Goal: Task Accomplishment & Management: Use online tool/utility

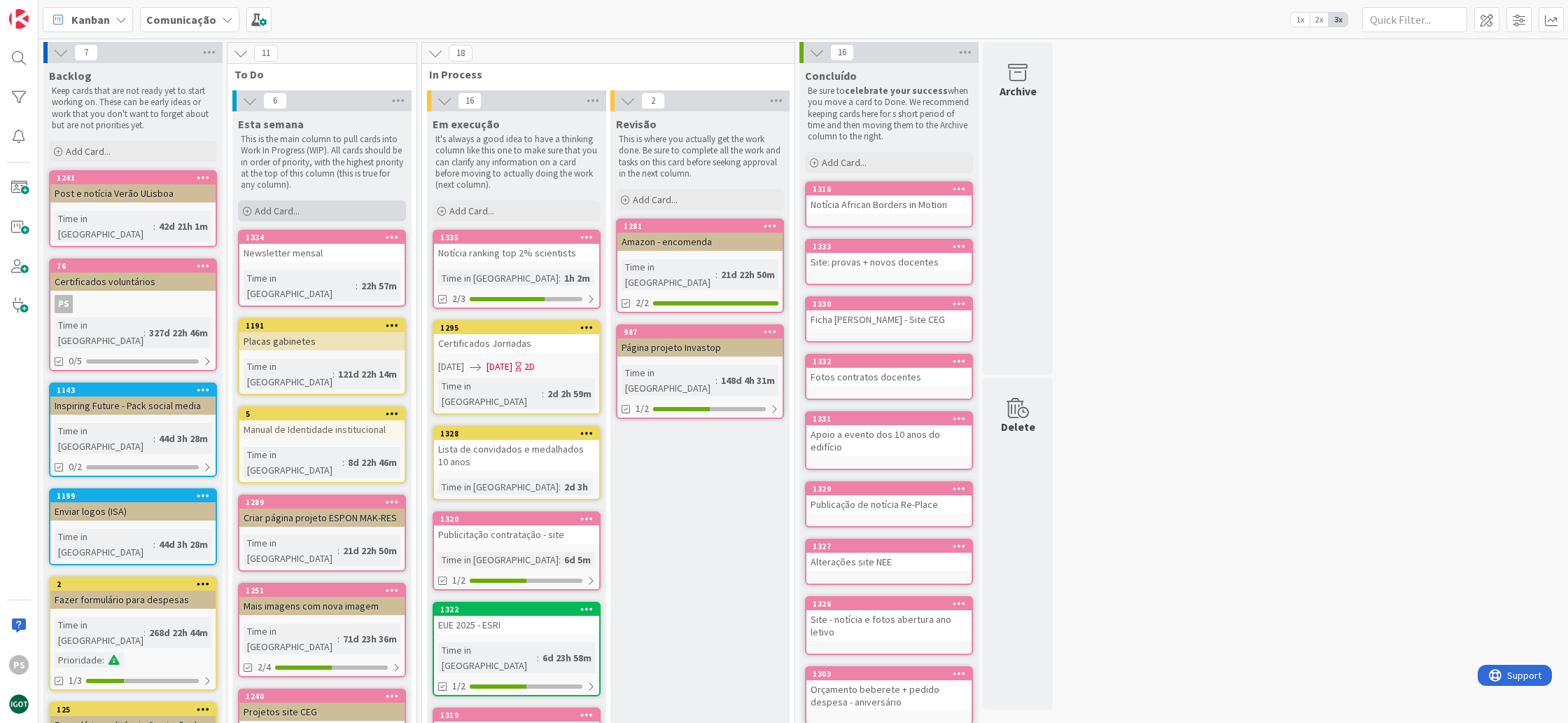
click at [304, 207] on div "Add Card..." at bounding box center [322, 211] width 168 height 21
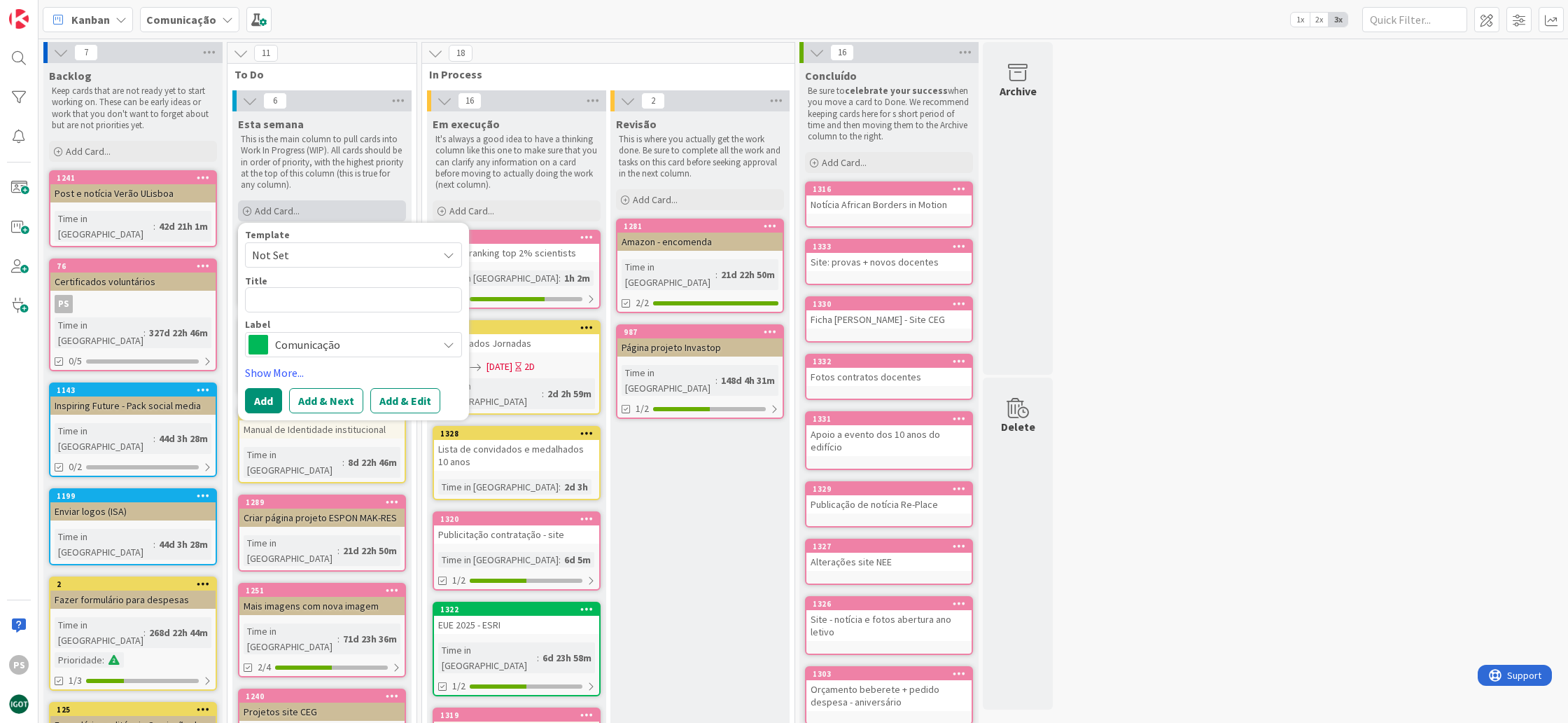
type textarea "x"
type textarea "P"
type textarea "x"
type textarea "Pr"
type textarea "x"
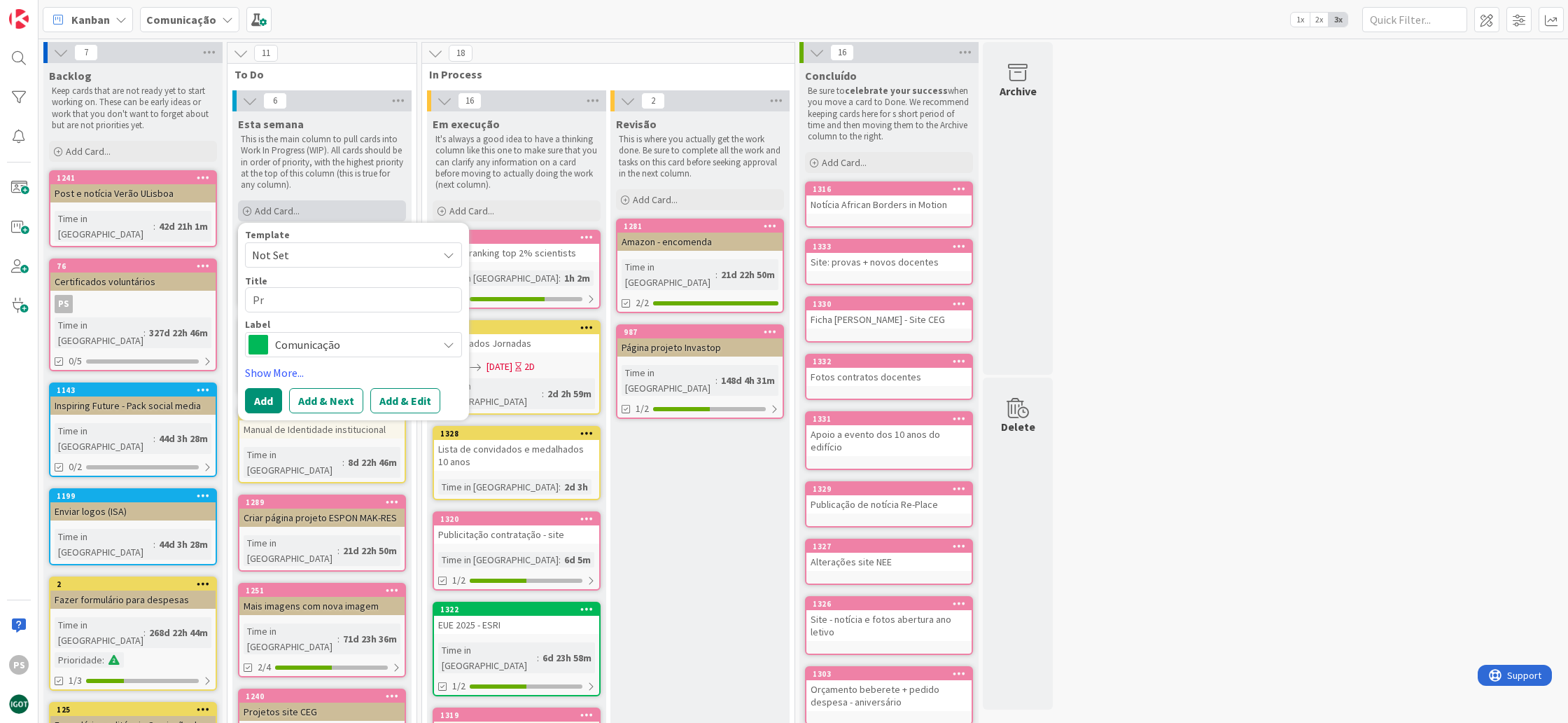
type textarea "Pre"
type textarea "x"
type textarea "Pr"
type textarea "x"
type textarea "P"
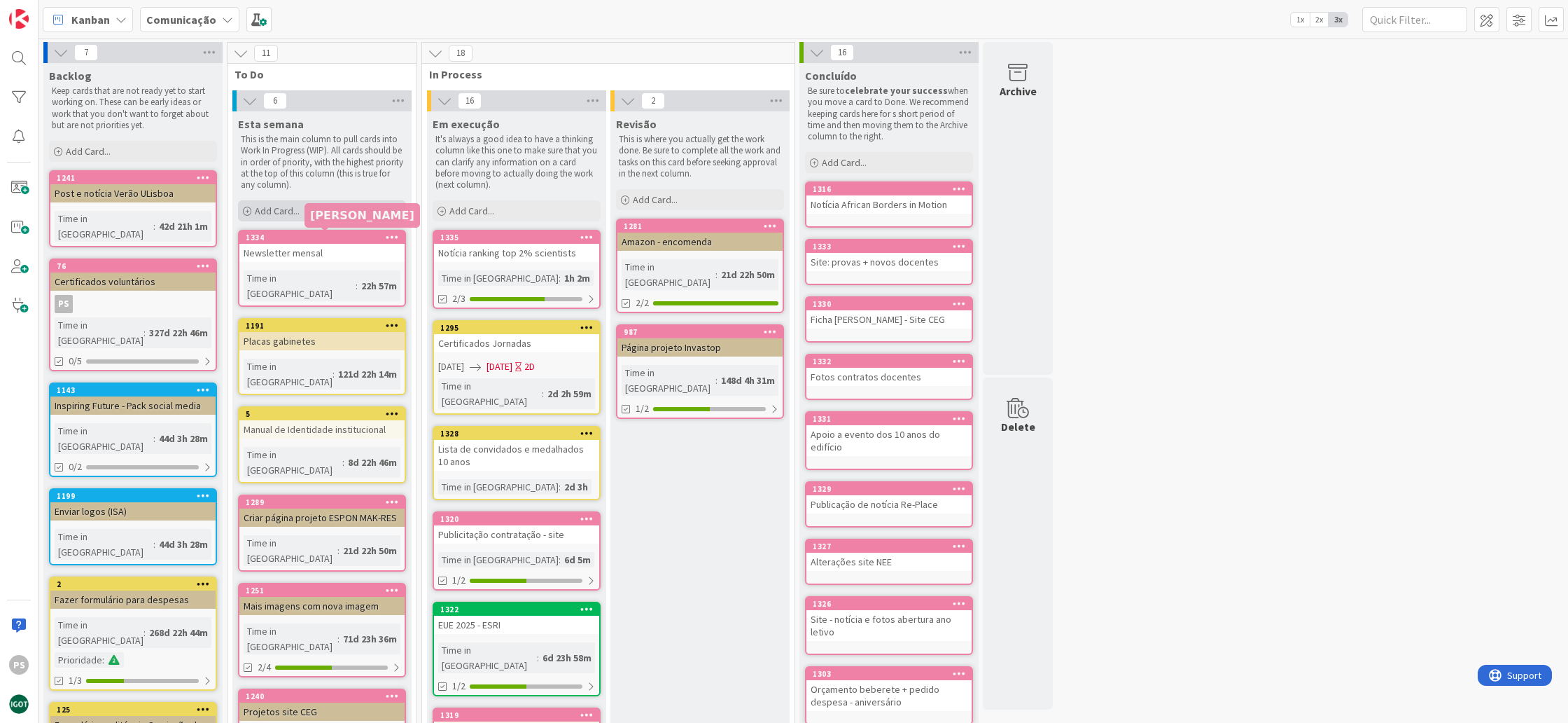
click at [318, 212] on div "Add Card..." at bounding box center [322, 211] width 168 height 21
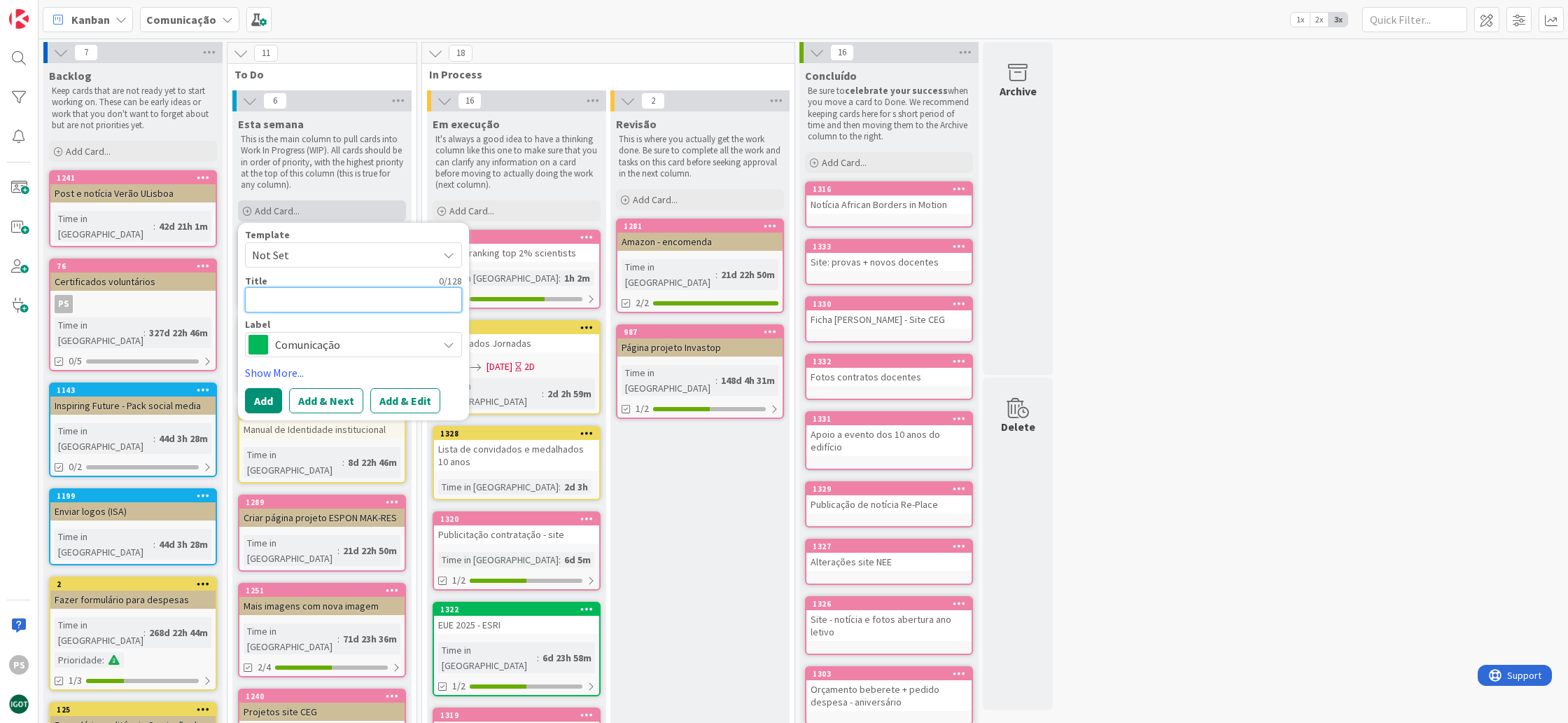
type textarea "x"
type textarea "N"
type textarea "x"
type textarea "No"
type textarea "x"
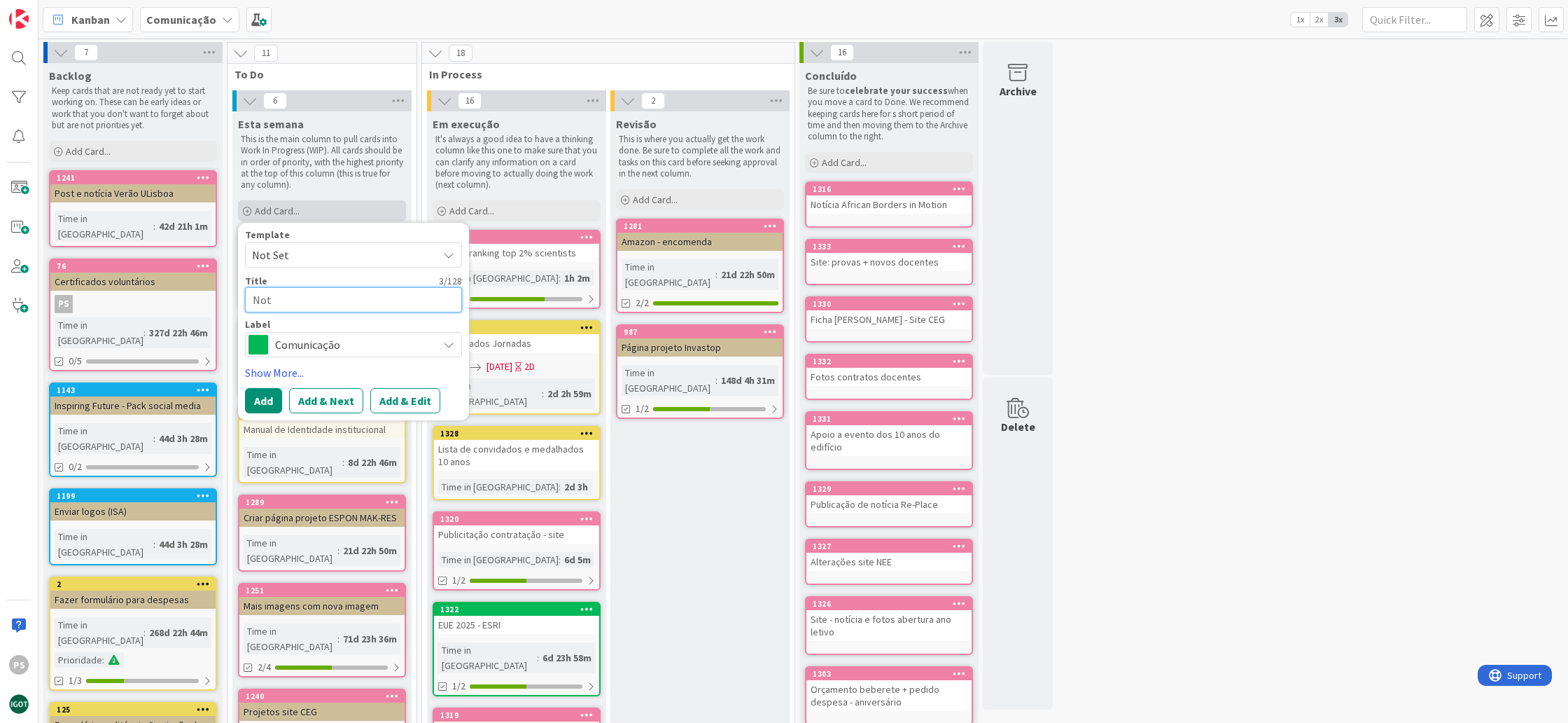
type textarea "Not´"
type textarea "x"
type textarea "Notí"
type textarea "x"
type textarea "Notíc"
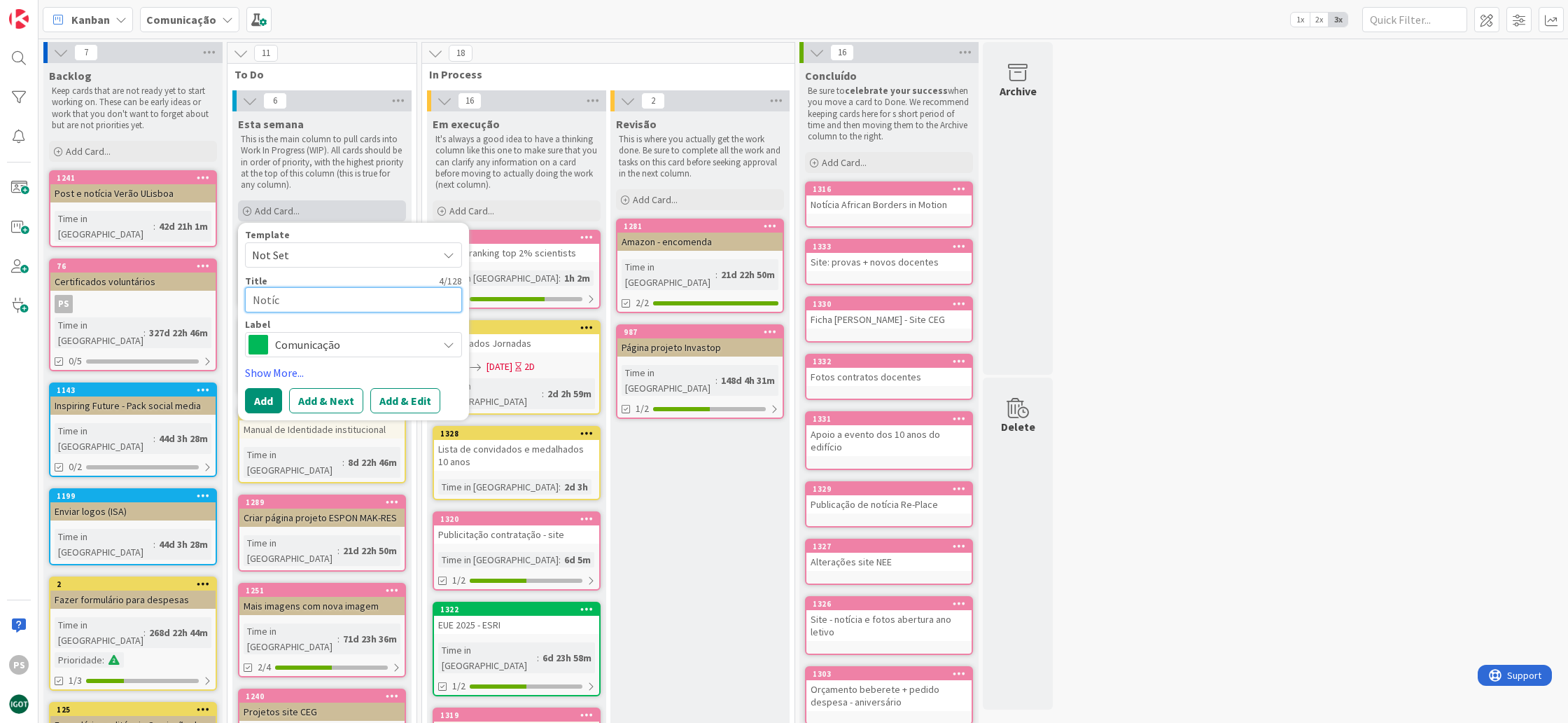
type textarea "x"
type textarea "Notíci"
type textarea "x"
type textarea "Notícia"
type textarea "x"
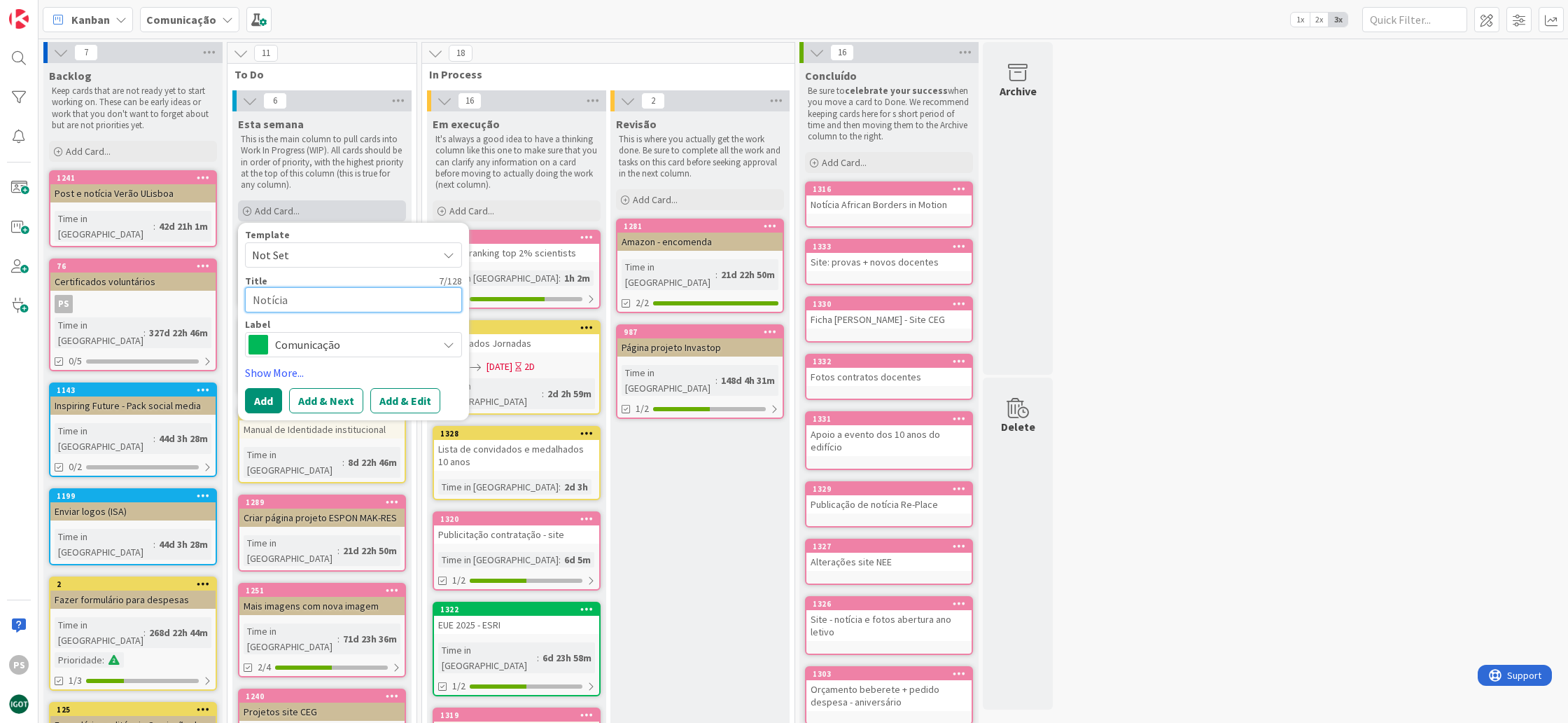
type textarea "Notícia"
type textarea "x"
type textarea "Notícia n"
type textarea "x"
type textarea "Notícia no"
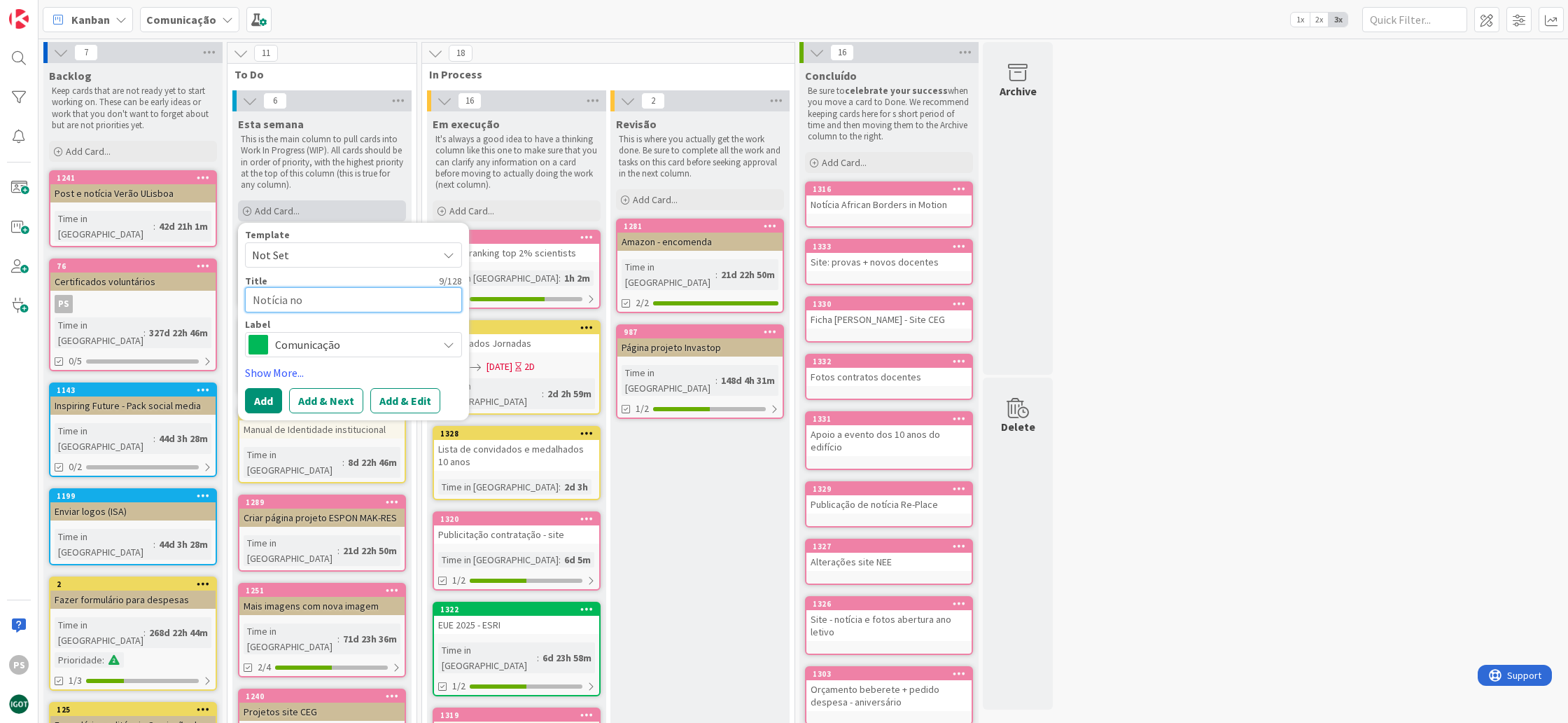
type textarea "x"
type textarea "Notícia nov"
type textarea "x"
type textarea "Notícia nova"
type textarea "x"
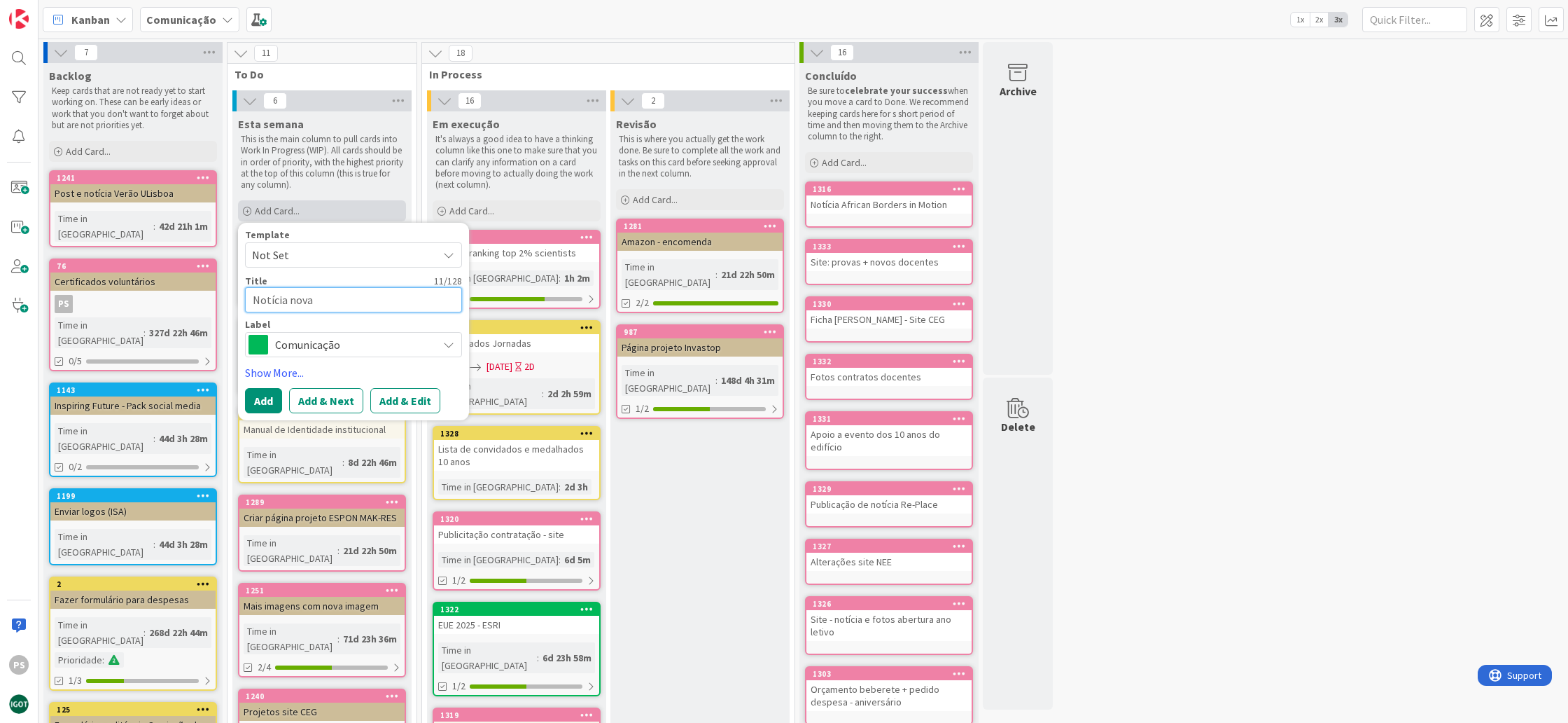
type textarea "Notícia novas"
type textarea "x"
type textarea "Notícia novas"
type textarea "x"
type textarea "Notícia novas d"
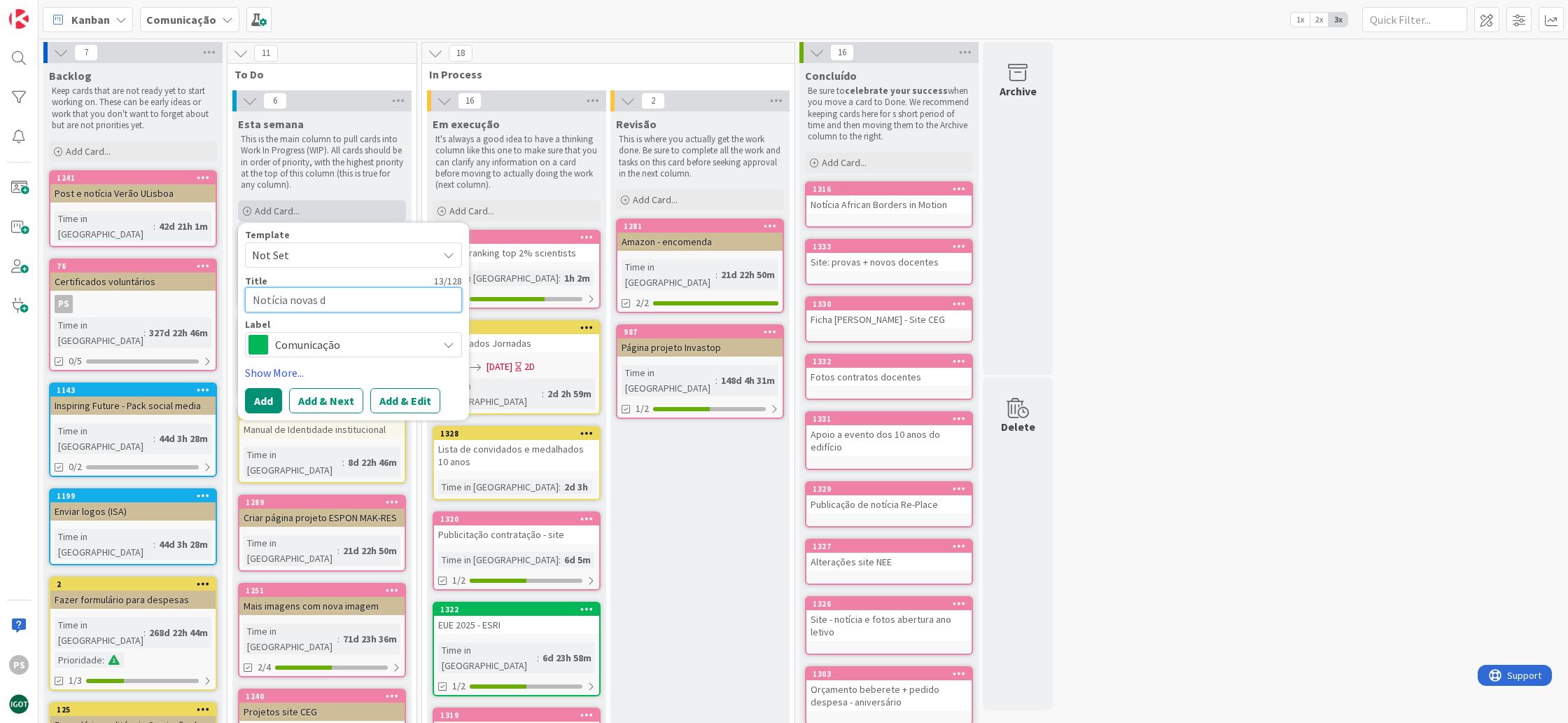
type textarea "x"
type textarea "Notícia novas do"
type textarea "x"
type textarea "Notícia novas doc"
type textarea "x"
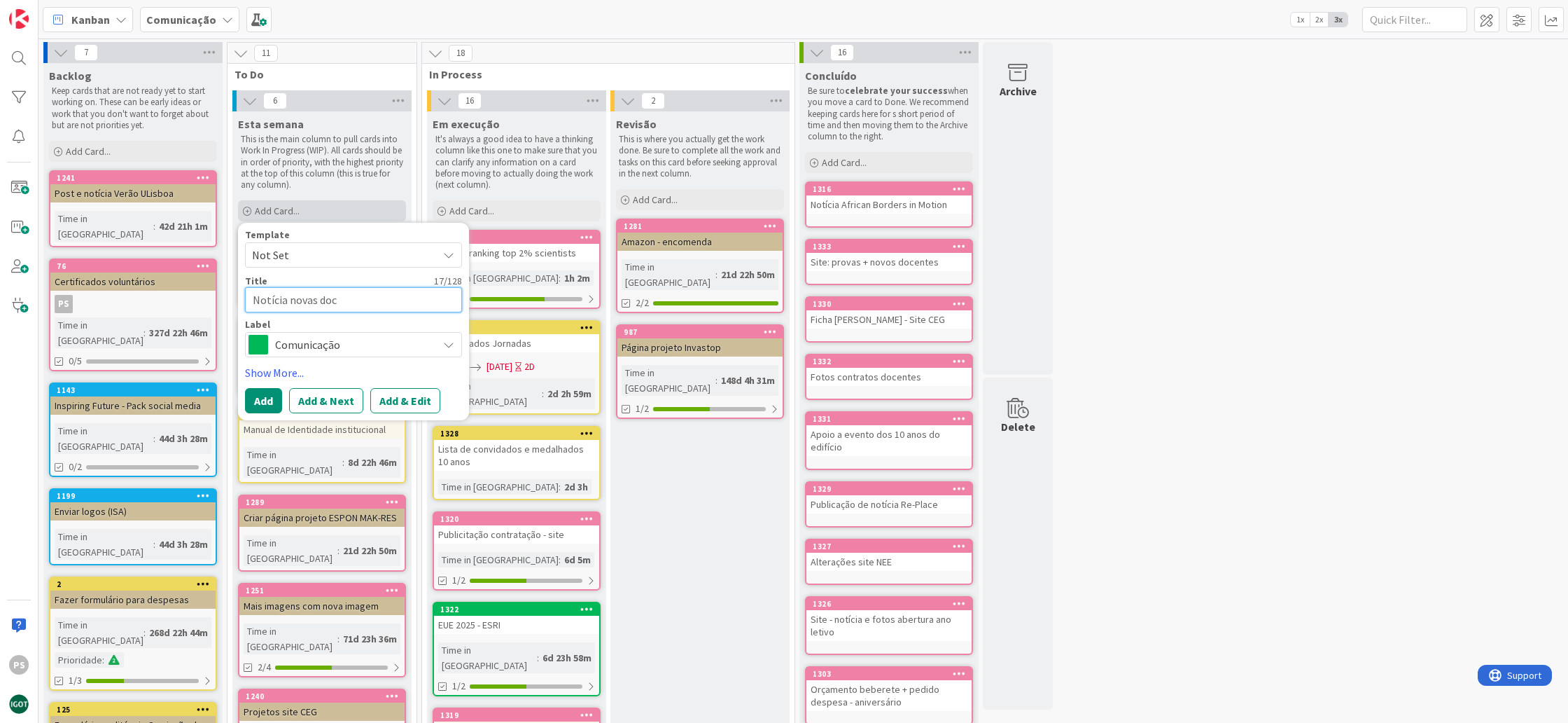
type textarea "Notícia novas doce"
type textarea "x"
type textarea "Notícia novas docen"
type textarea "x"
type textarea "Notícia novas docent"
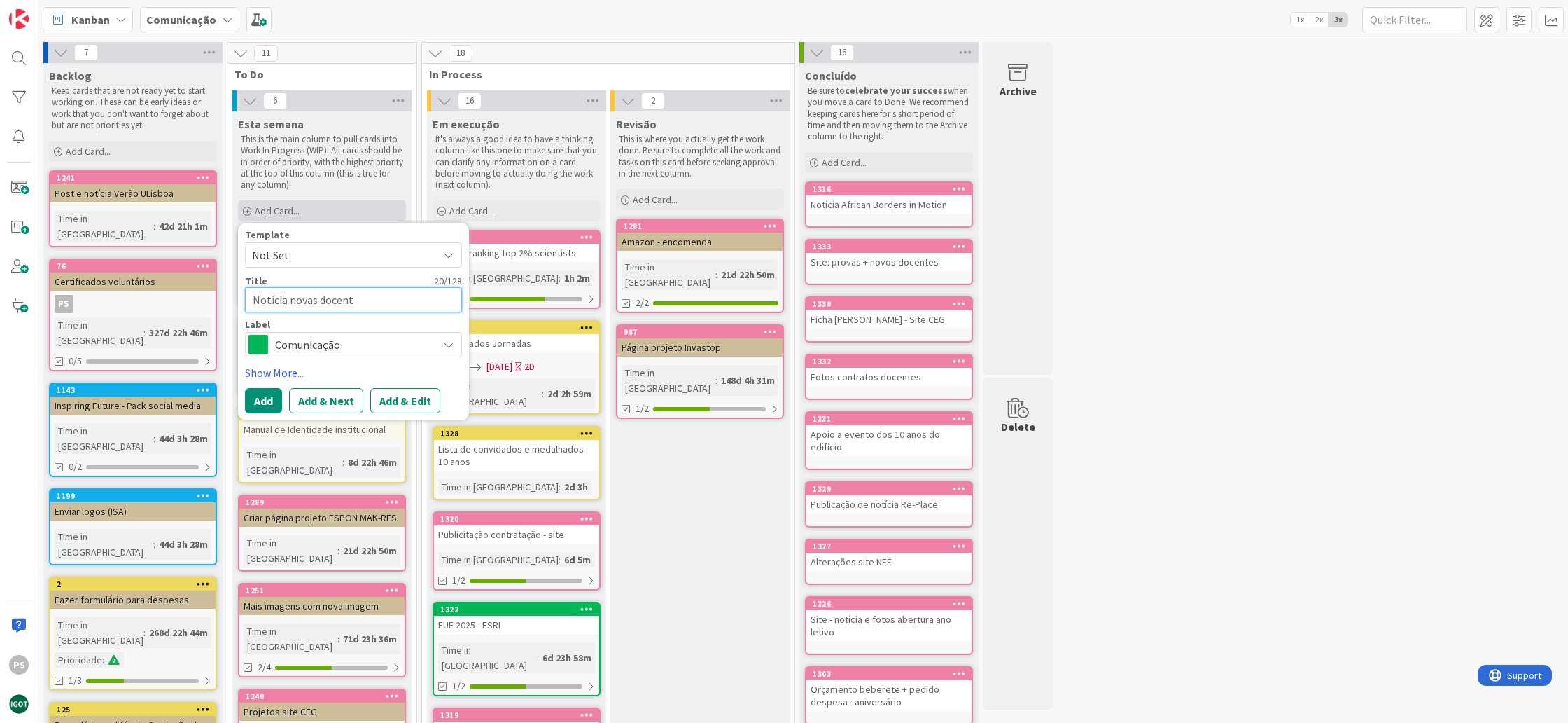
type textarea "x"
type textarea "Notícia novas docente"
type textarea "x"
type textarea "Notícia novas docentes"
drag, startPoint x: 287, startPoint y: 299, endPoint x: 111, endPoint y: 280, distance: 177.0
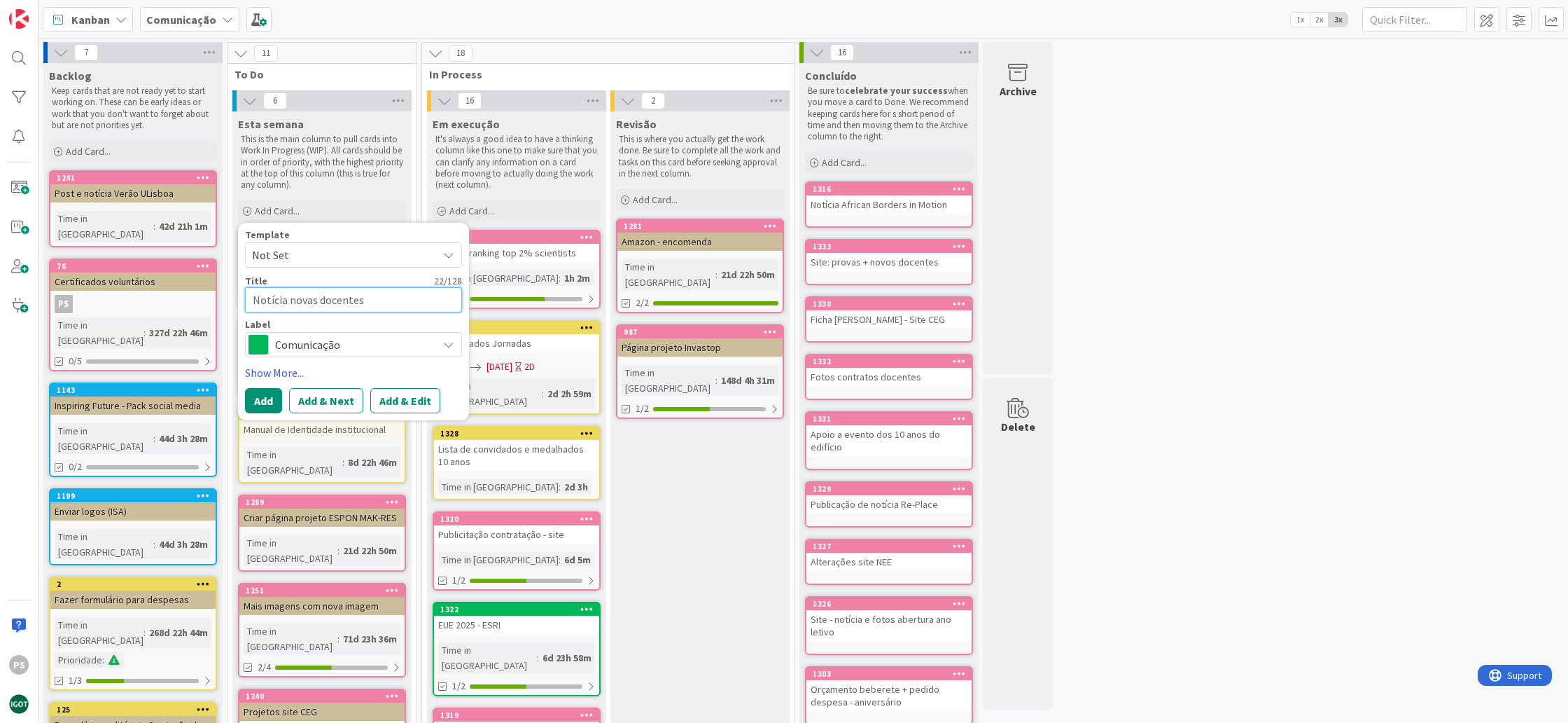
type textarea "x"
type textarea "P novas docentes"
type textarea "x"
type textarea "Ps novas docentes"
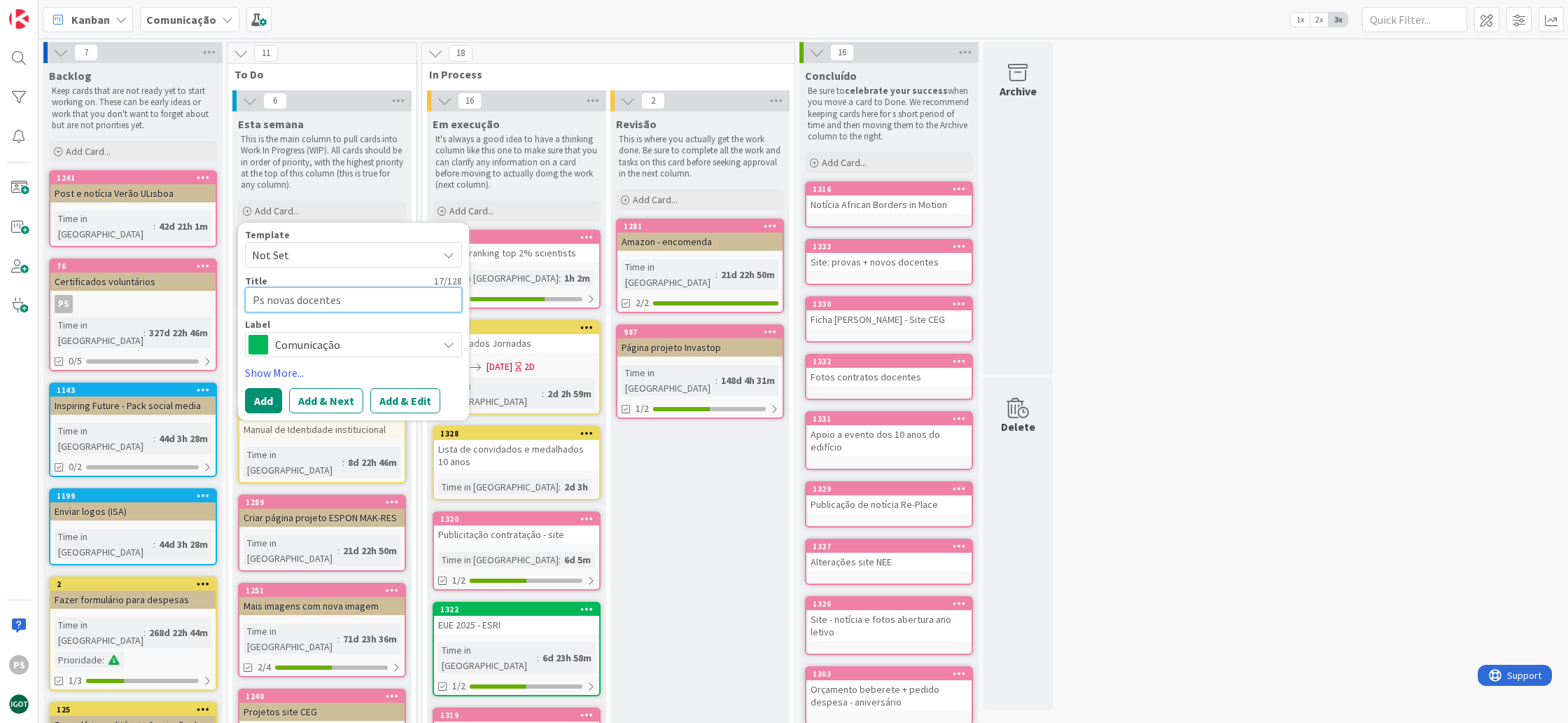
type textarea "x"
type textarea "P novas docentes"
type textarea "x"
type textarea "Po novas docentes"
type textarea "x"
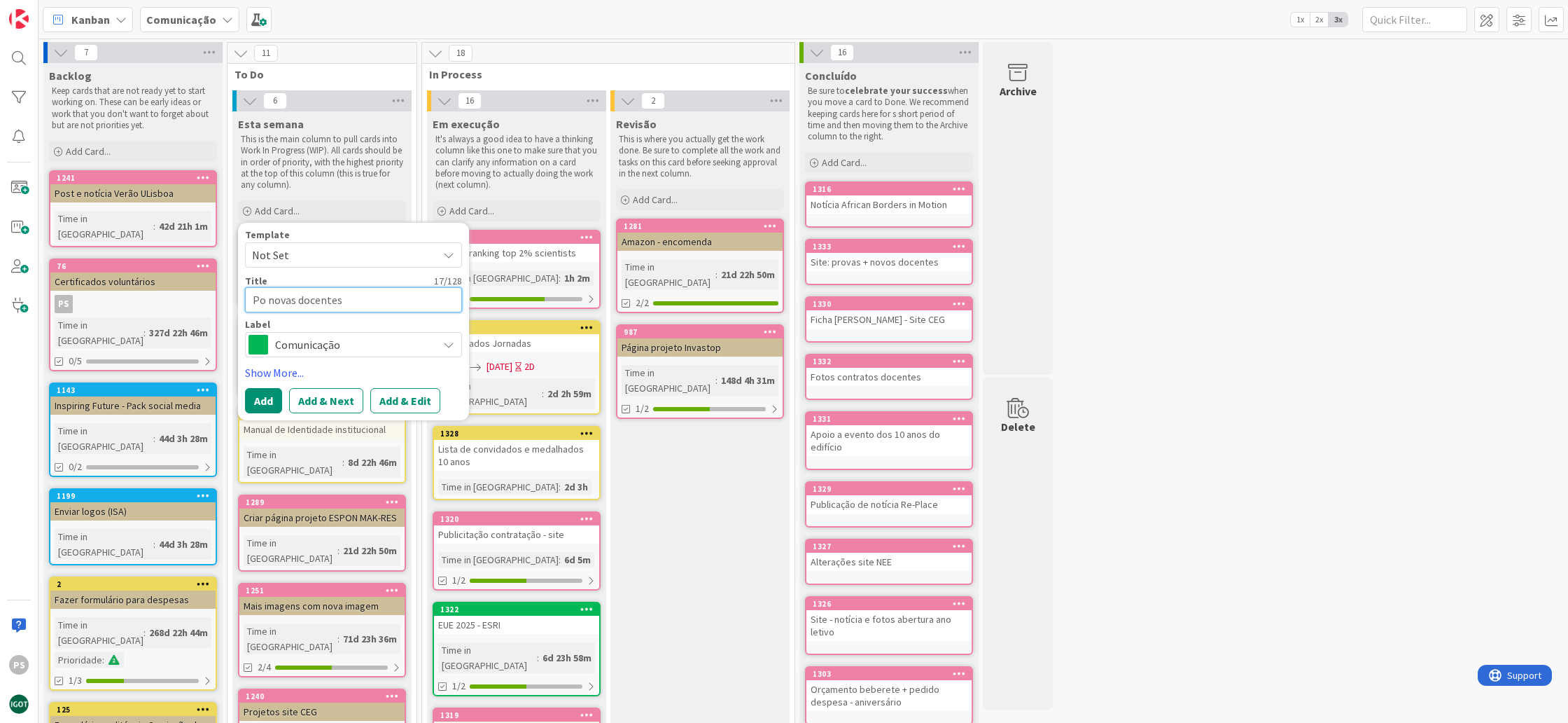
type textarea "Pos novas docentes"
type textarea "x"
type textarea "Post novas docentes"
click at [339, 338] on span "Comunicação" at bounding box center [353, 344] width 155 height 20
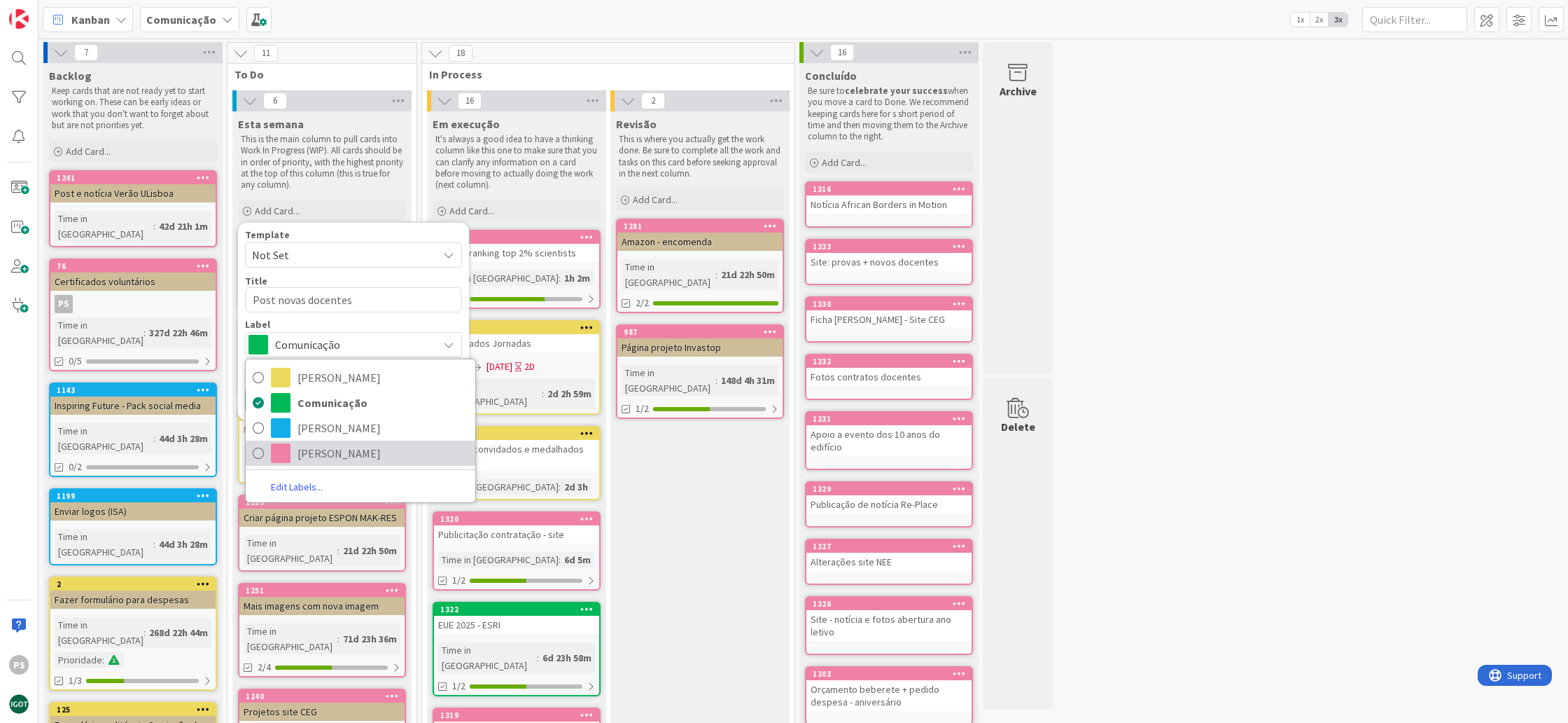
drag, startPoint x: 353, startPoint y: 445, endPoint x: 340, endPoint y: 436, distance: 15.8
click at [353, 444] on span "[PERSON_NAME]" at bounding box center [383, 453] width 171 height 21
type textarea "x"
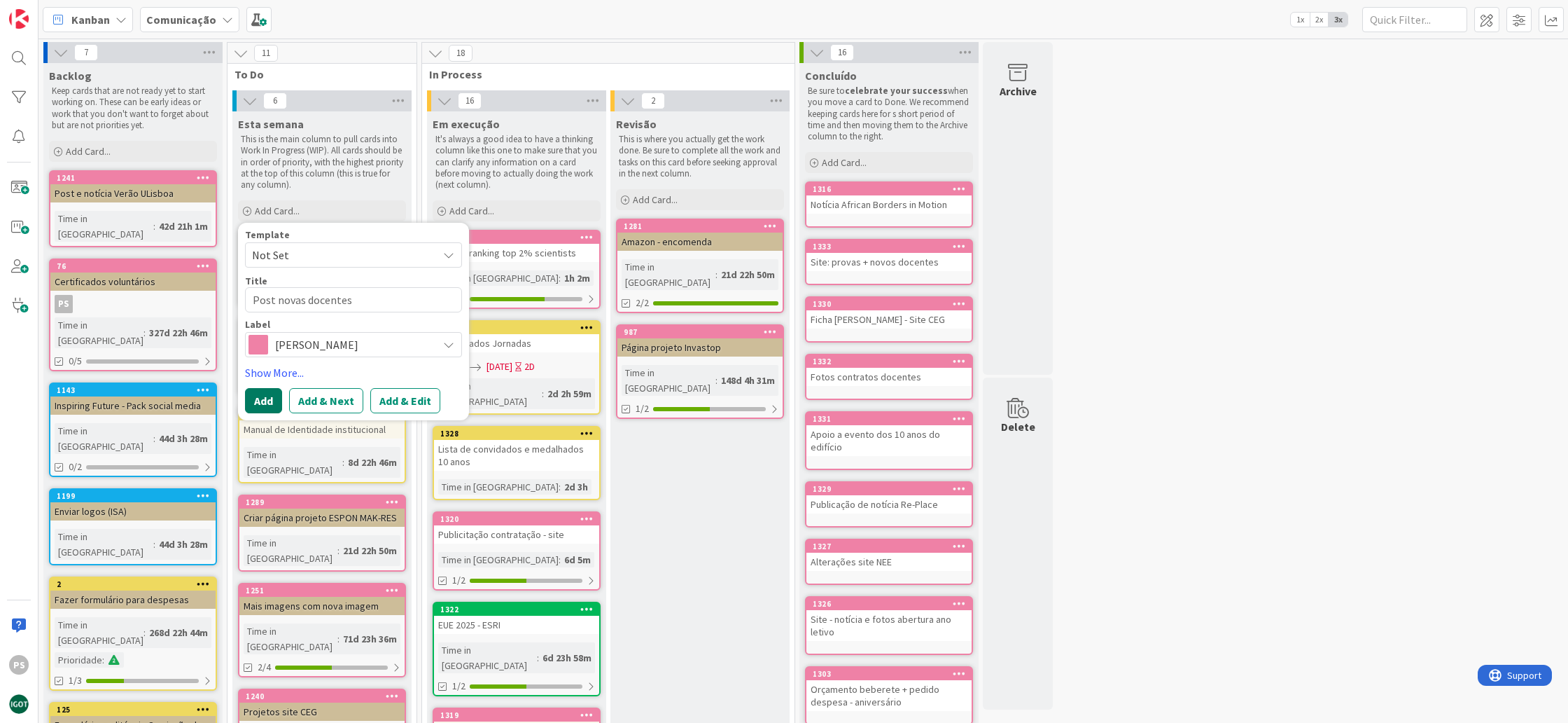
click at [268, 402] on button "Add" at bounding box center [263, 400] width 37 height 25
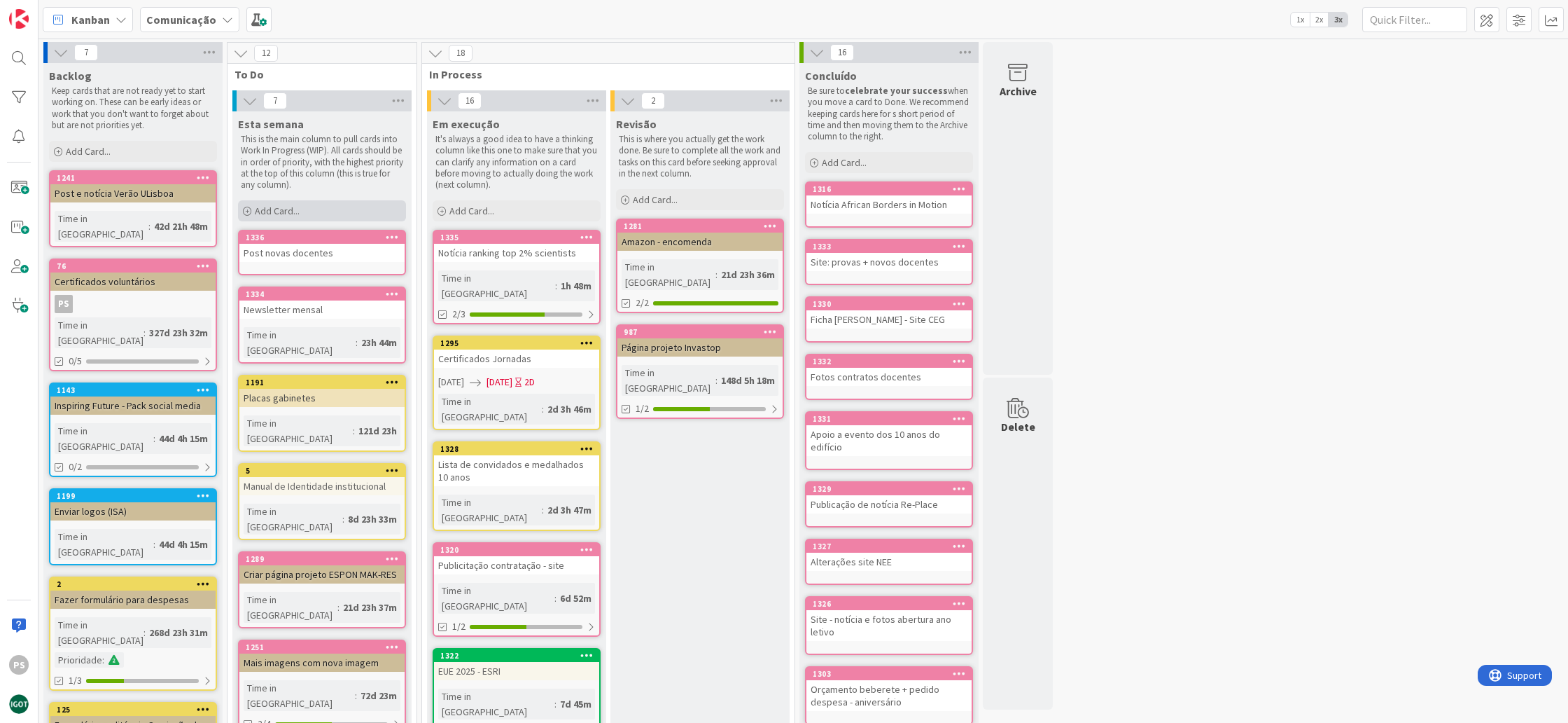
click at [355, 218] on div "Add Card..." at bounding box center [322, 211] width 168 height 21
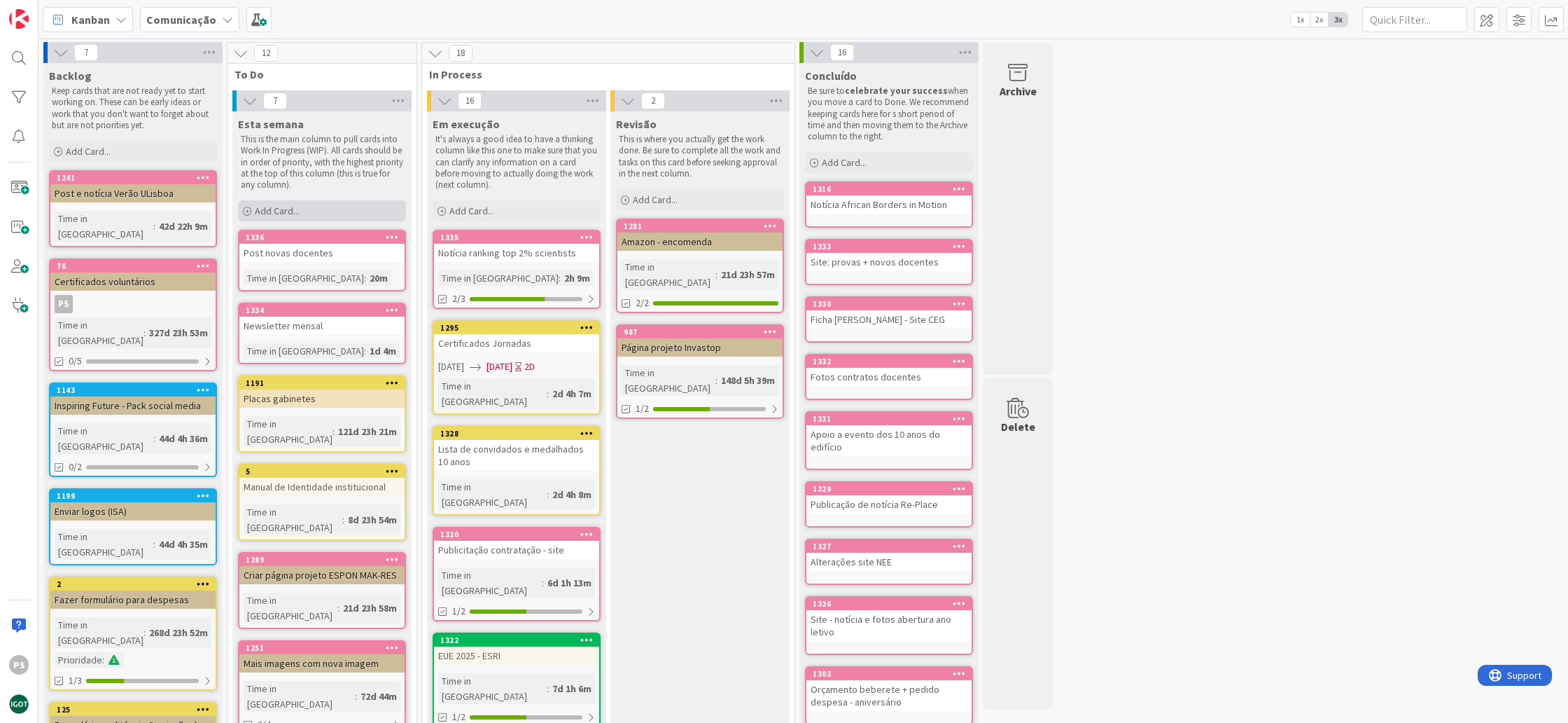
click at [283, 205] on span "Add Card..." at bounding box center [277, 211] width 45 height 13
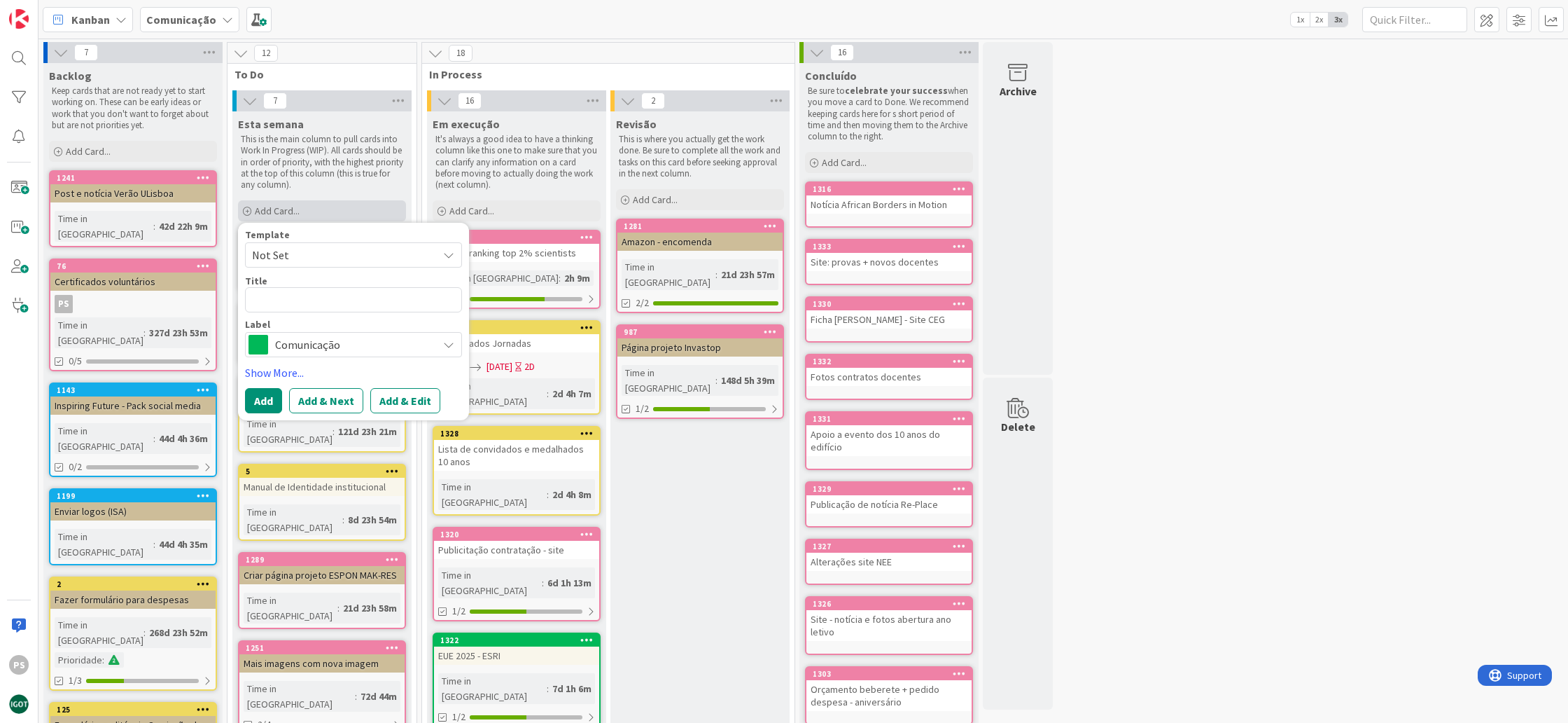
type textarea "x"
type textarea "A"
type textarea "x"
type textarea "Al"
type textarea "x"
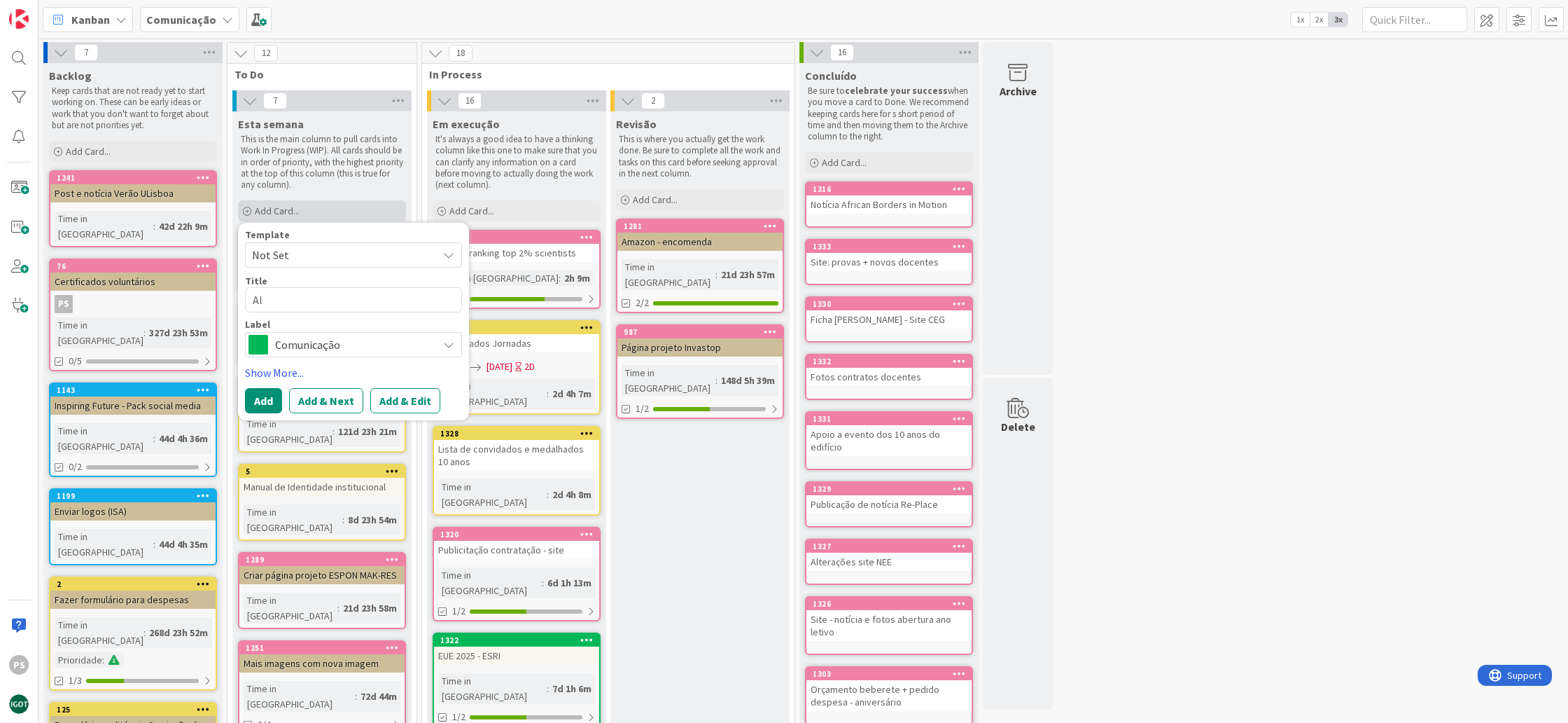
type textarea "Alt"
type textarea "x"
type textarea "Alte"
type textarea "x"
type textarea "Alter"
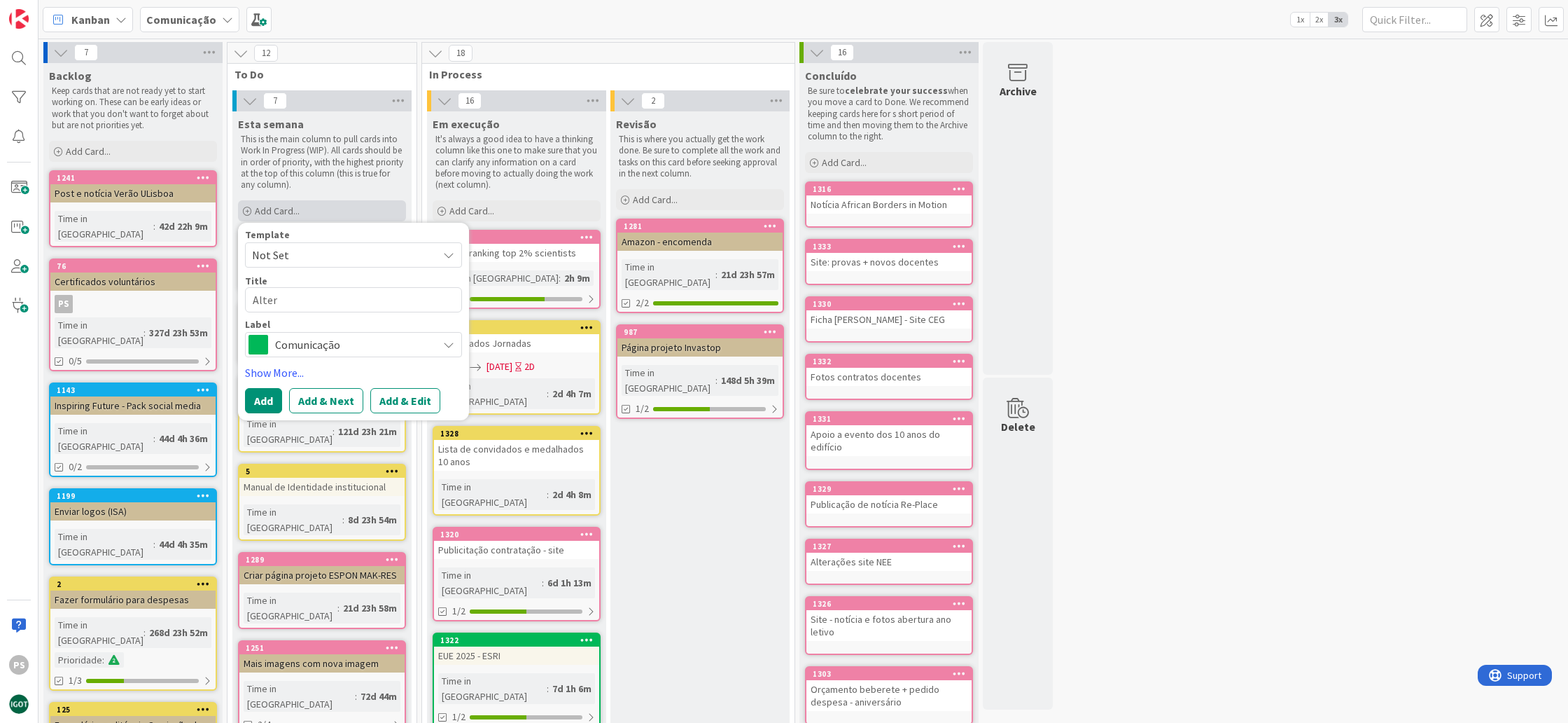
type textarea "x"
type textarea "Altera"
type textarea "x"
type textarea "Alterar"
type textarea "x"
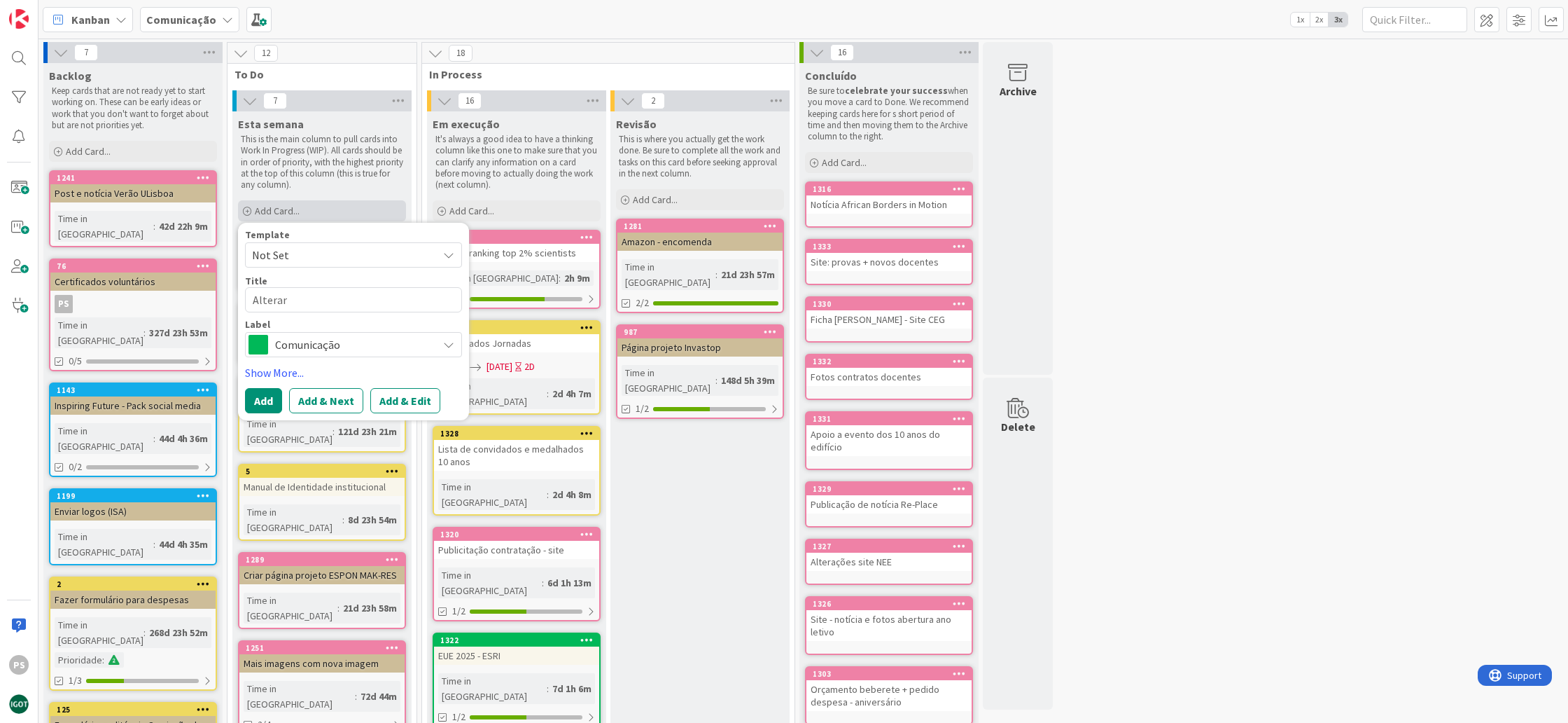
type textarea "Alterar"
type textarea "x"
type textarea "Alterar c"
type textarea "x"
type textarea "Alterar ca"
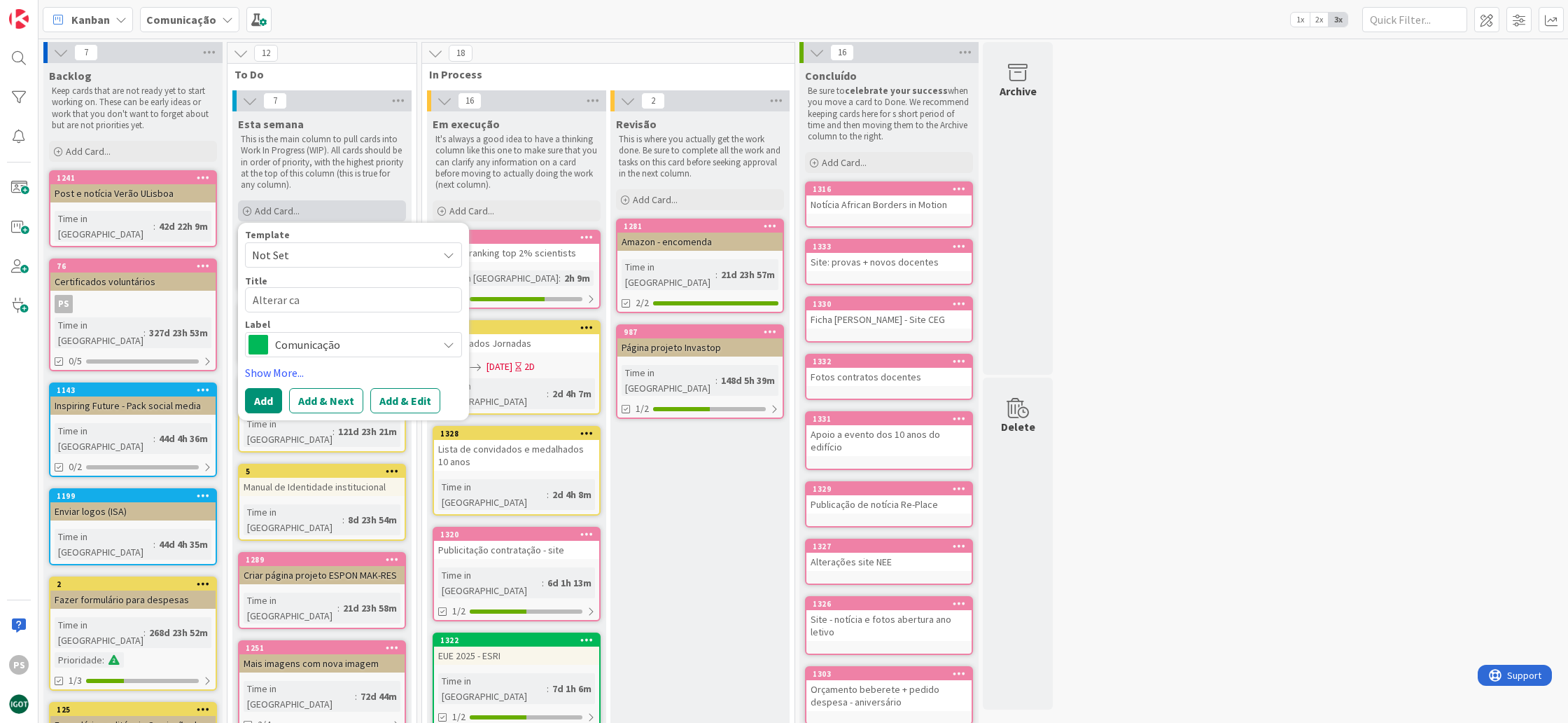
type textarea "x"
type textarea "Alterar cal"
type textarea "x"
type textarea "Alterar cale"
type textarea "x"
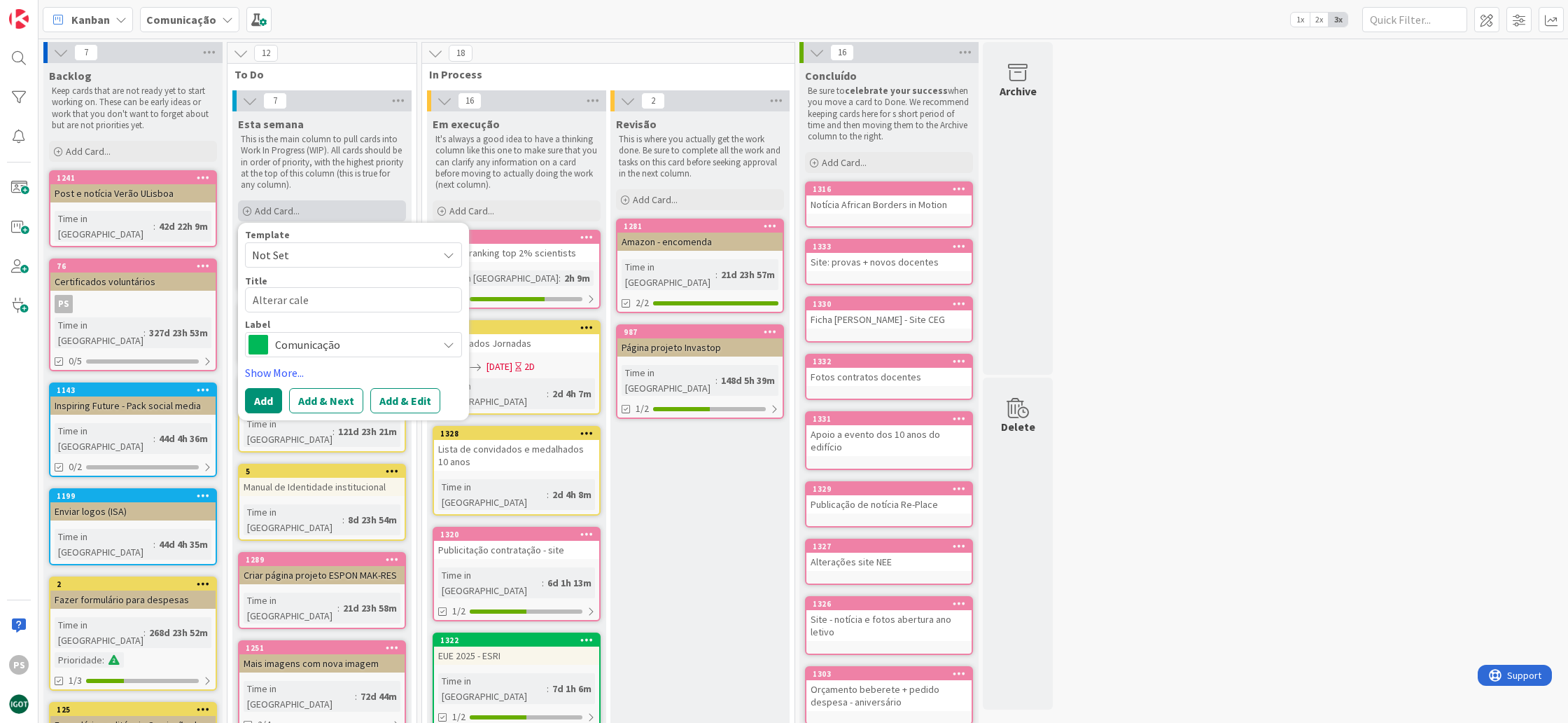
type textarea "Alterar calen"
type textarea "x"
type textarea "Alterar calend´"
type textarea "x"
type textarea "Alterar calendá"
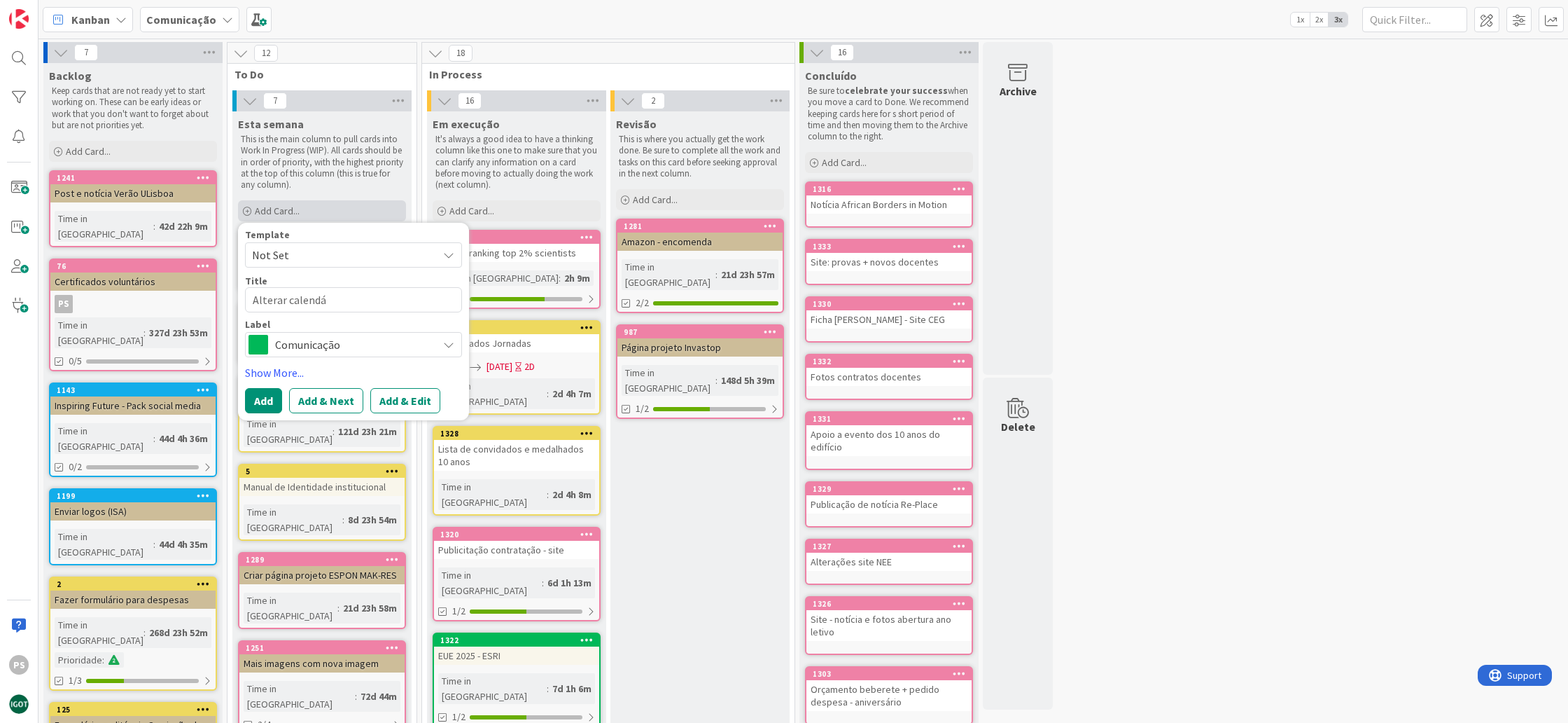
type textarea "x"
type textarea "Alterar calendár"
type textarea "x"
type textarea "Alterar calendári"
type textarea "x"
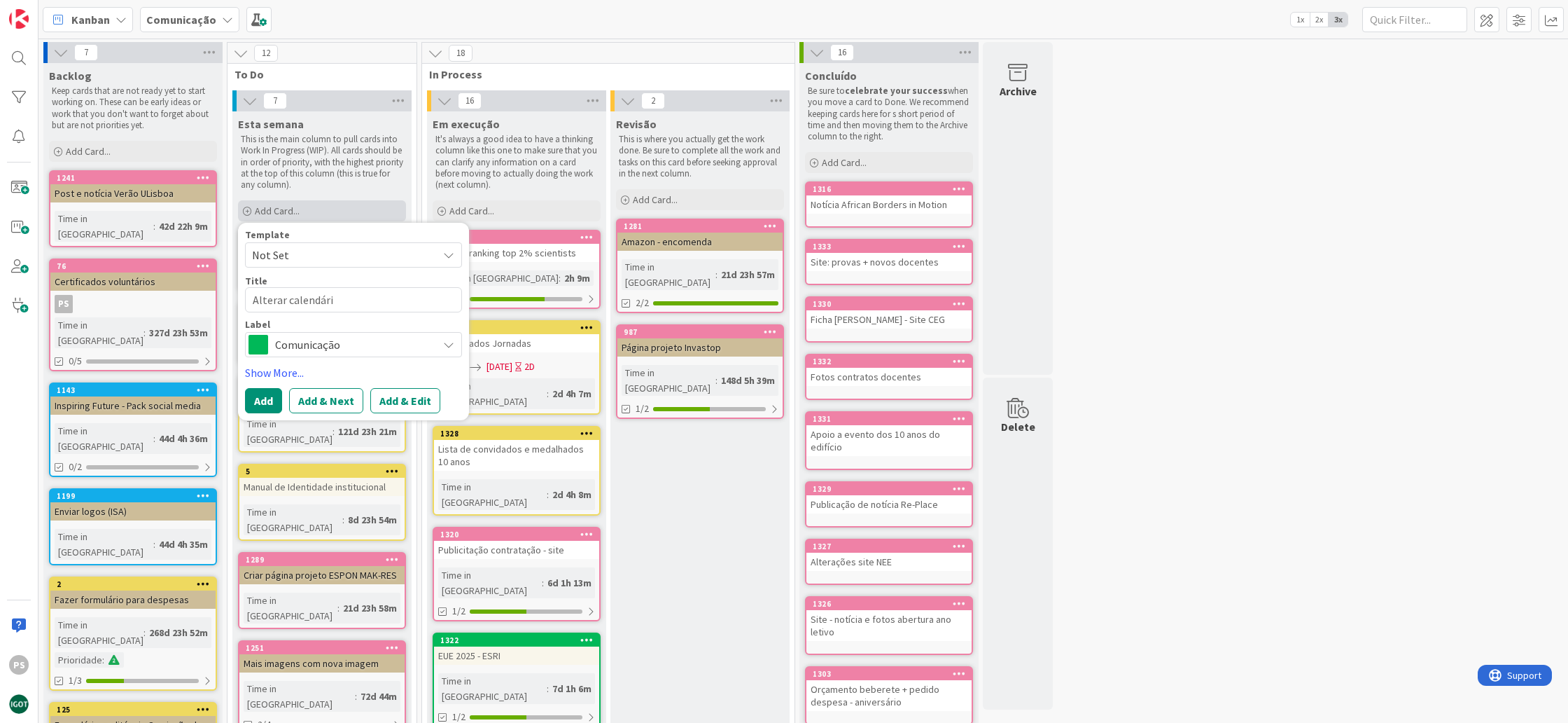
type textarea "Alterar calendário"
type textarea "x"
type textarea "Alterar calendários"
type textarea "x"
type textarea "Alterar calendários"
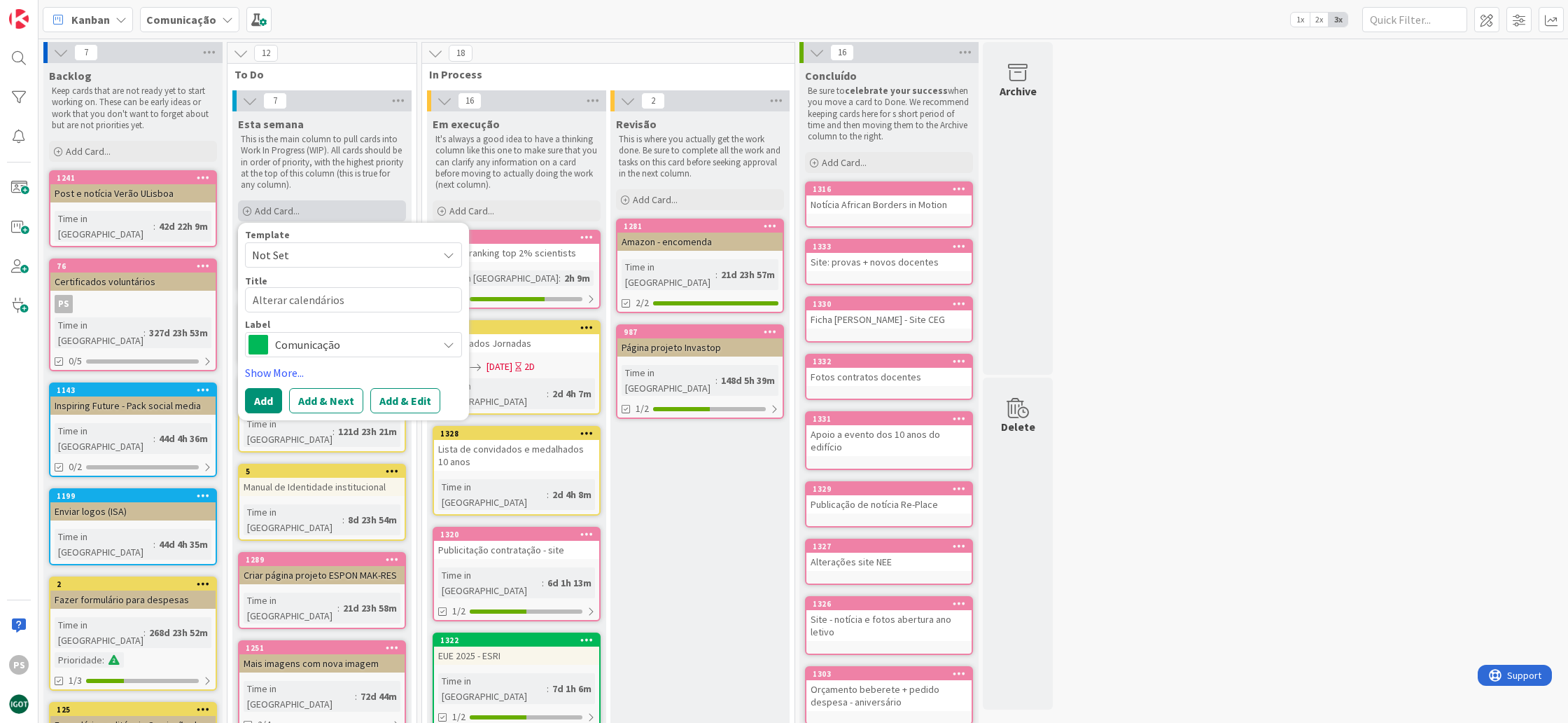
type textarea "x"
type textarea "Alterar calendários P"
type textarea "x"
type textarea "Alterar calendários PR"
type textarea "x"
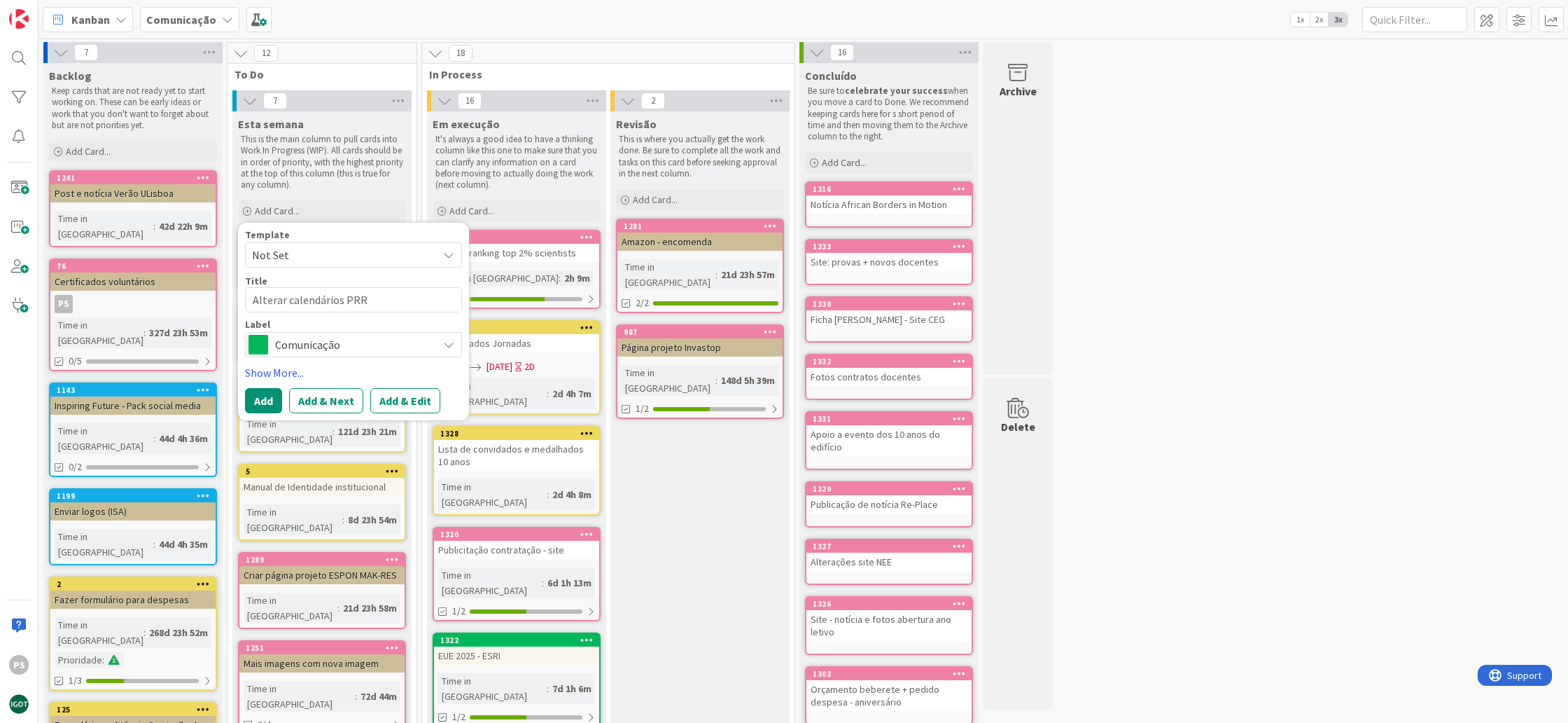
type textarea "Alterar calendários PRR"
click at [372, 344] on span "Comunicação" at bounding box center [353, 344] width 155 height 20
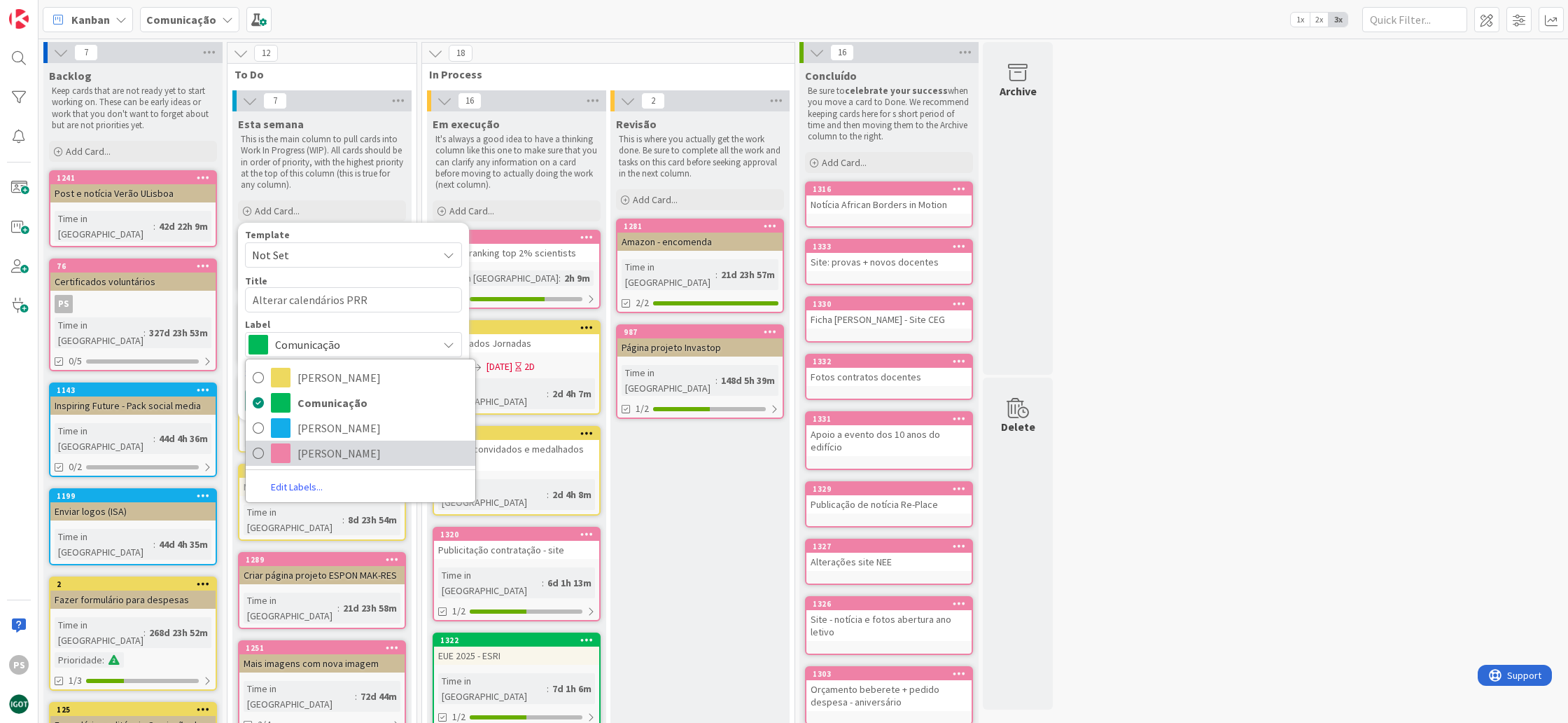
drag, startPoint x: 329, startPoint y: 450, endPoint x: 311, endPoint y: 429, distance: 27.7
click at [329, 449] on span "[PERSON_NAME]" at bounding box center [383, 453] width 171 height 21
type textarea "x"
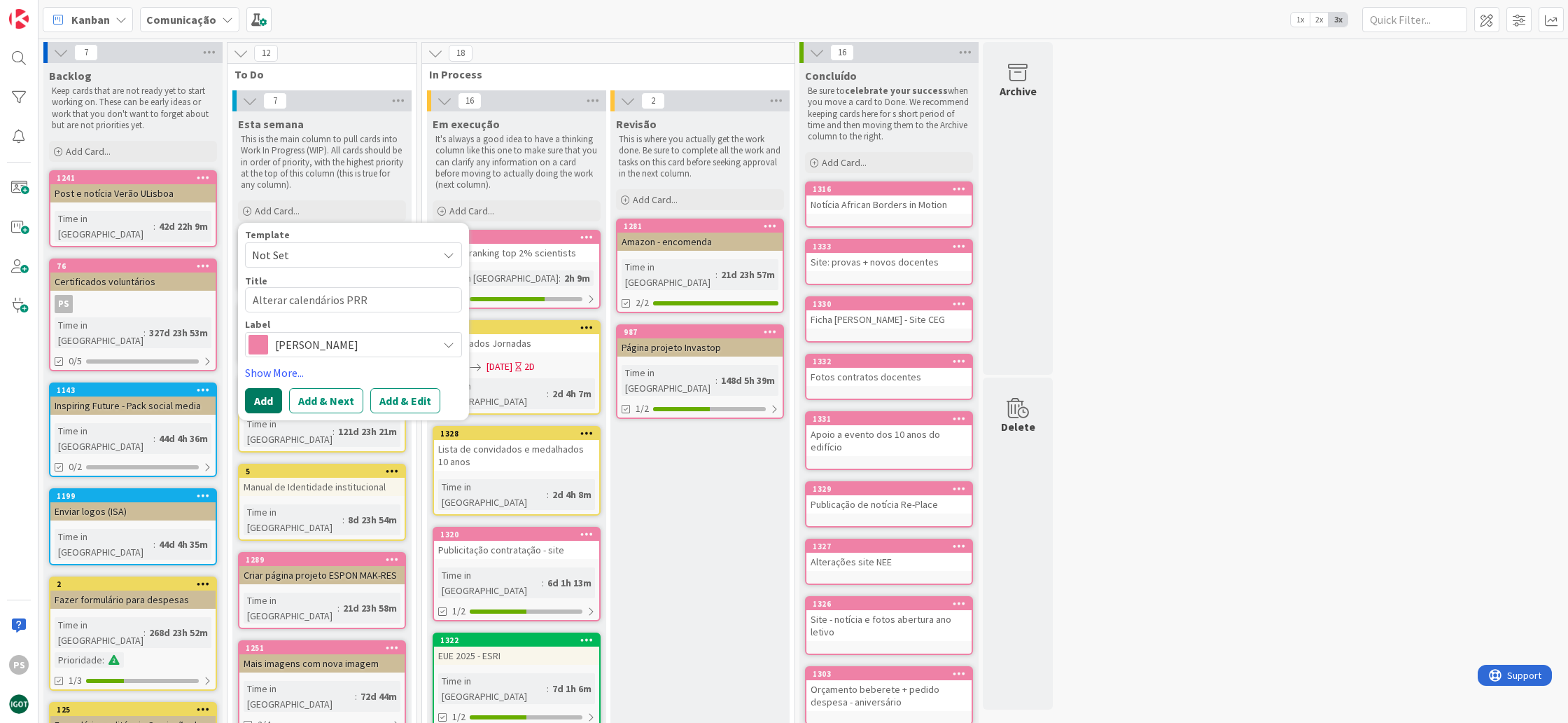
click at [262, 398] on button "Add" at bounding box center [263, 400] width 37 height 25
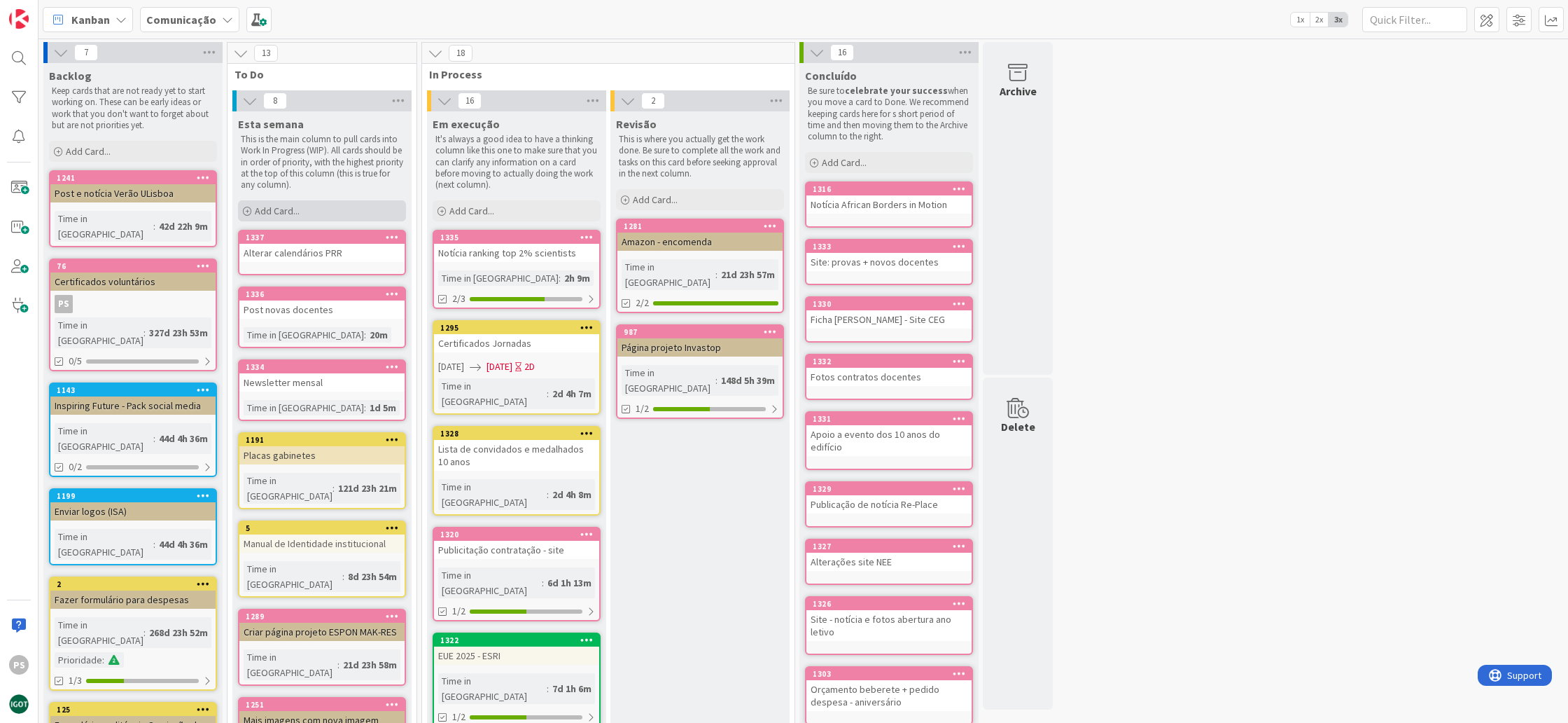
click at [276, 206] on span "Add Card..." at bounding box center [277, 211] width 45 height 13
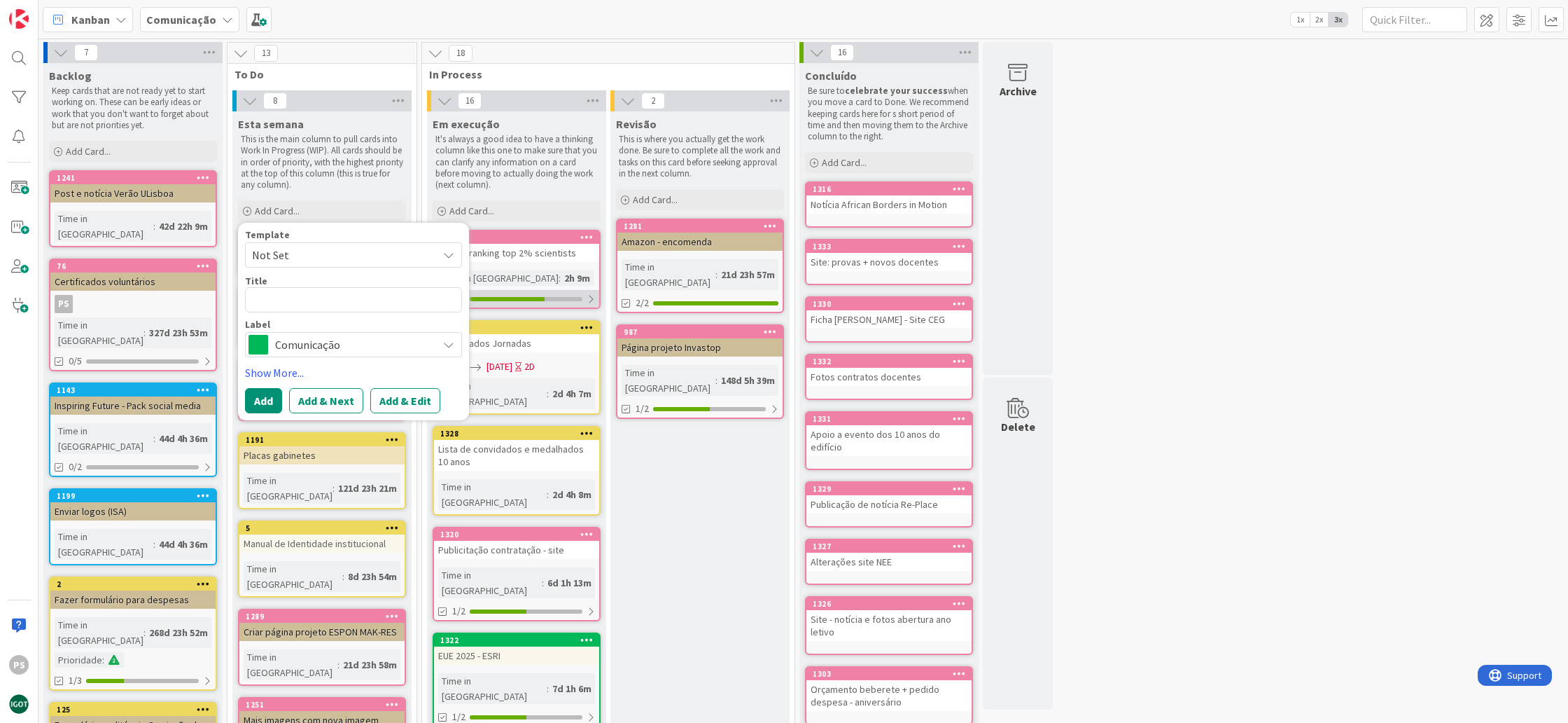
click at [563, 295] on div "2/3" at bounding box center [516, 299] width 165 height 18
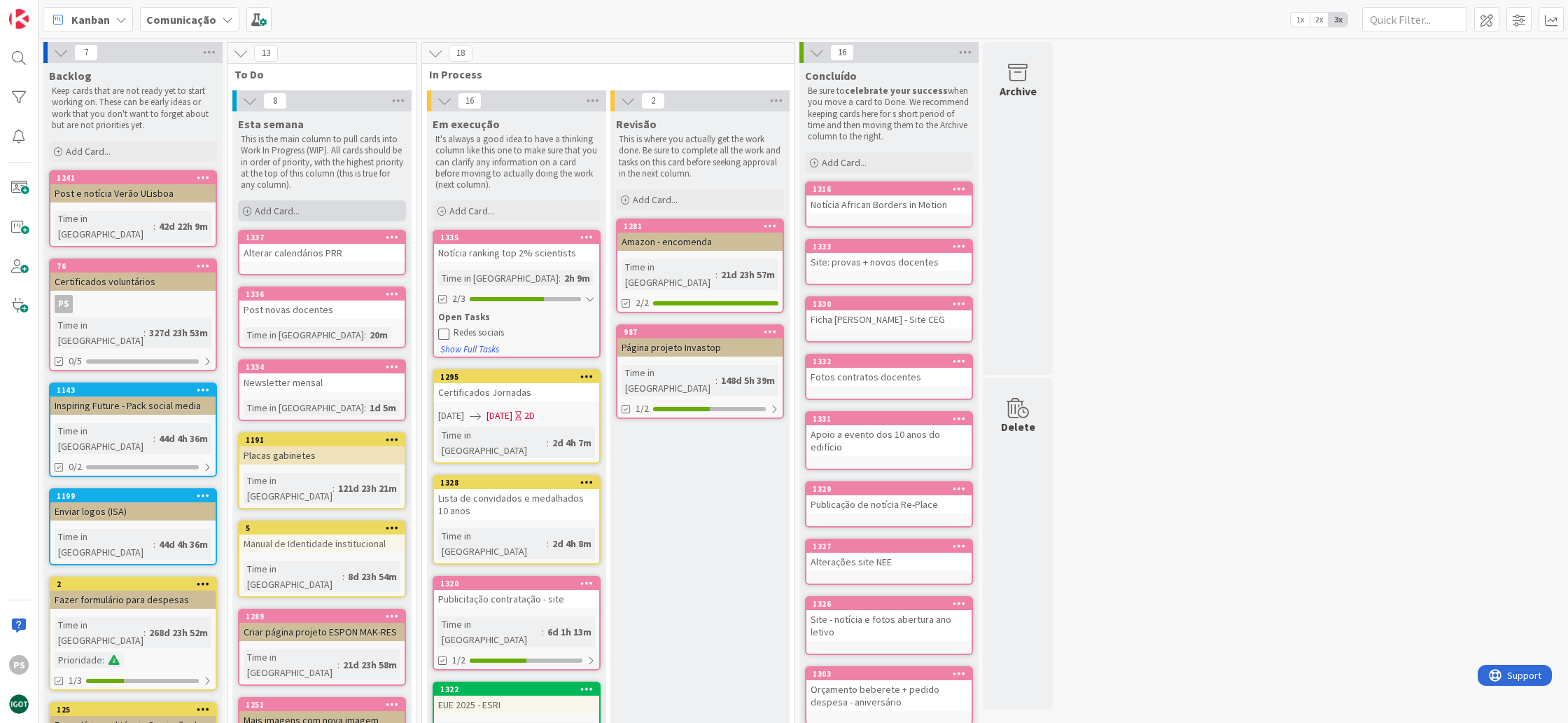
click at [325, 207] on div "Add Card..." at bounding box center [322, 211] width 168 height 21
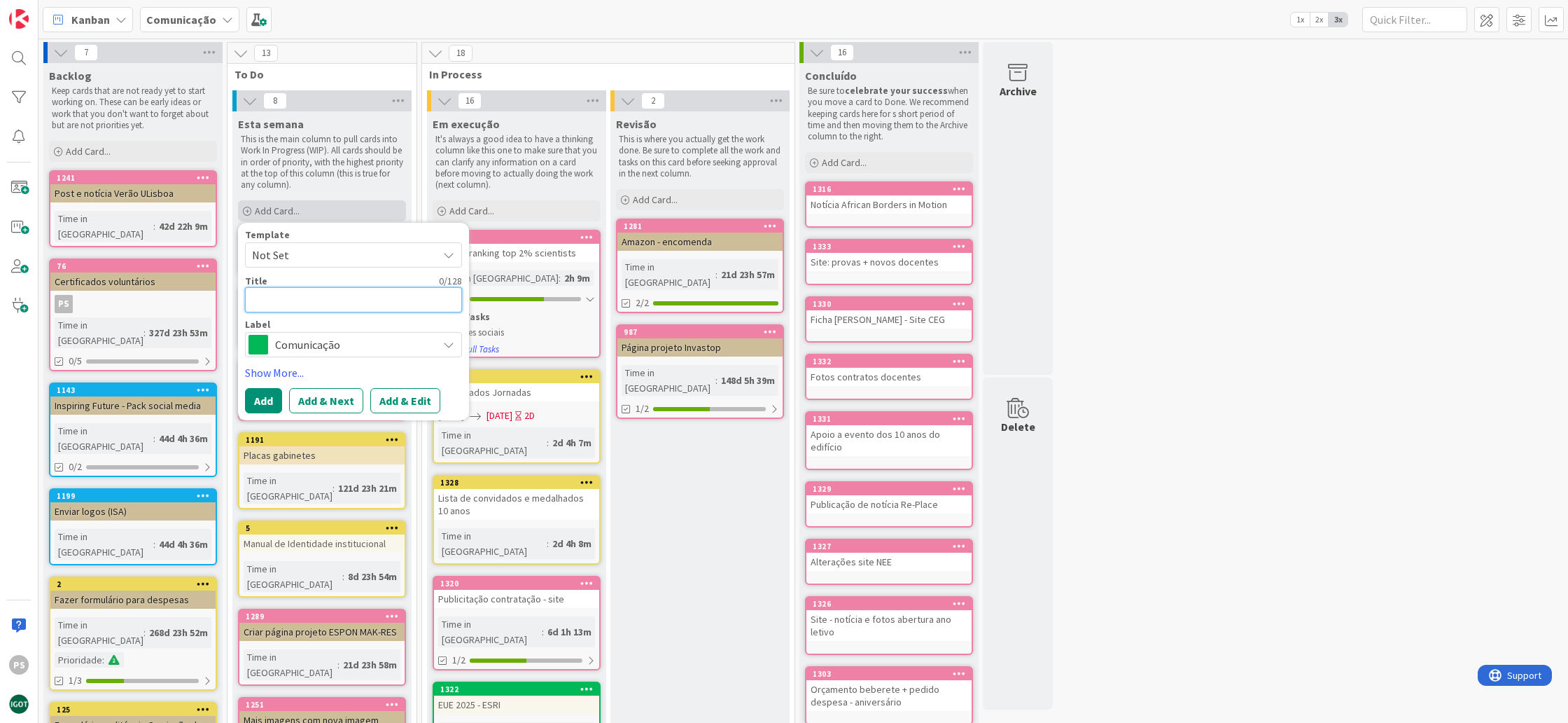
type textarea "x"
type textarea "N"
type textarea "x"
type textarea "No"
type textarea "x"
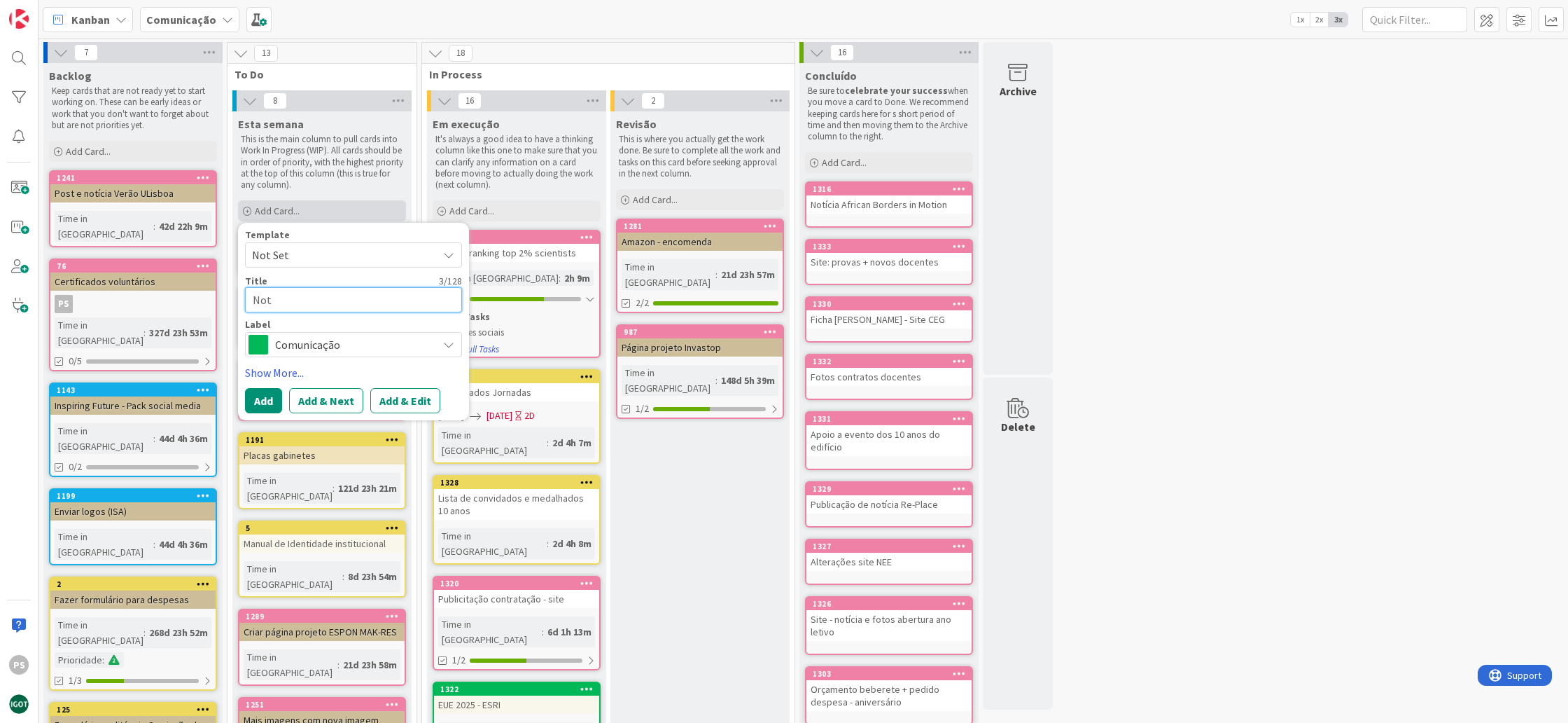
type textarea "Not´"
type textarea "x"
type textarea "Notí"
type textarea "x"
type textarea "Notíc"
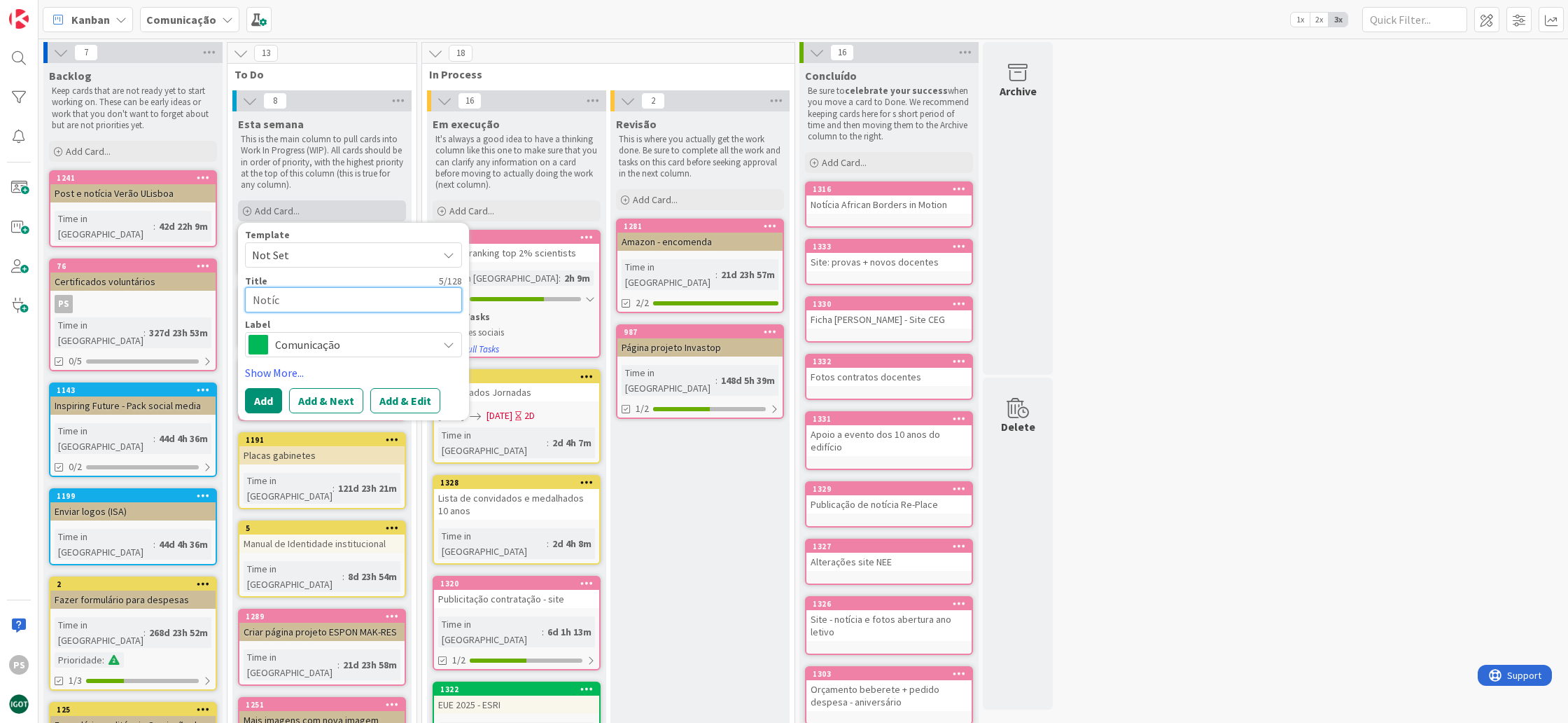
type textarea "x"
type textarea "Notíci"
type textarea "x"
type textarea "Notícia"
type textarea "x"
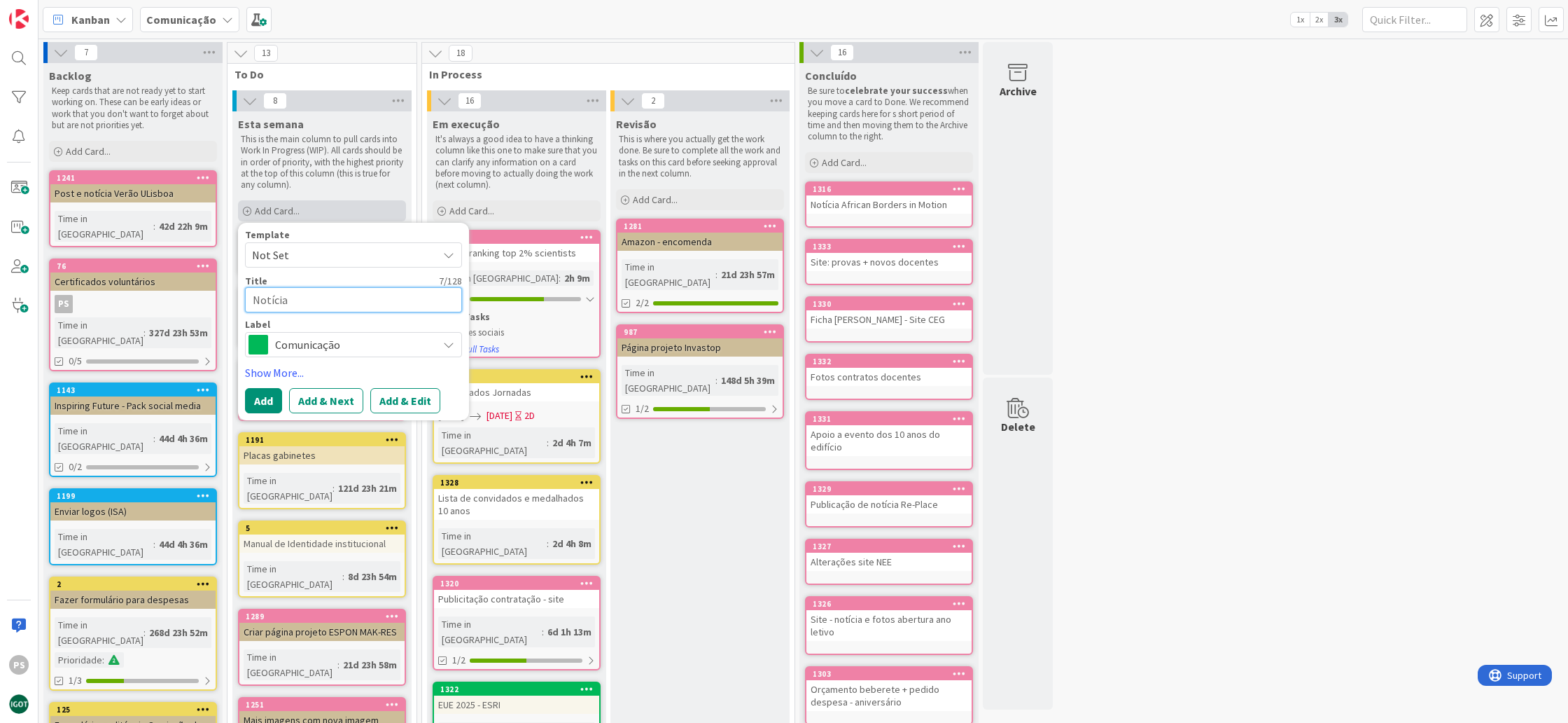
type textarea "Notícia"
type textarea "x"
type textarea "Notícia 1"
type textarea "x"
type textarea "Notícia 10"
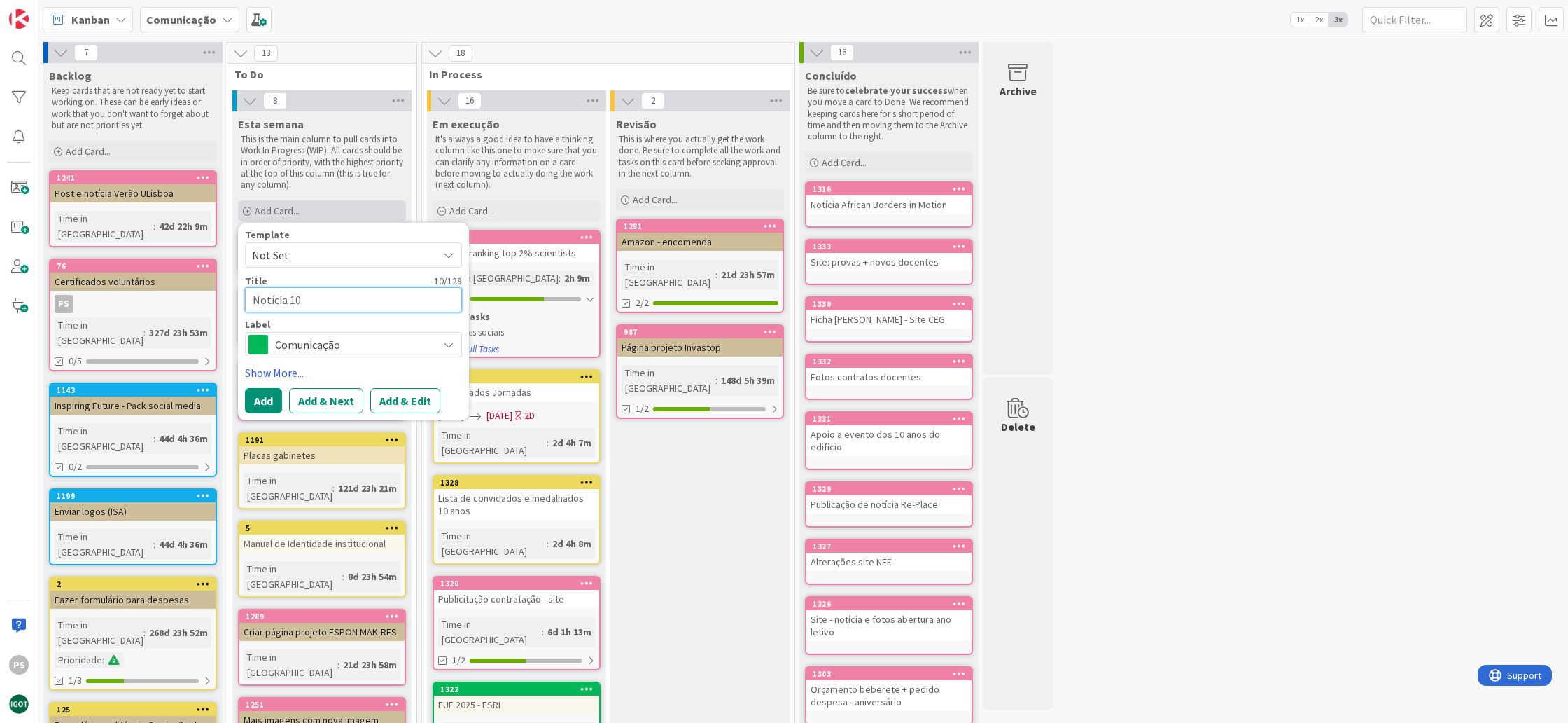
type textarea "x"
type textarea "Notícia 10"
type textarea "x"
type textarea "Notícia 10 a"
type textarea "x"
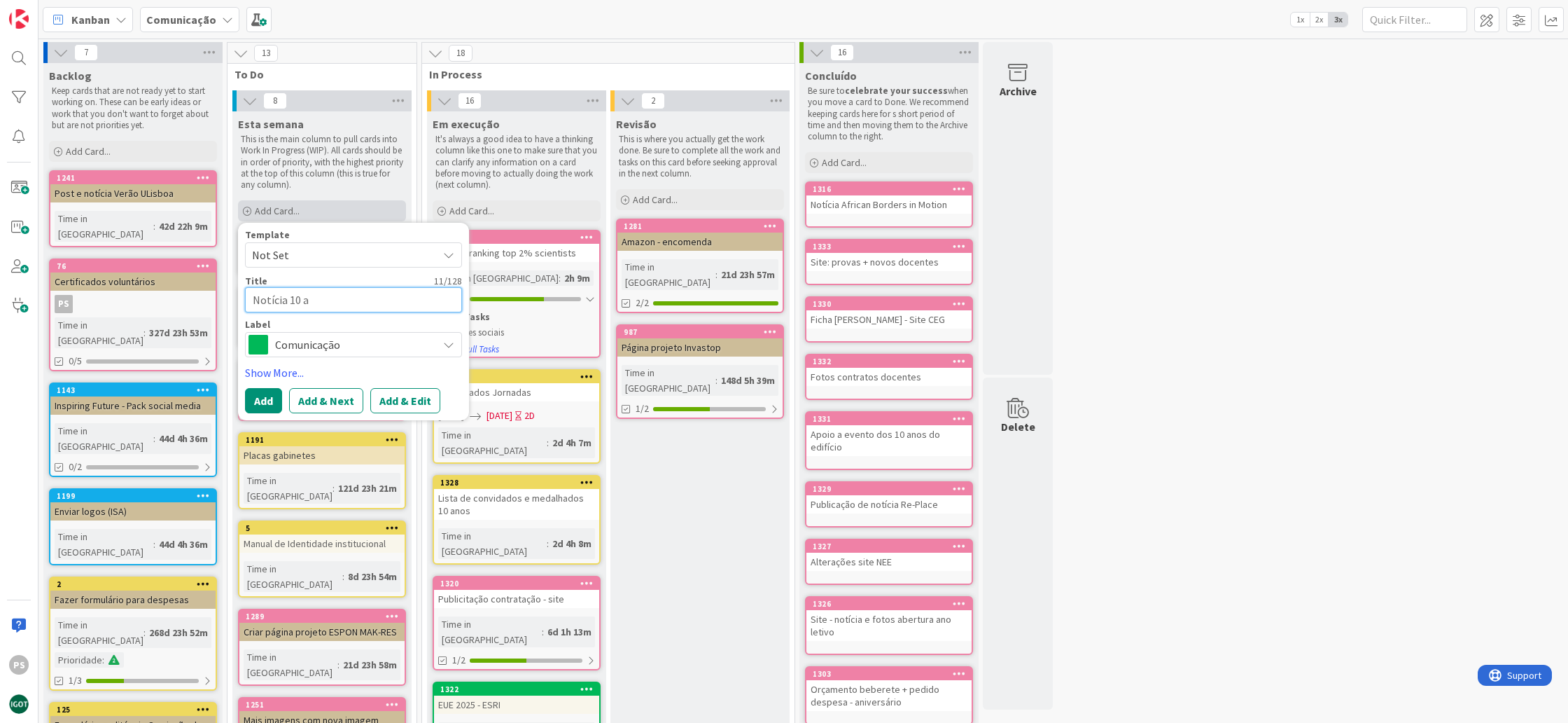
type textarea "Notícia 10 an"
type textarea "x"
type textarea "Notícia 10 ano"
type textarea "x"
type textarea "Notícia 10 anos"
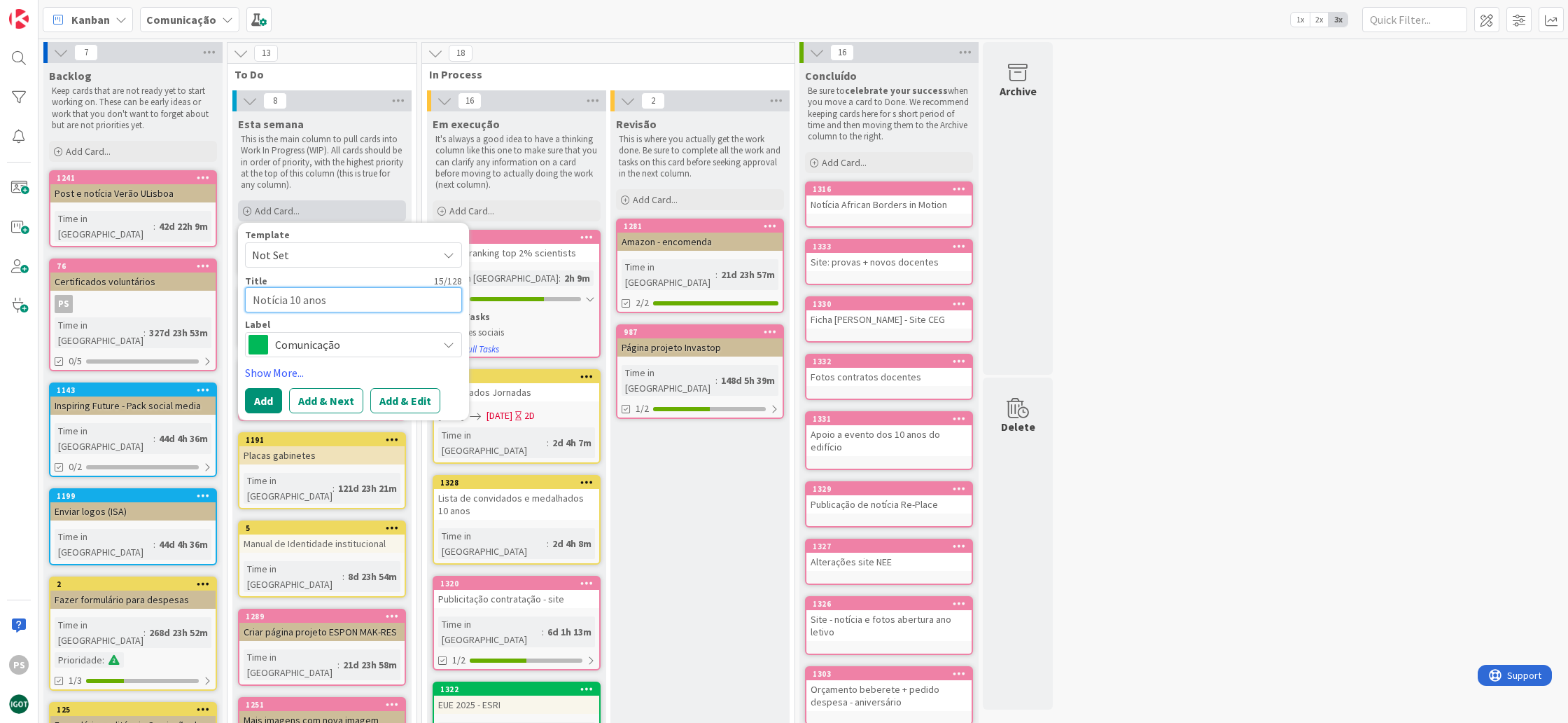
type textarea "x"
type textarea "Notícia 10 anos"
type textarea "x"
type textarea "Notícia 10 anos e"
type textarea "x"
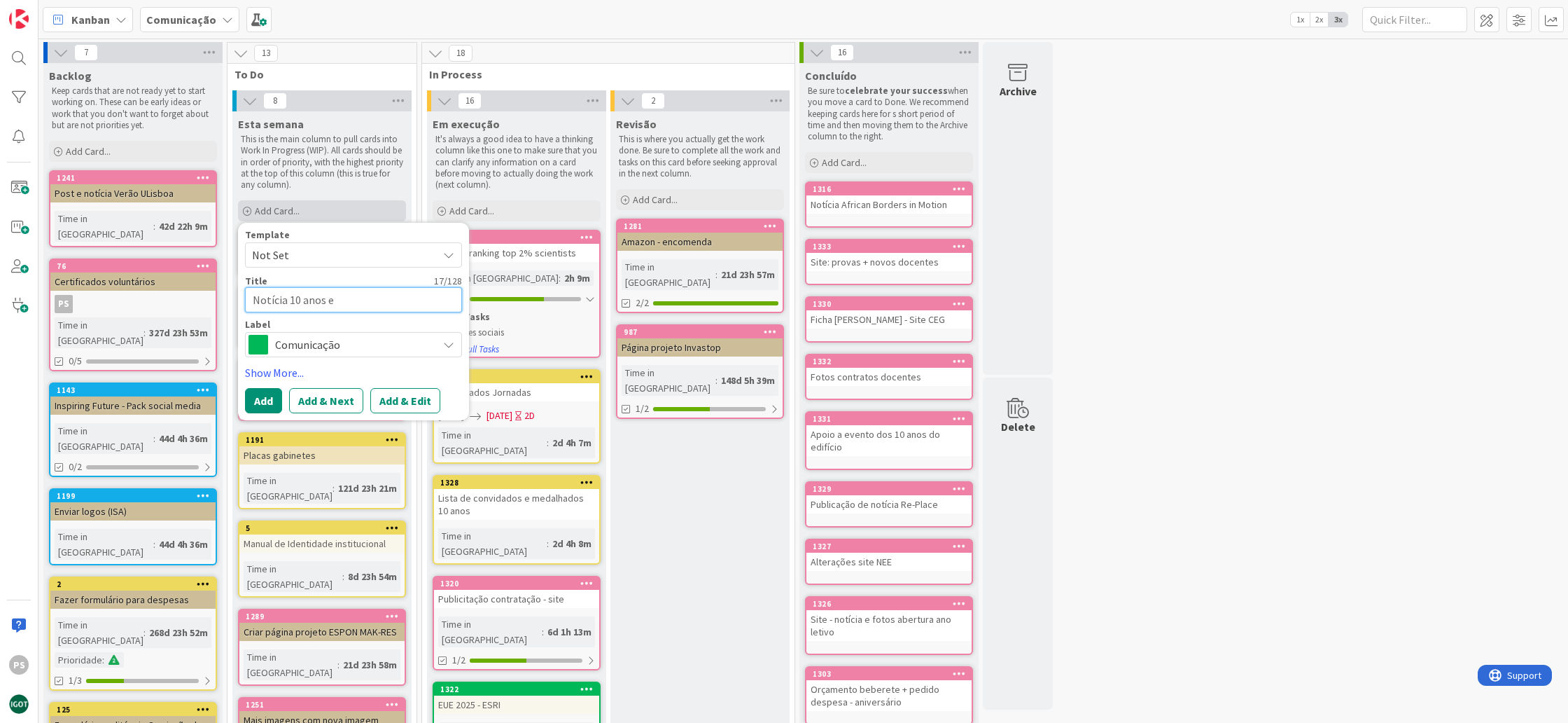
type textarea "Notícia 10 anos ed"
type textarea "x"
type textarea "Notícia 10 anos edi"
type textarea "x"
type textarea "Notícia 10 anos edif´"
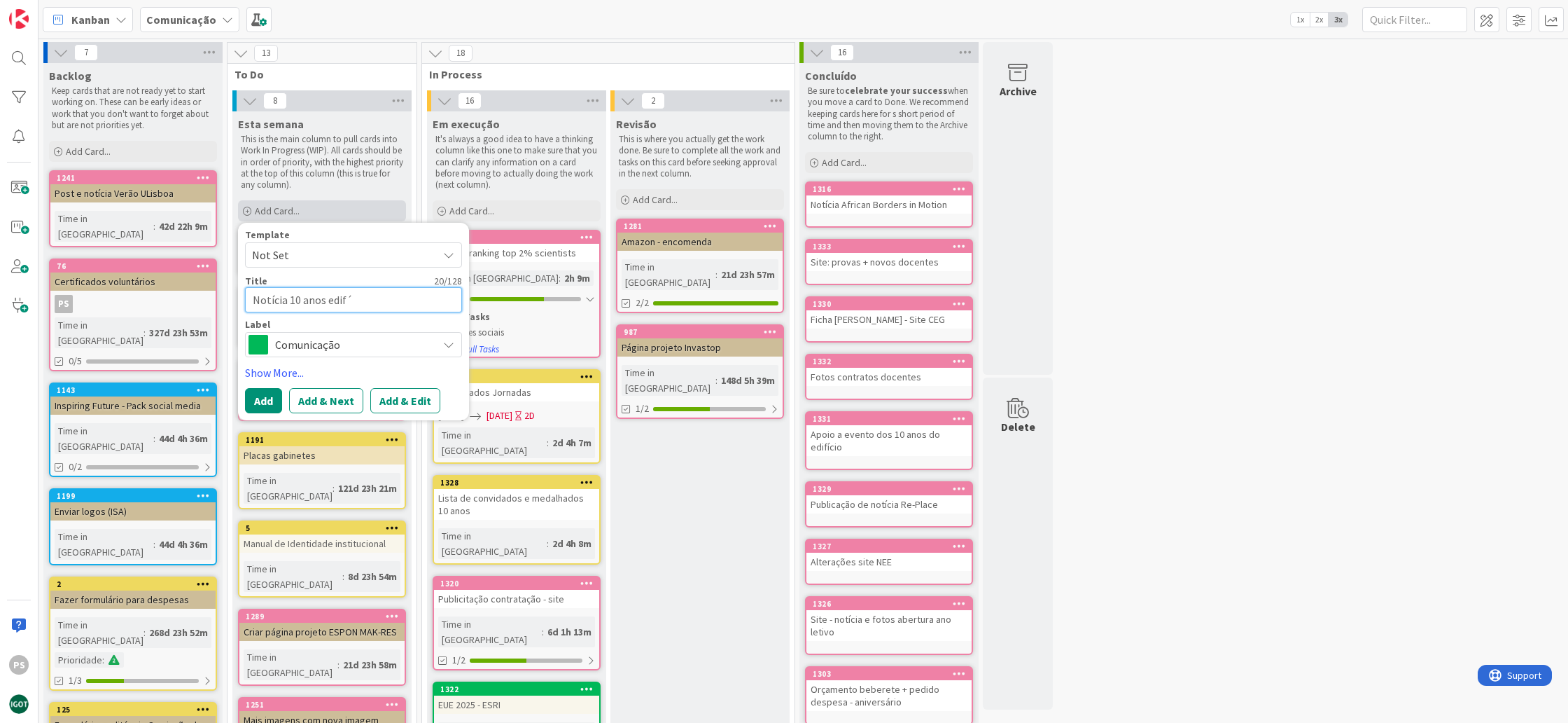
type textarea "x"
type textarea "Notícia 10 anos edifí"
type textarea "x"
type textarea "Notícia 10 anos edifíc"
type textarea "x"
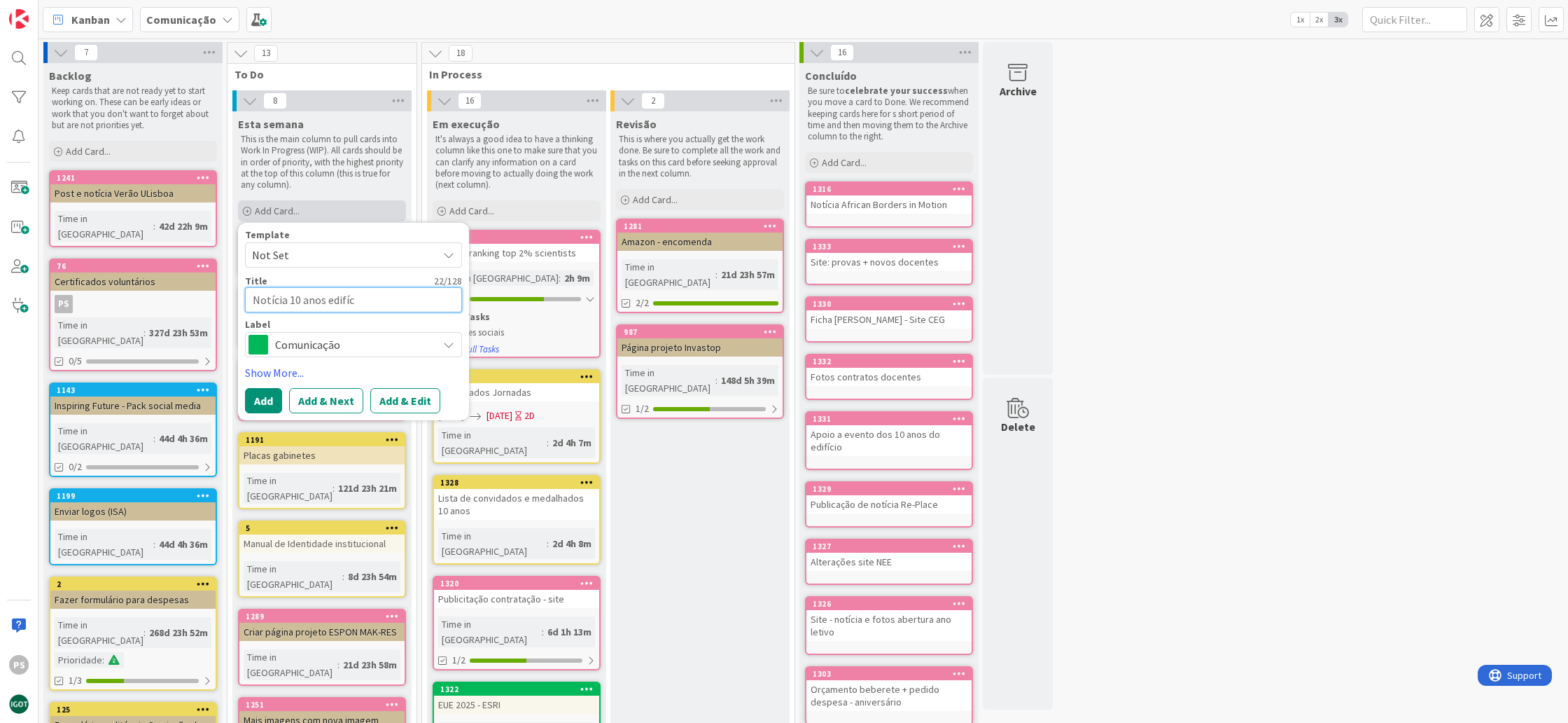
type textarea "Notícia 10 anos edifíci"
type textarea "x"
type textarea "Notícia 10 anos edifício"
type textarea "x"
type textarea "Notícia 10 anos edifício"
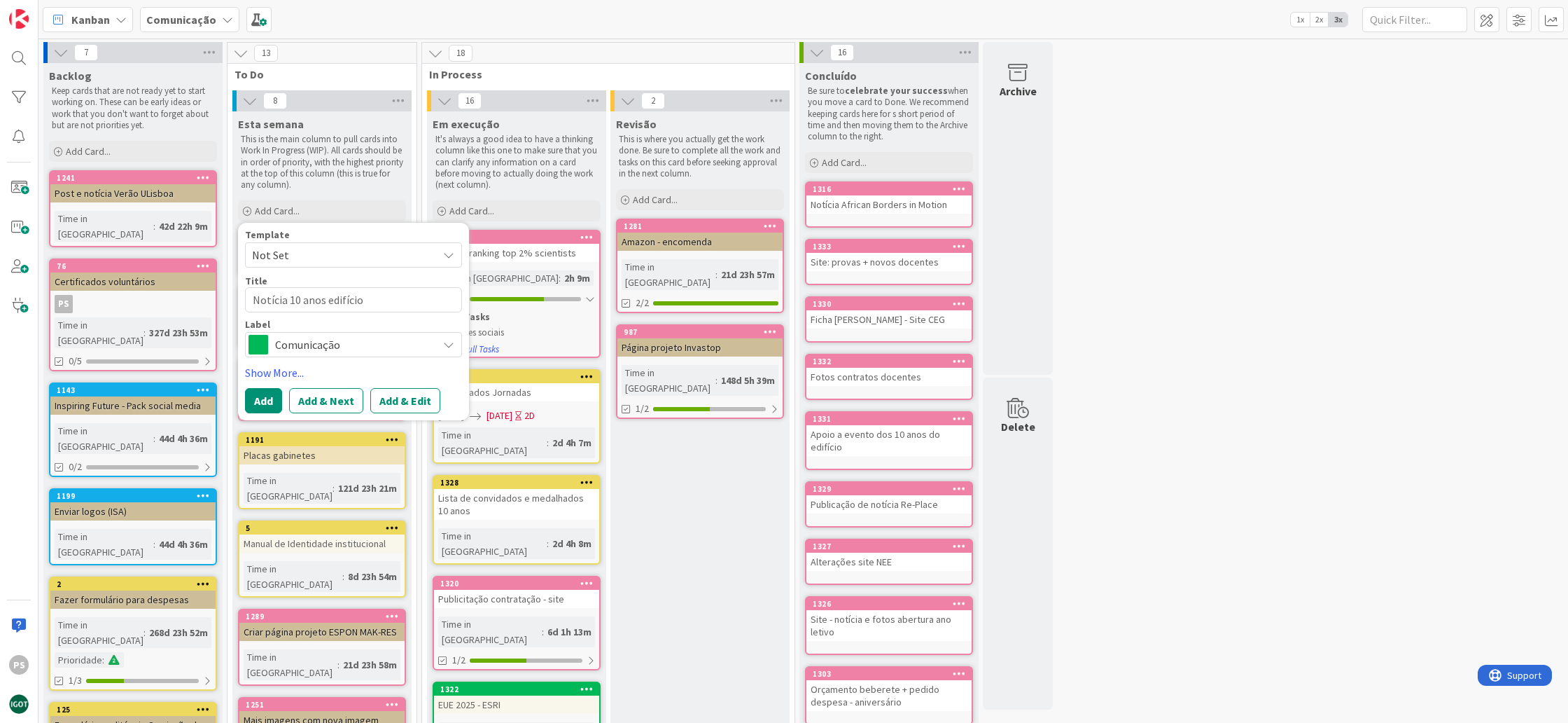
click at [401, 340] on span "Comunicação" at bounding box center [353, 344] width 155 height 20
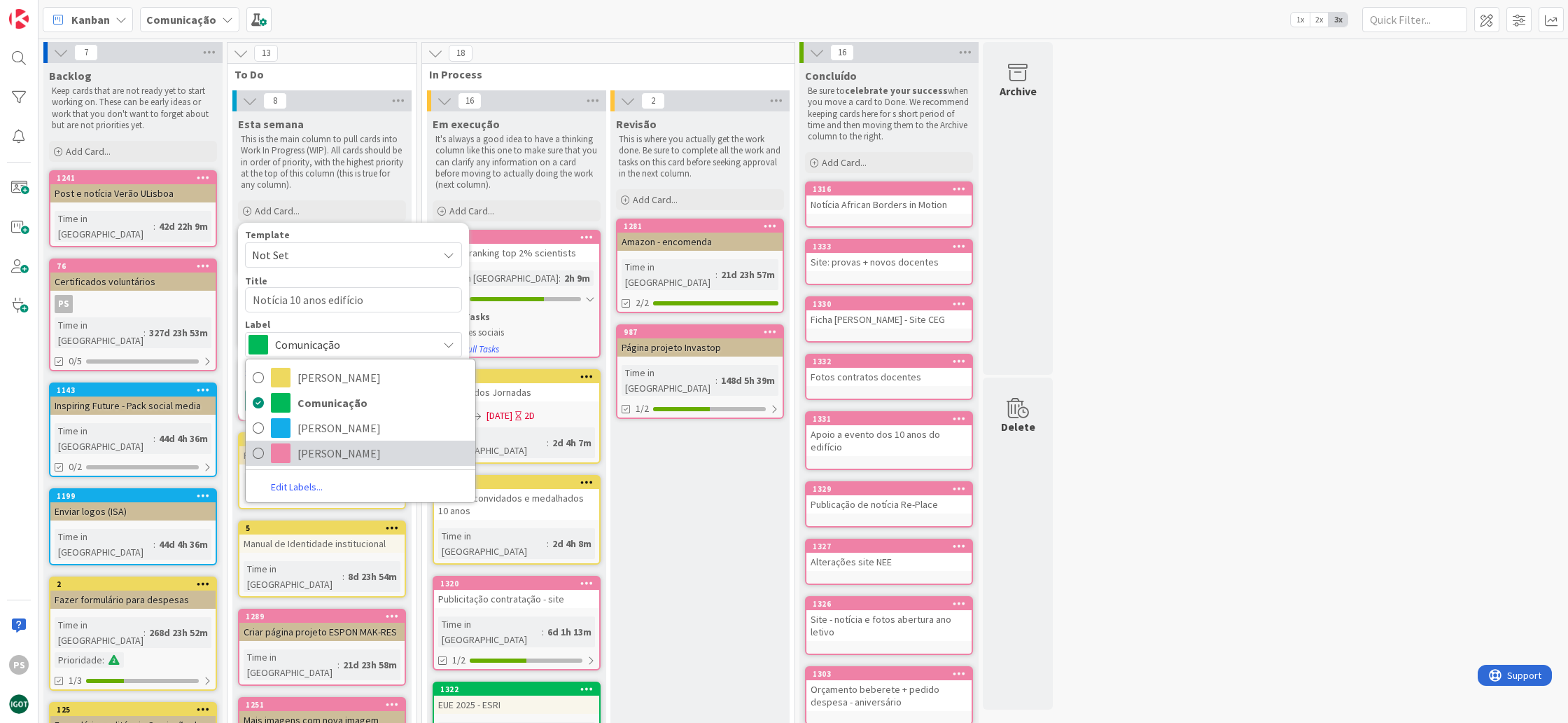
drag, startPoint x: 372, startPoint y: 455, endPoint x: 372, endPoint y: 433, distance: 22.0
click at [372, 454] on span "[PERSON_NAME]" at bounding box center [383, 453] width 171 height 21
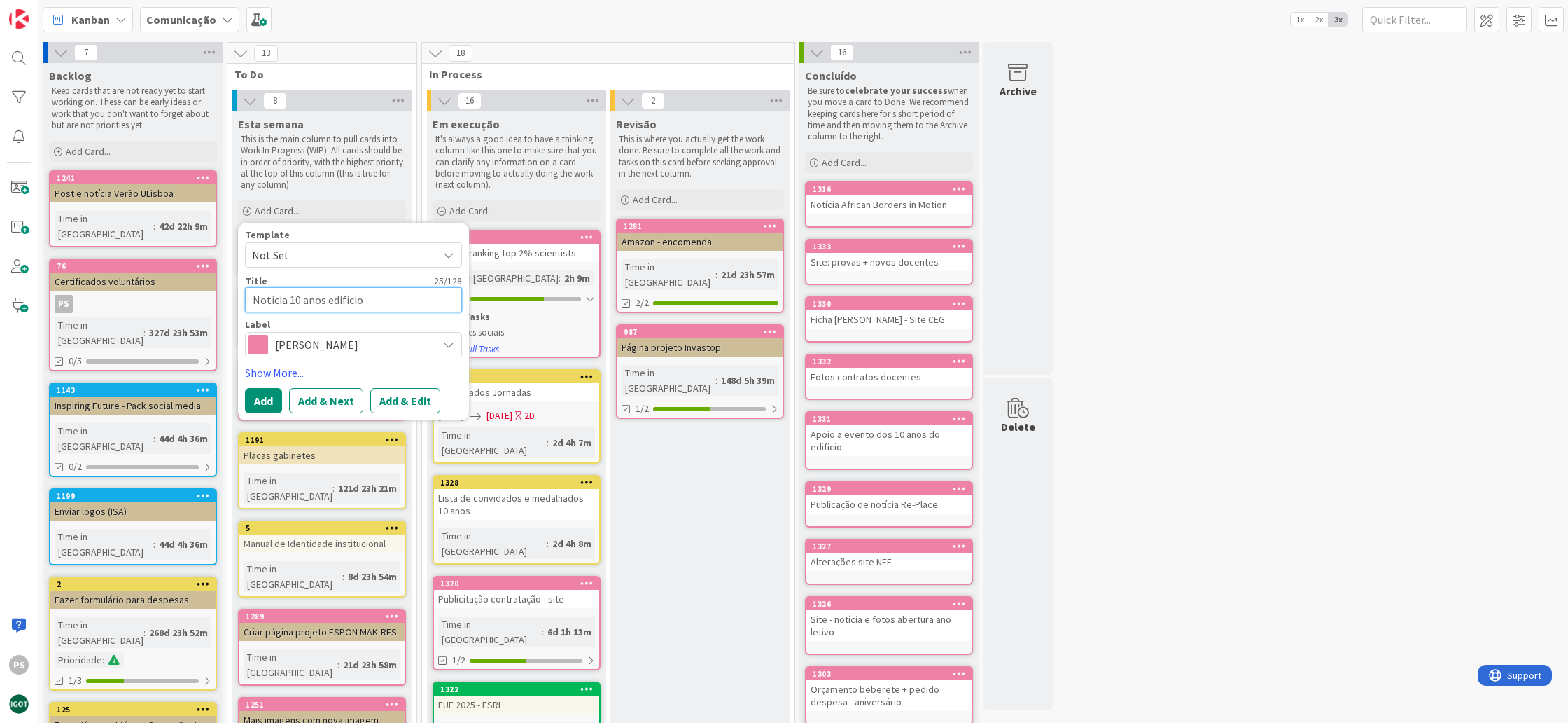
click at [376, 298] on textarea "Notícia 10 anos edifício" at bounding box center [353, 300] width 217 height 25
type textarea "x"
type textarea "Notícia 10 anos edifício I"
type textarea "x"
type textarea "Notícia 10 anos edifício IG"
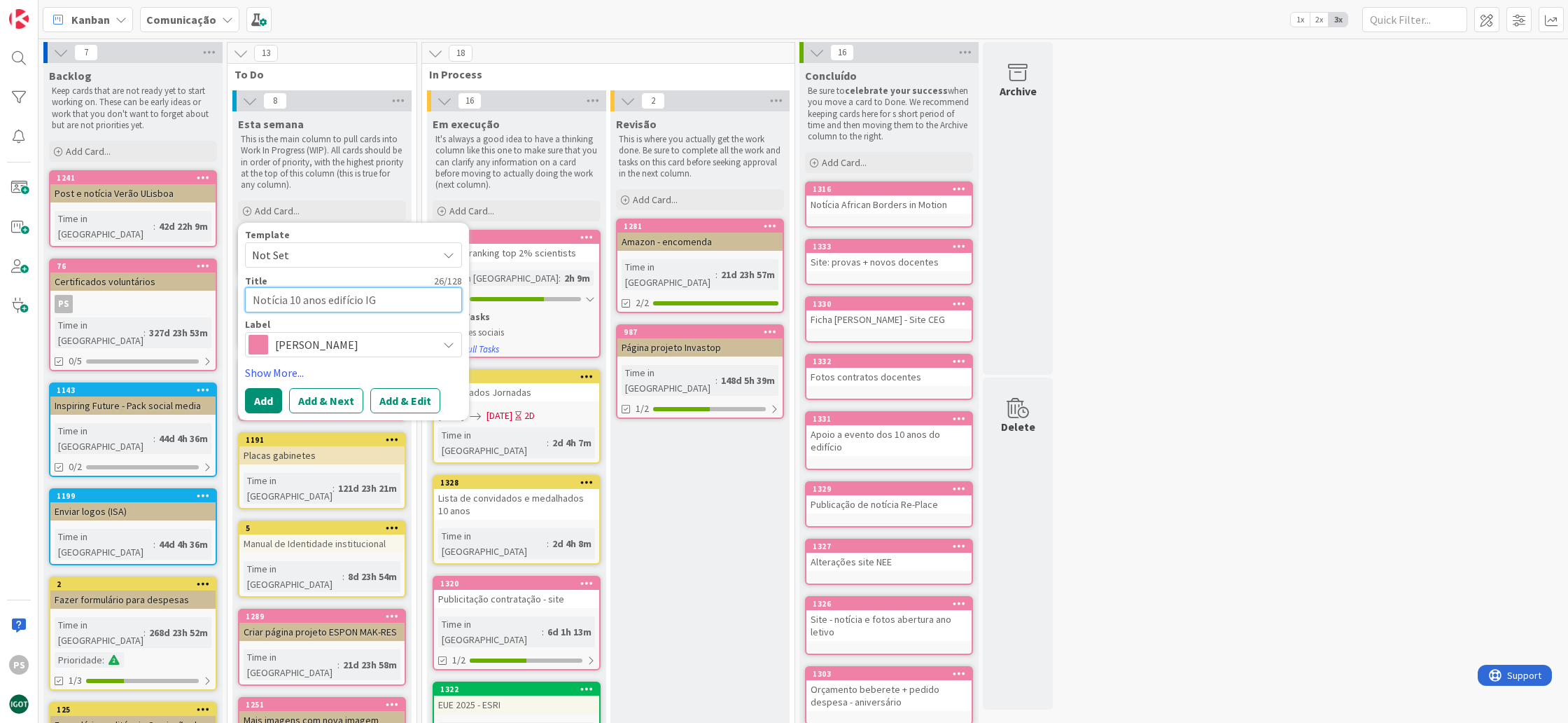
type textarea "x"
type textarea "Notícia 10 anos edifício IGO"
type textarea "x"
type textarea "Notícia 10 anos edifício IGOT"
click at [264, 396] on button "Add" at bounding box center [263, 400] width 37 height 25
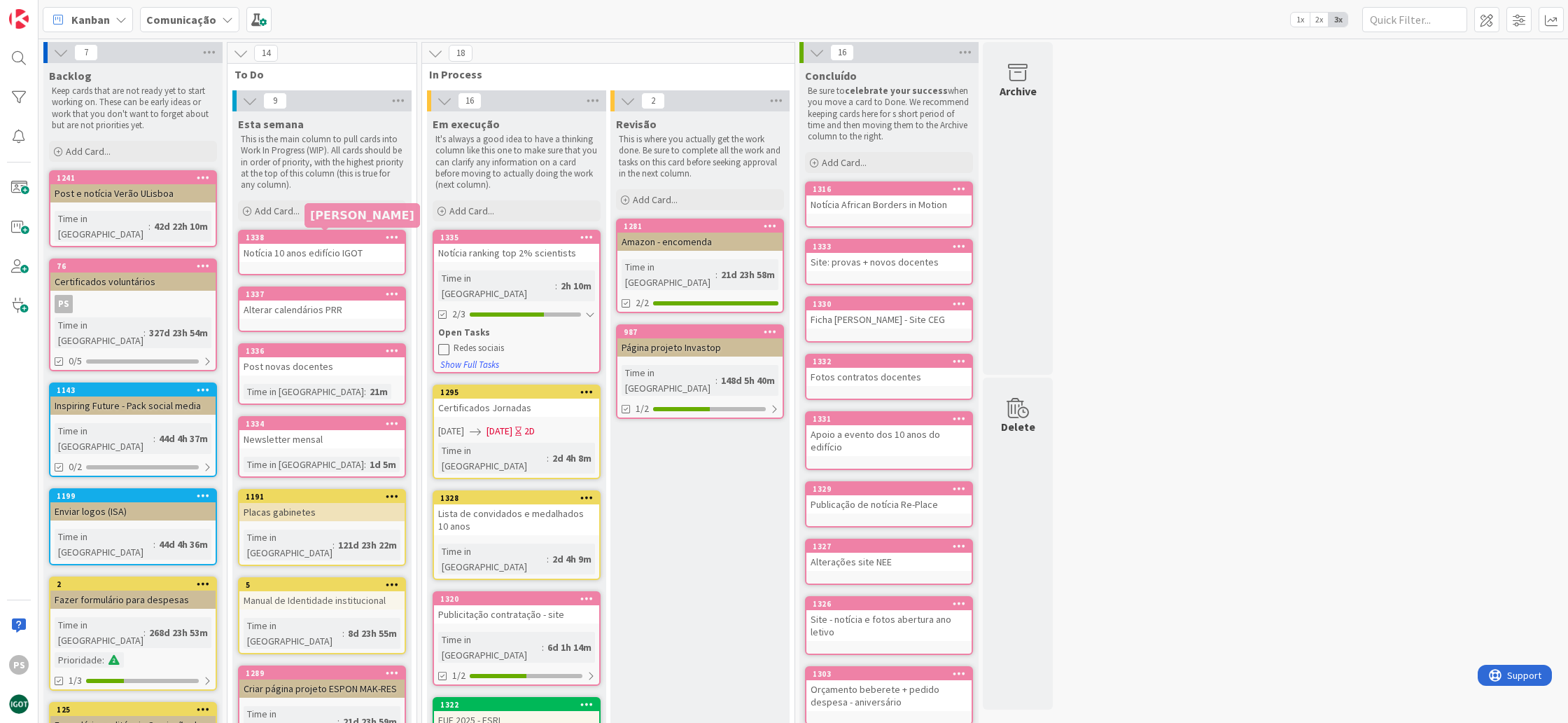
click at [365, 235] on div "1338" at bounding box center [325, 237] width 159 height 10
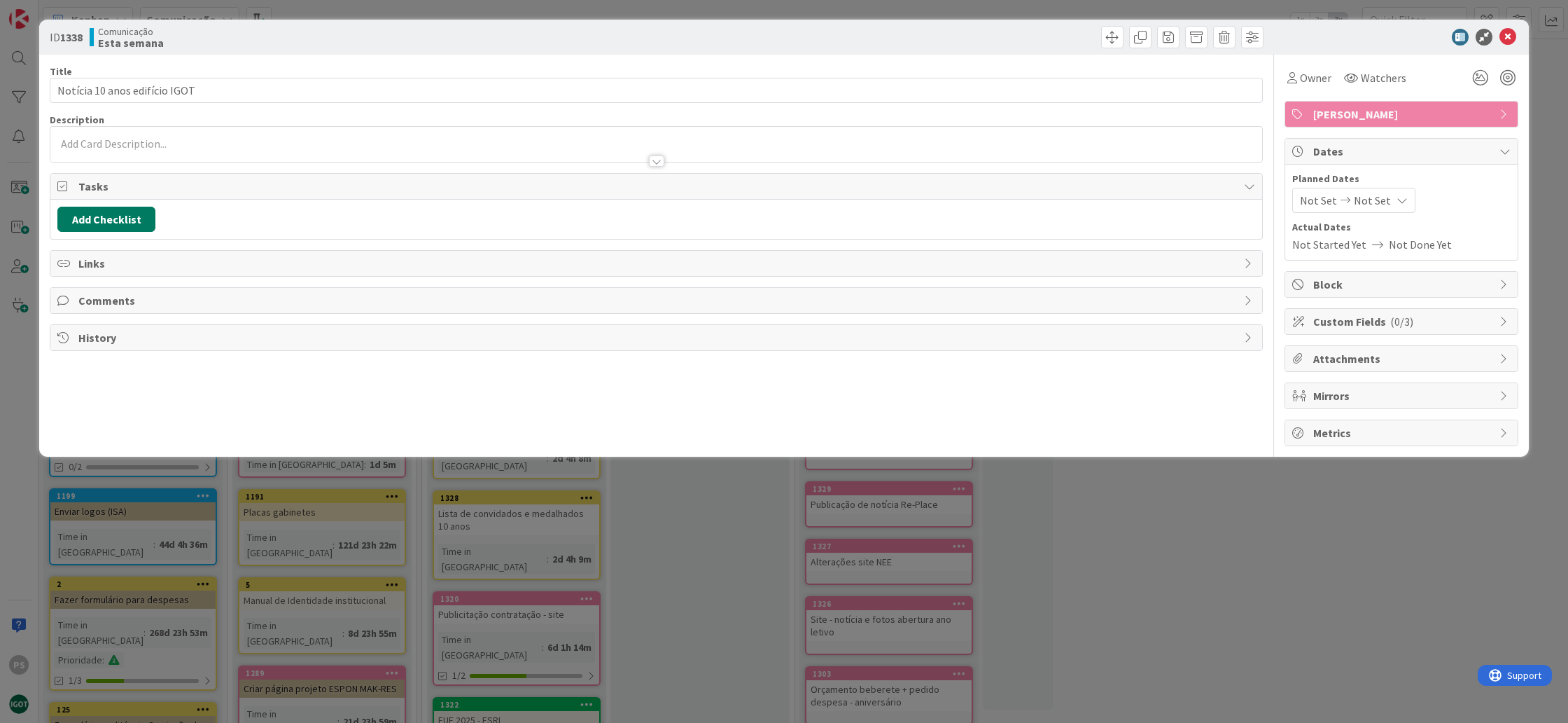
click at [99, 221] on button "Add Checklist" at bounding box center [107, 219] width 98 height 25
type input "Lista"
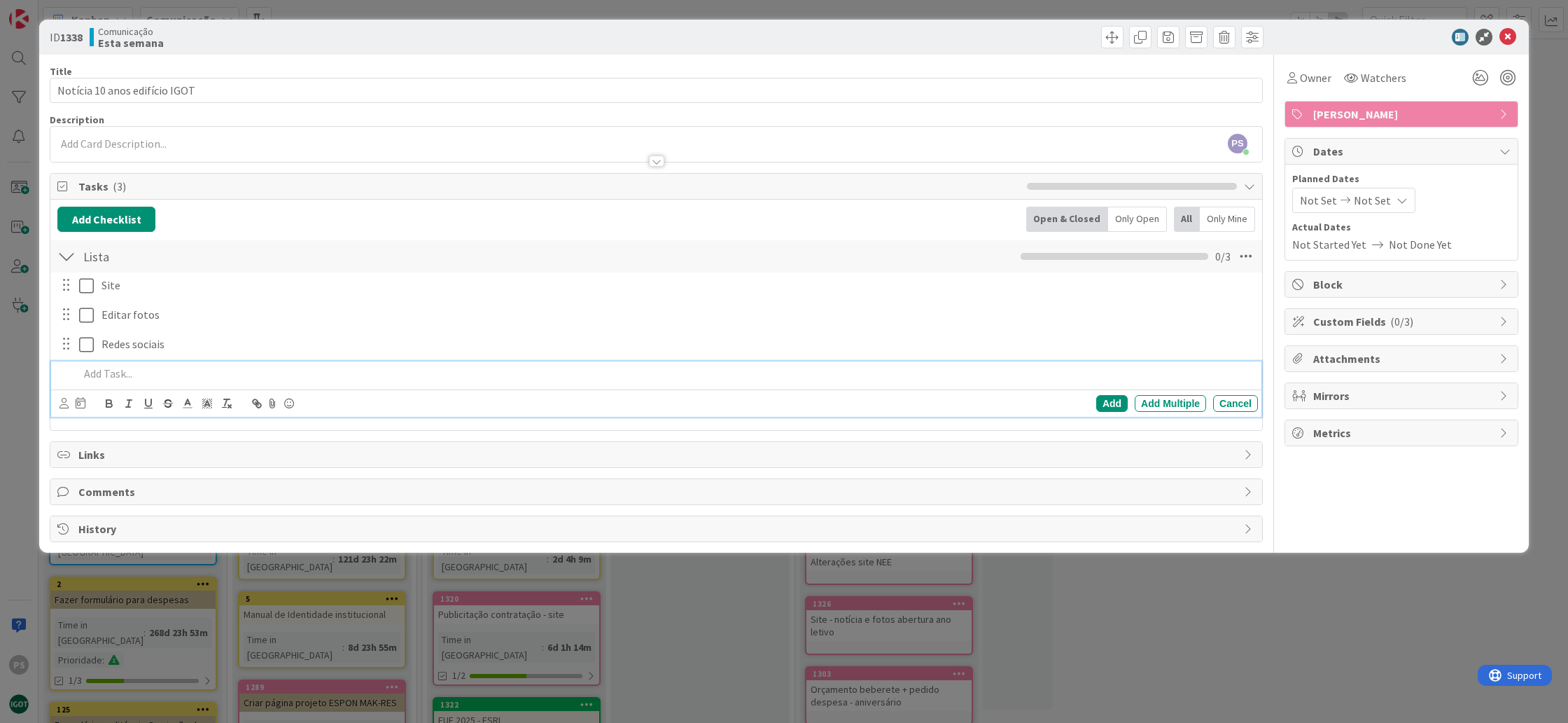
click at [1511, 34] on icon at bounding box center [1508, 37] width 17 height 17
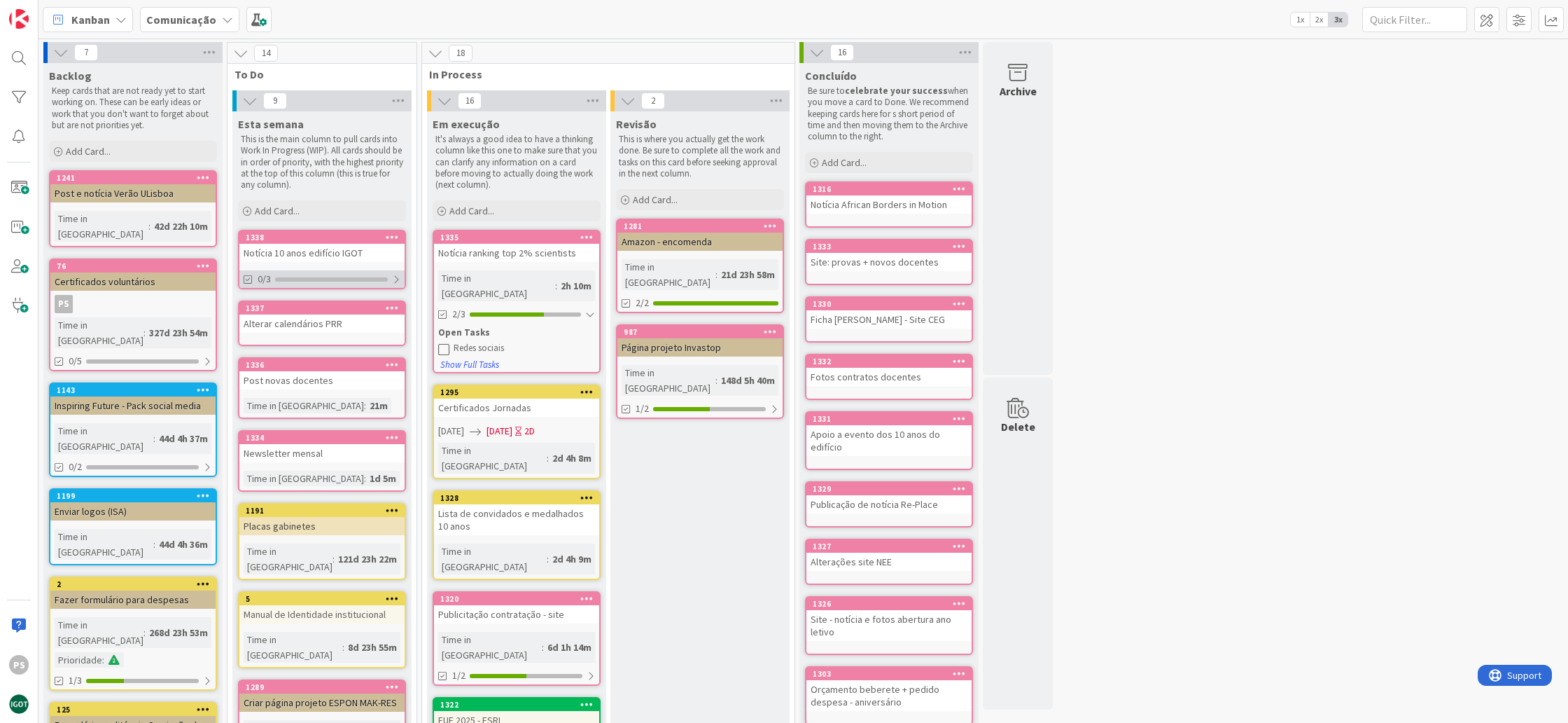
click at [351, 274] on div "0/3" at bounding box center [322, 279] width 165 height 18
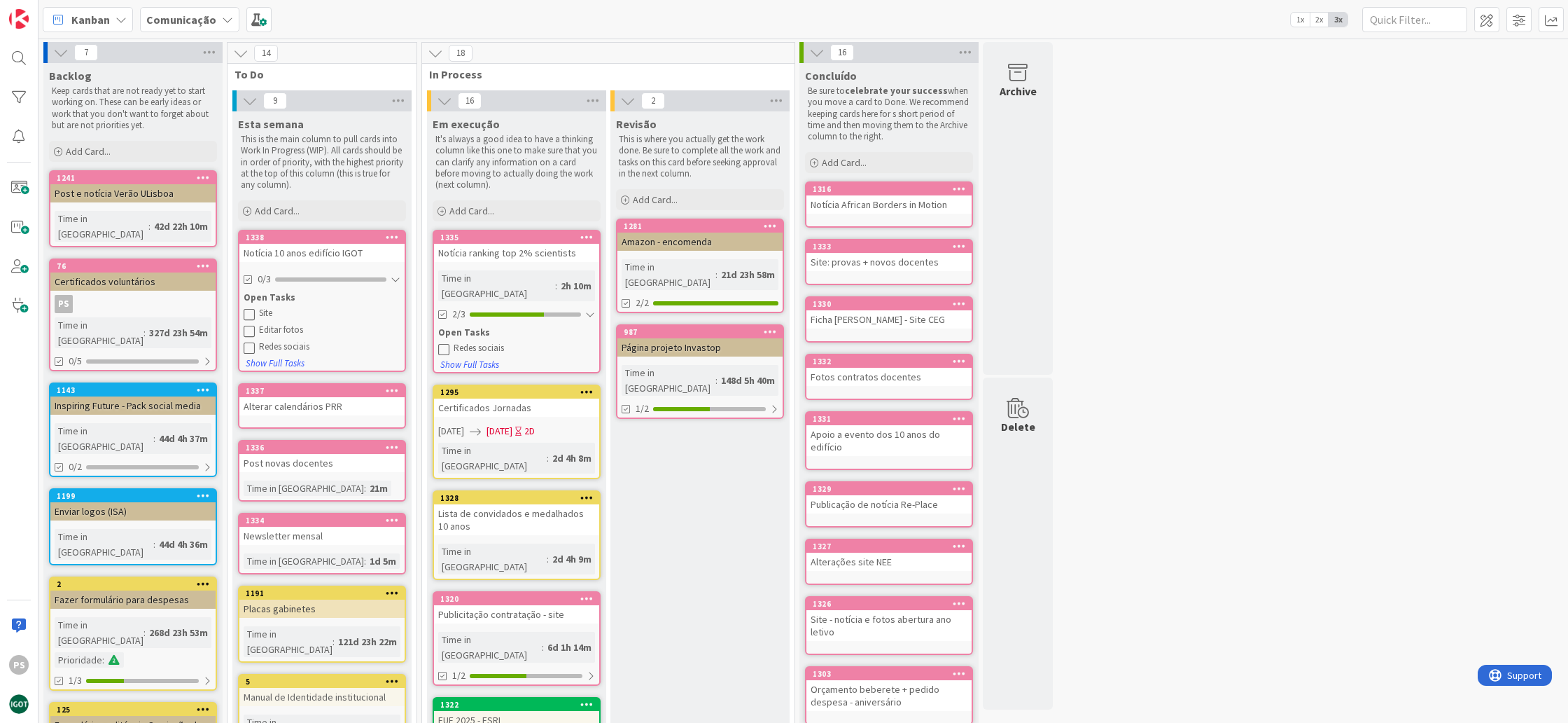
click at [249, 311] on icon at bounding box center [249, 314] width 11 height 11
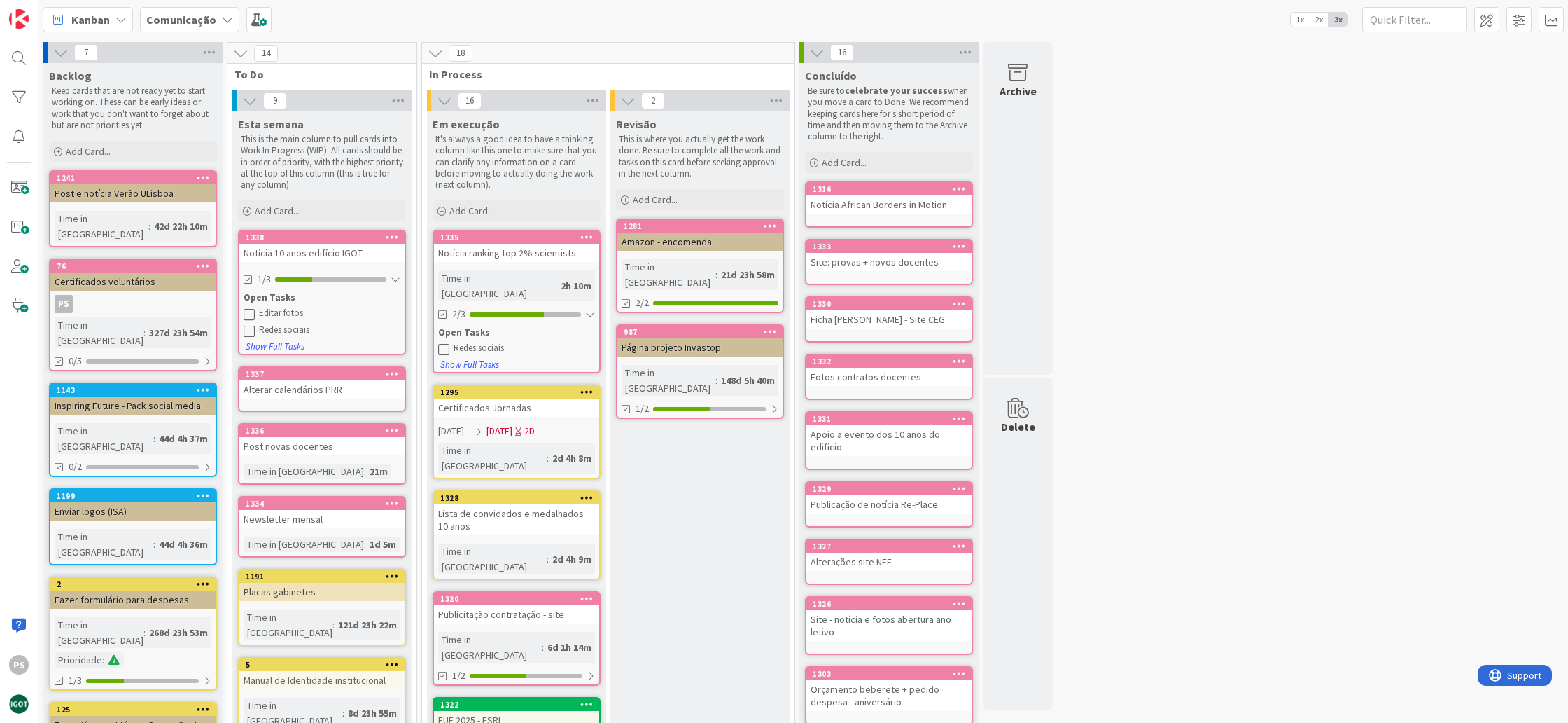
click at [288, 327] on div "Redes sociais" at bounding box center [329, 330] width 141 height 11
click at [252, 311] on icon at bounding box center [249, 314] width 11 height 11
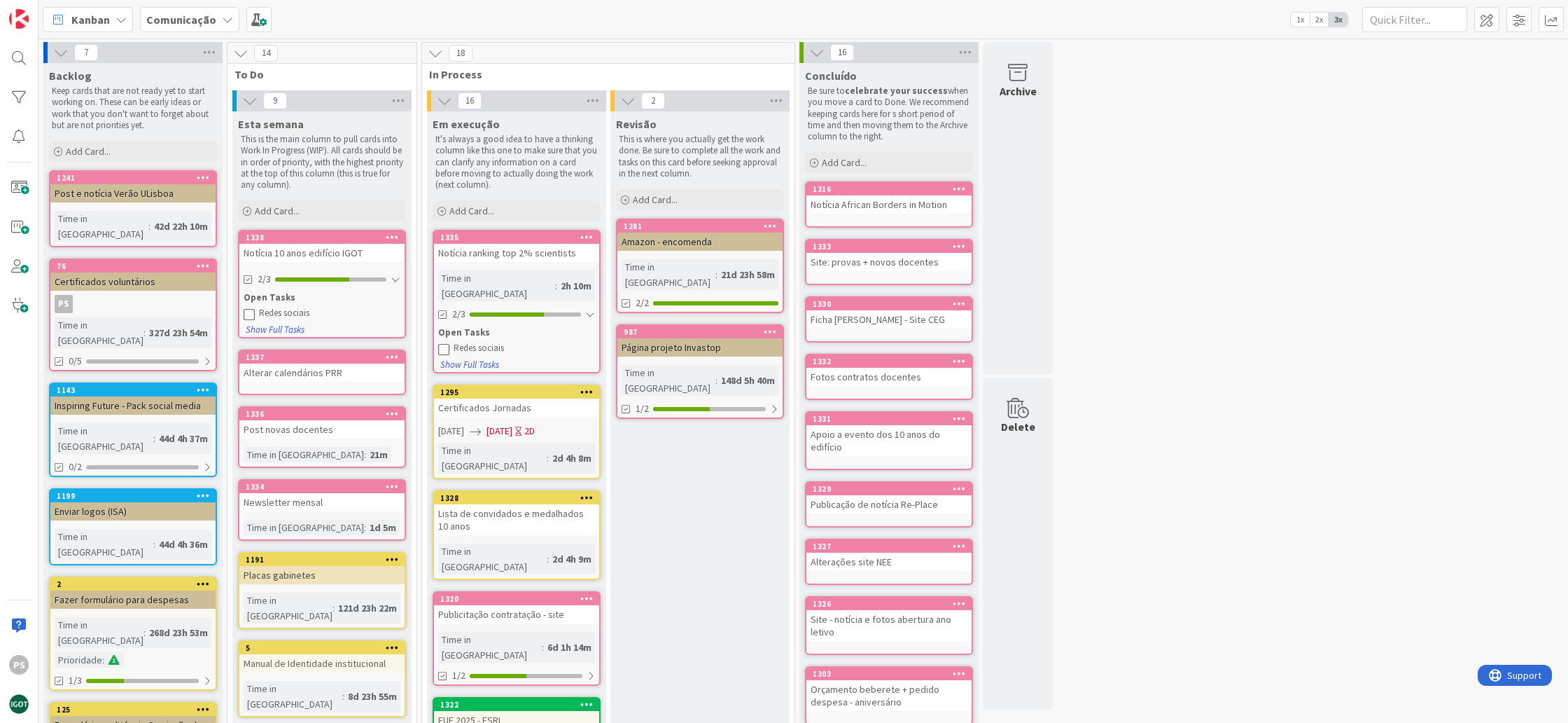
click at [251, 313] on icon at bounding box center [249, 314] width 11 height 11
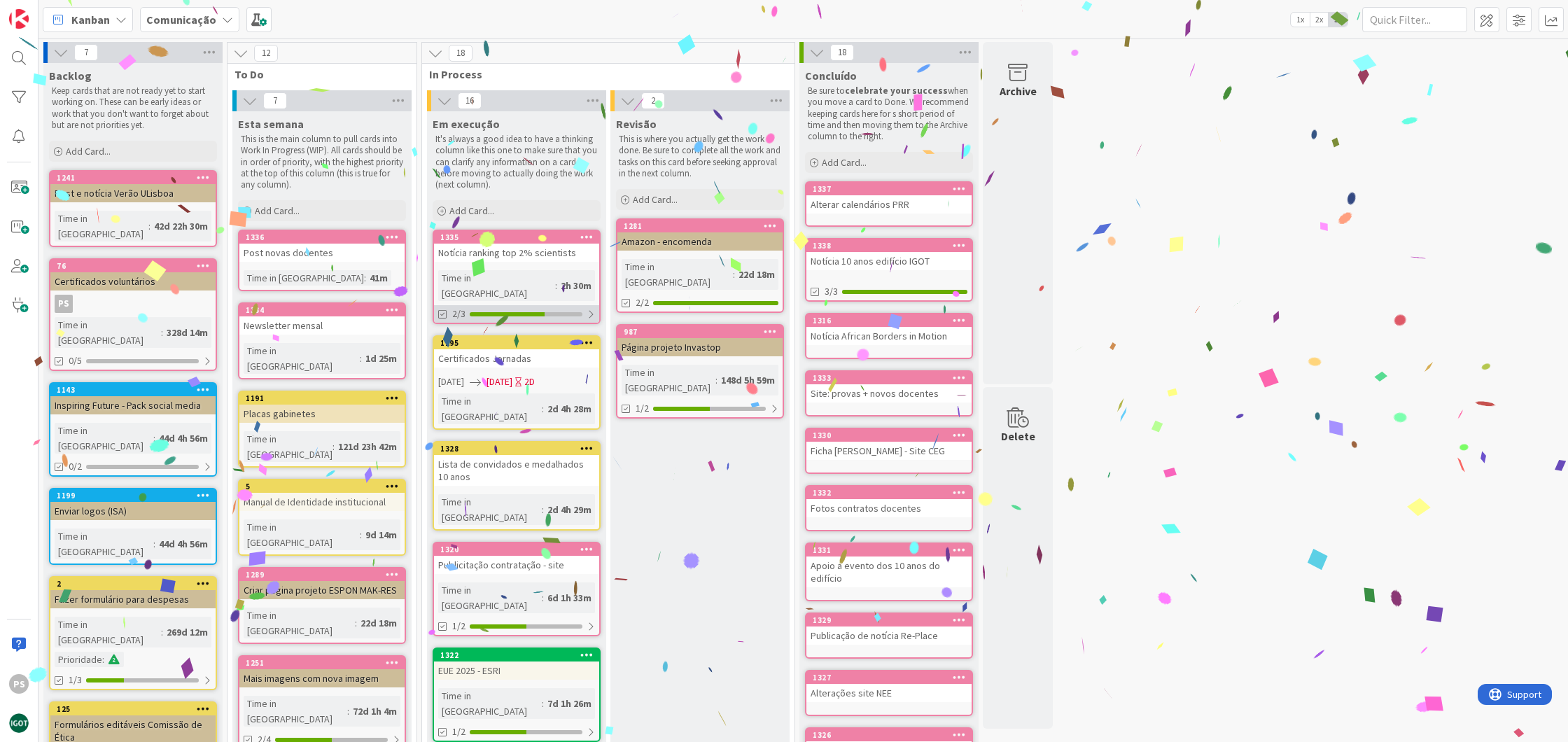
click at [526, 306] on div "2/3" at bounding box center [516, 314] width 165 height 18
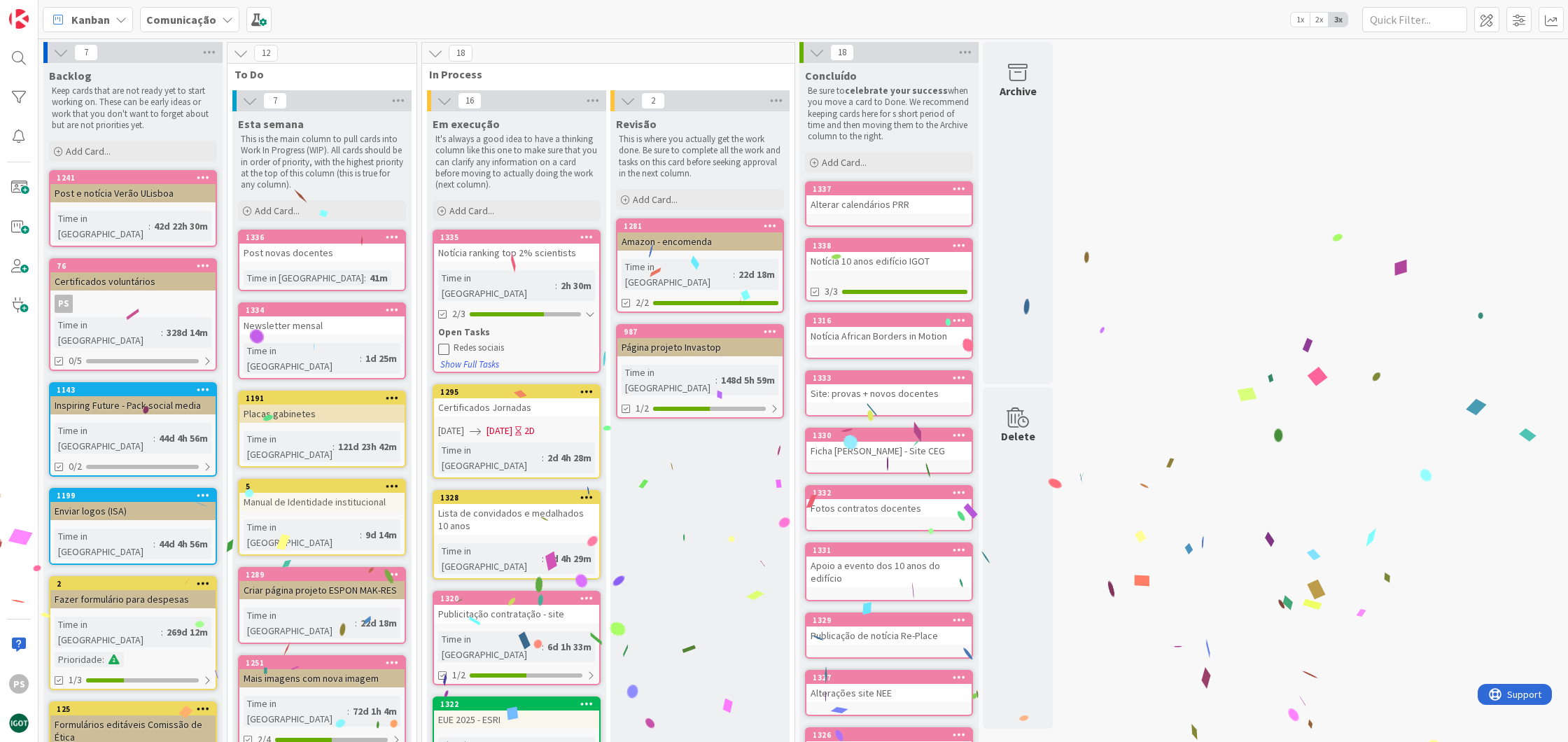
click at [452, 342] on div "Redes sociais" at bounding box center [516, 349] width 157 height 13
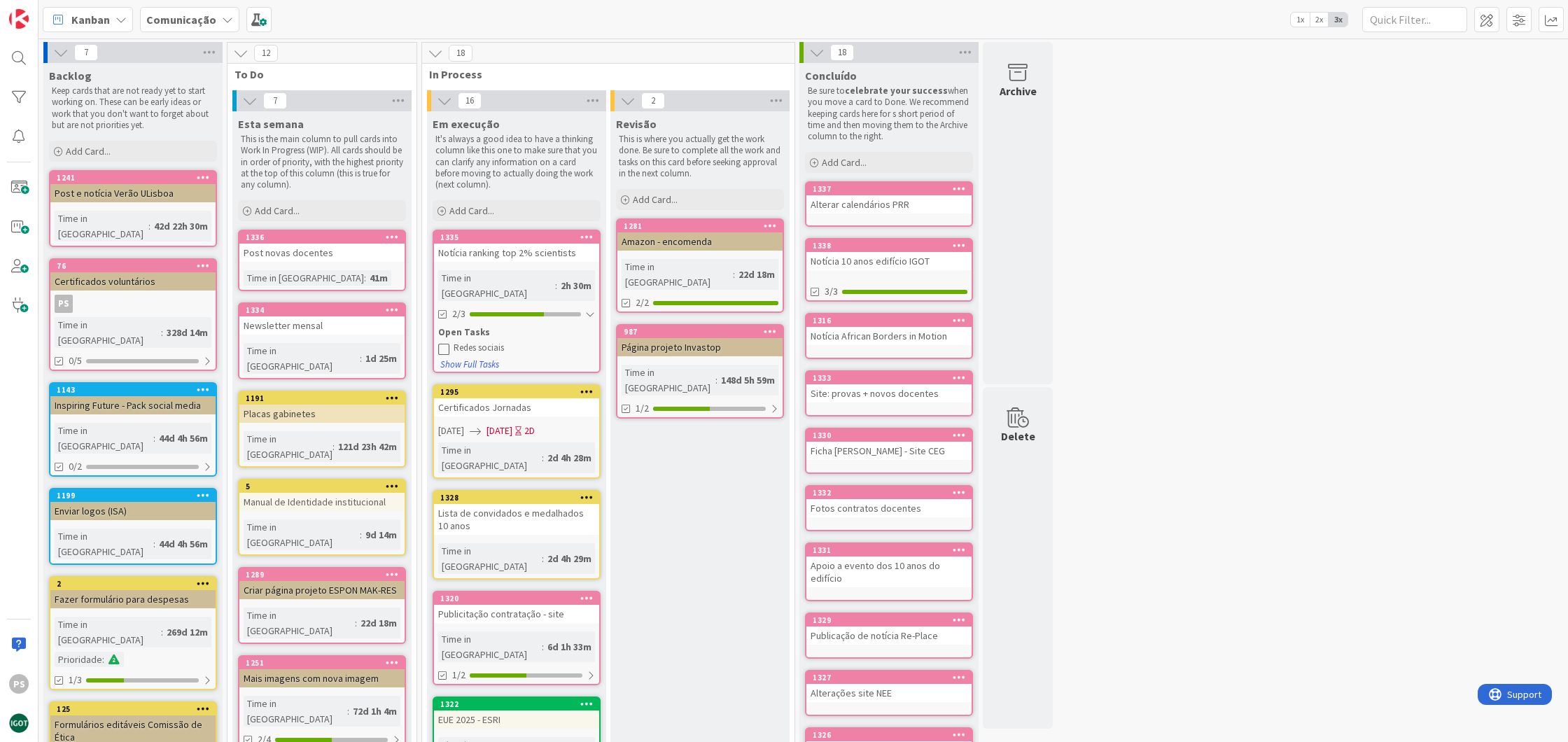
click at [444, 343] on icon at bounding box center [444, 349] width 11 height 11
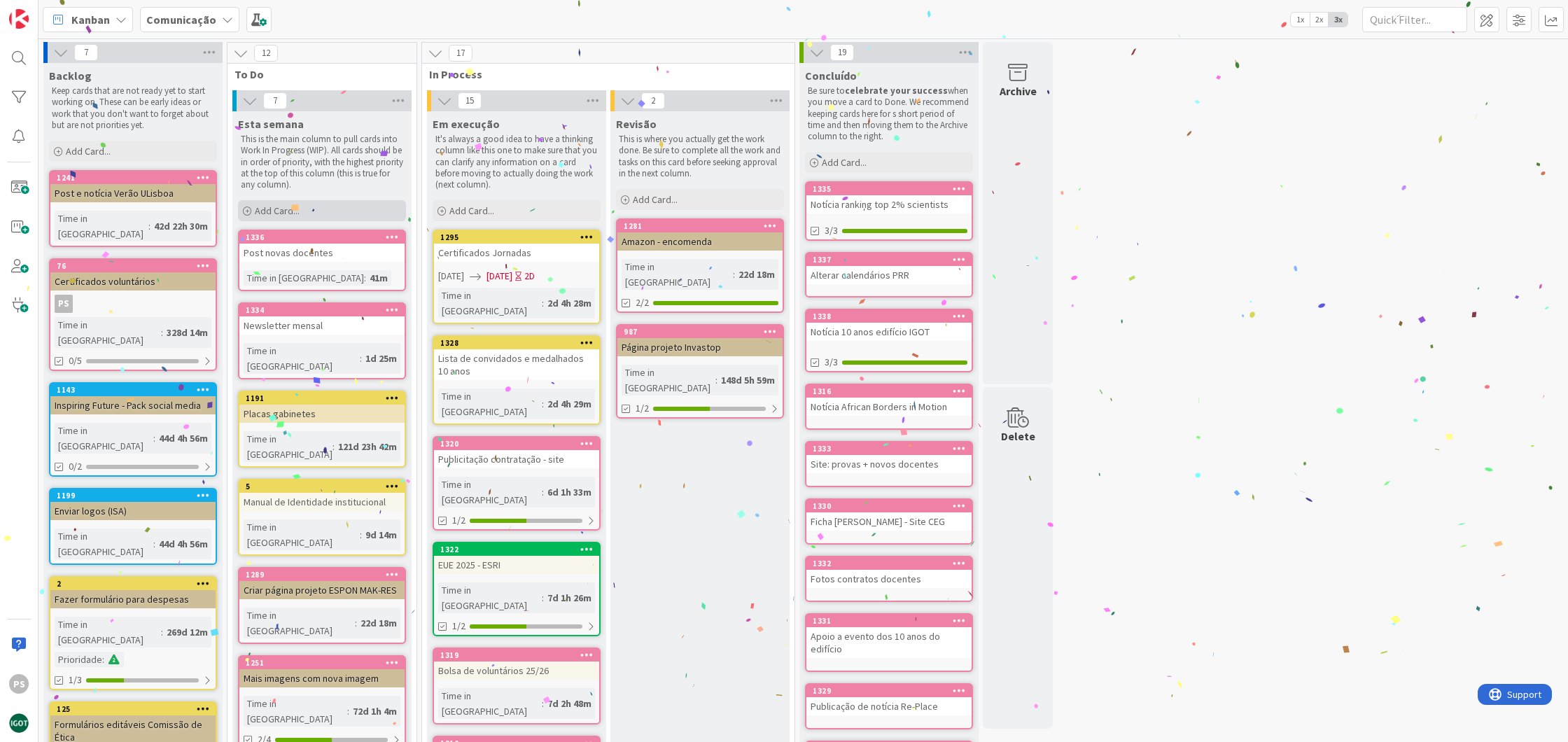
click at [313, 213] on div "Add Card..." at bounding box center [322, 211] width 168 height 21
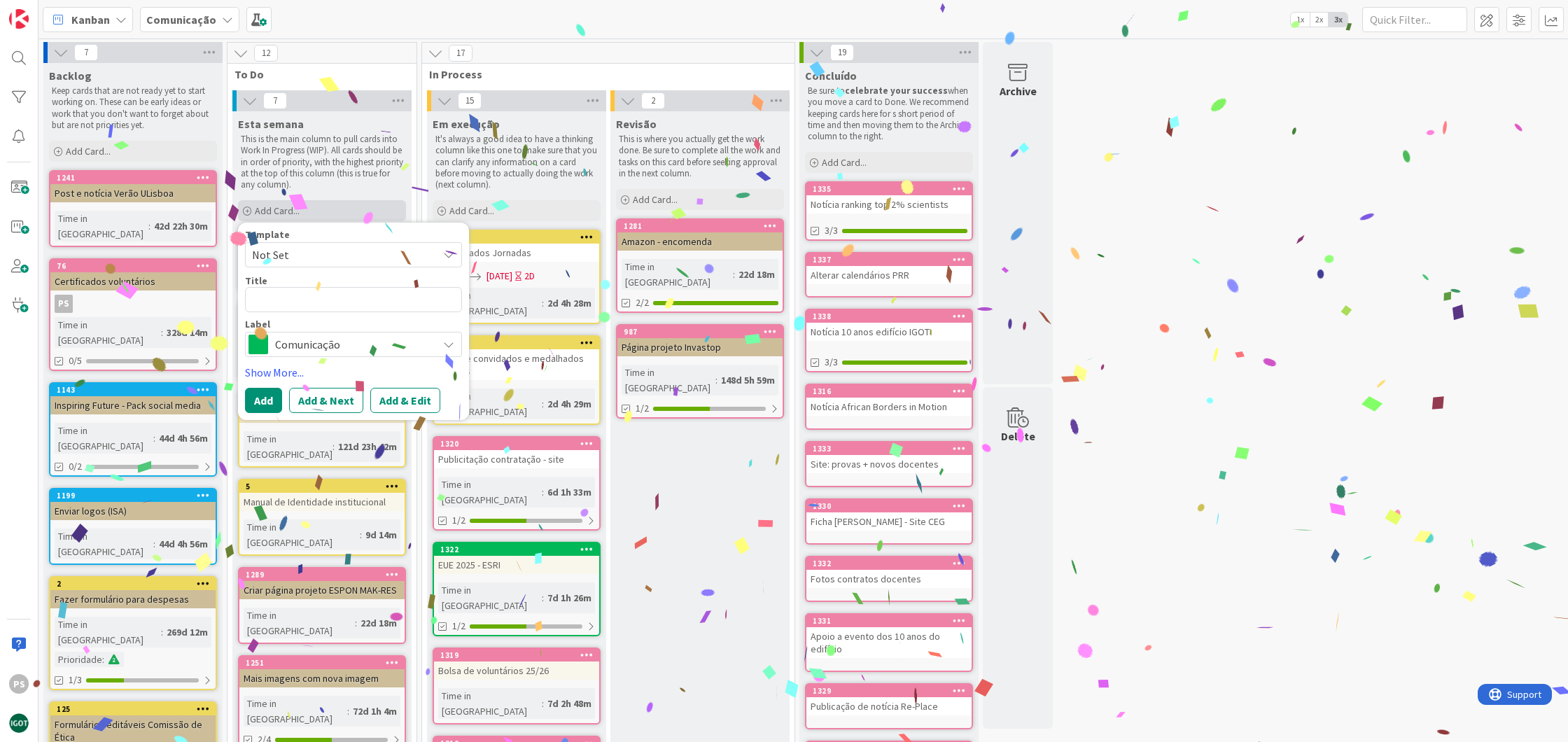
type textarea "x"
type textarea "N"
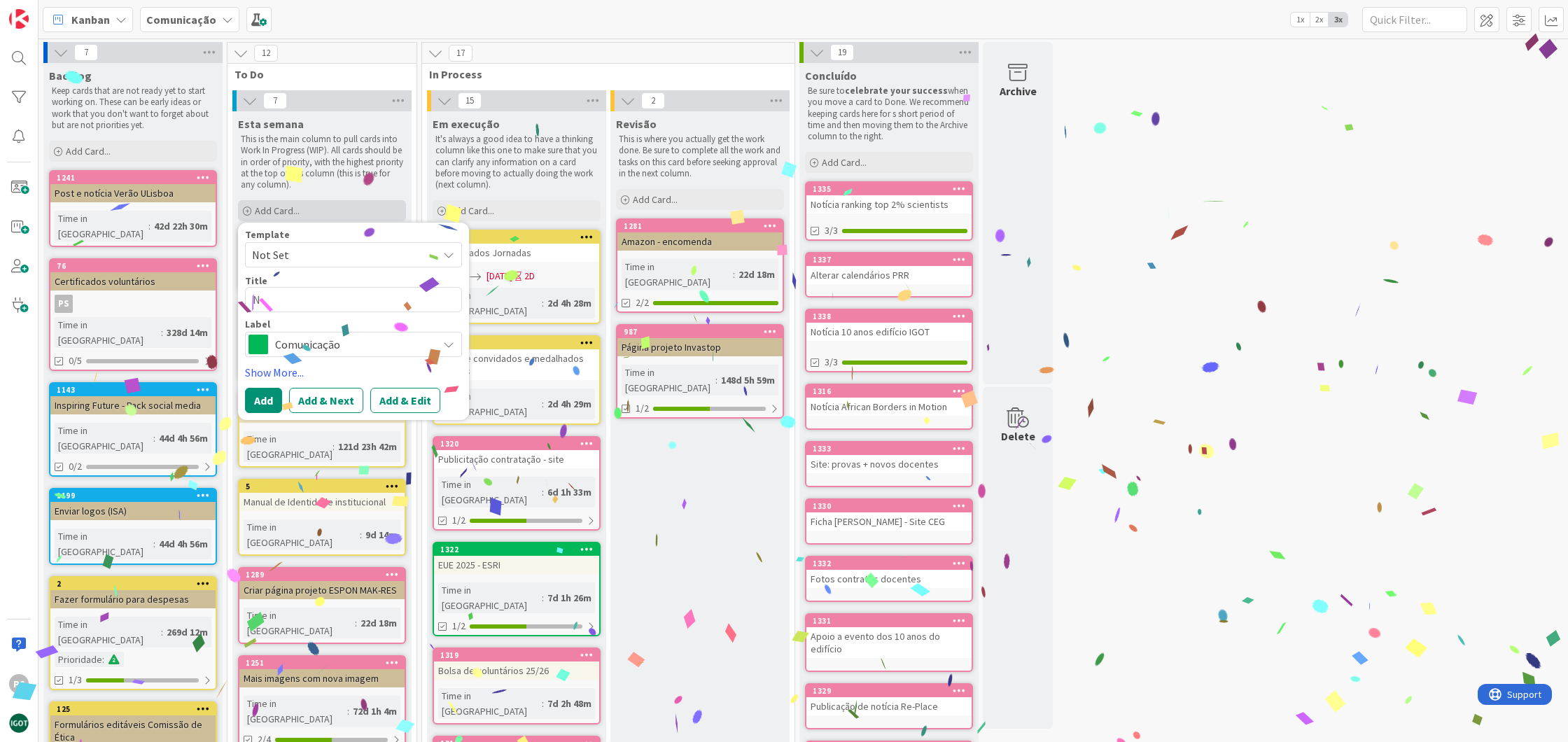
type textarea "x"
type textarea "No"
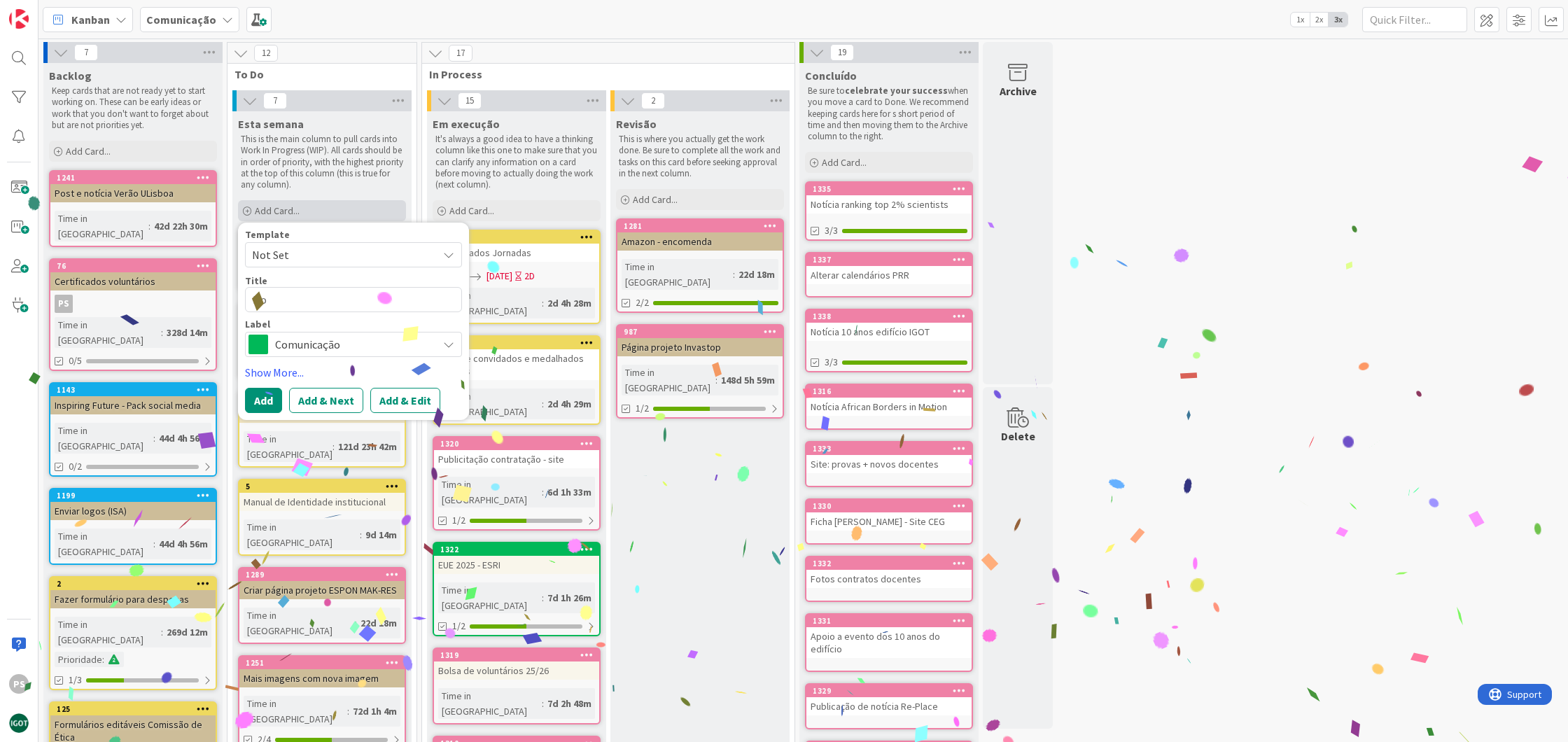
type textarea "x"
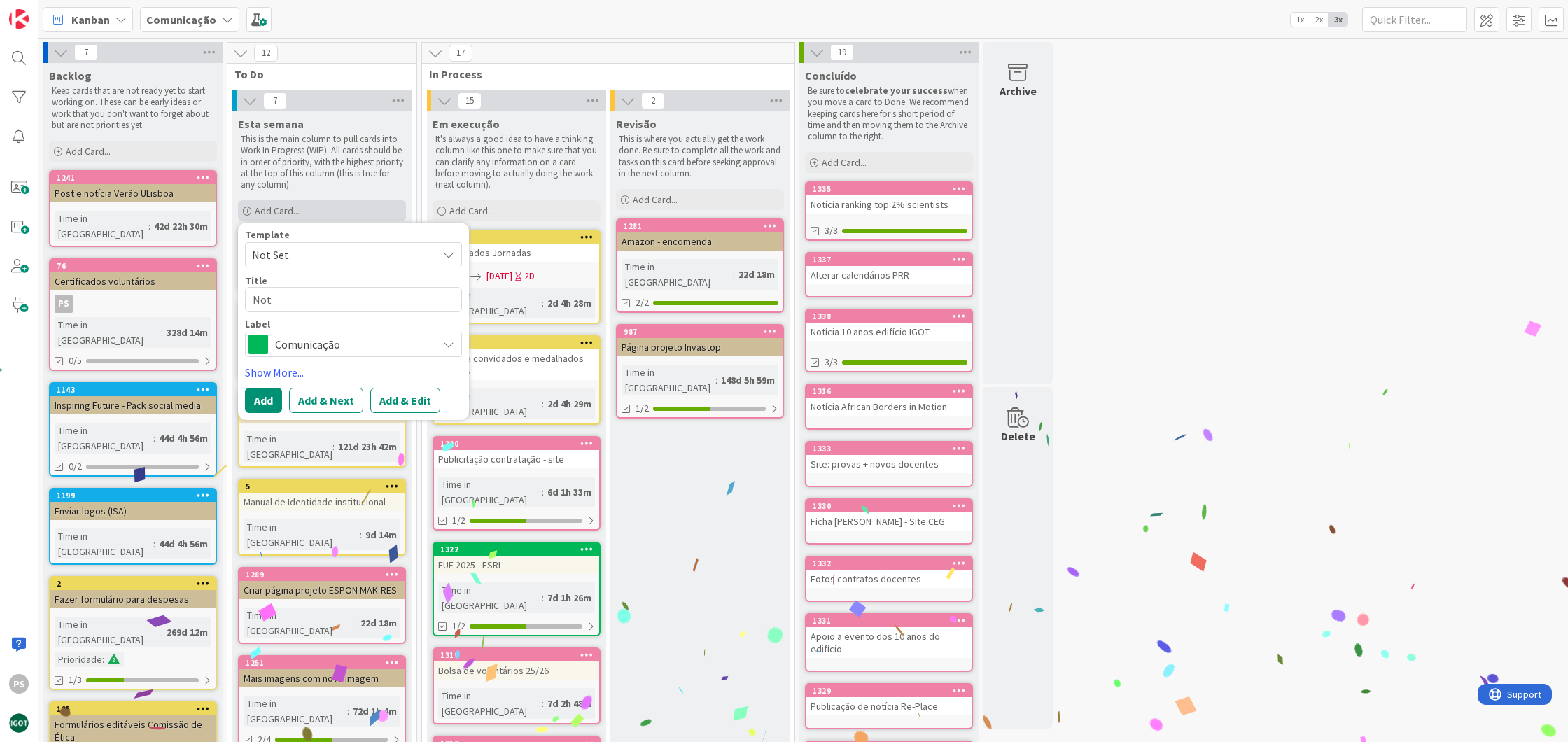
type textarea "Not´"
type textarea "x"
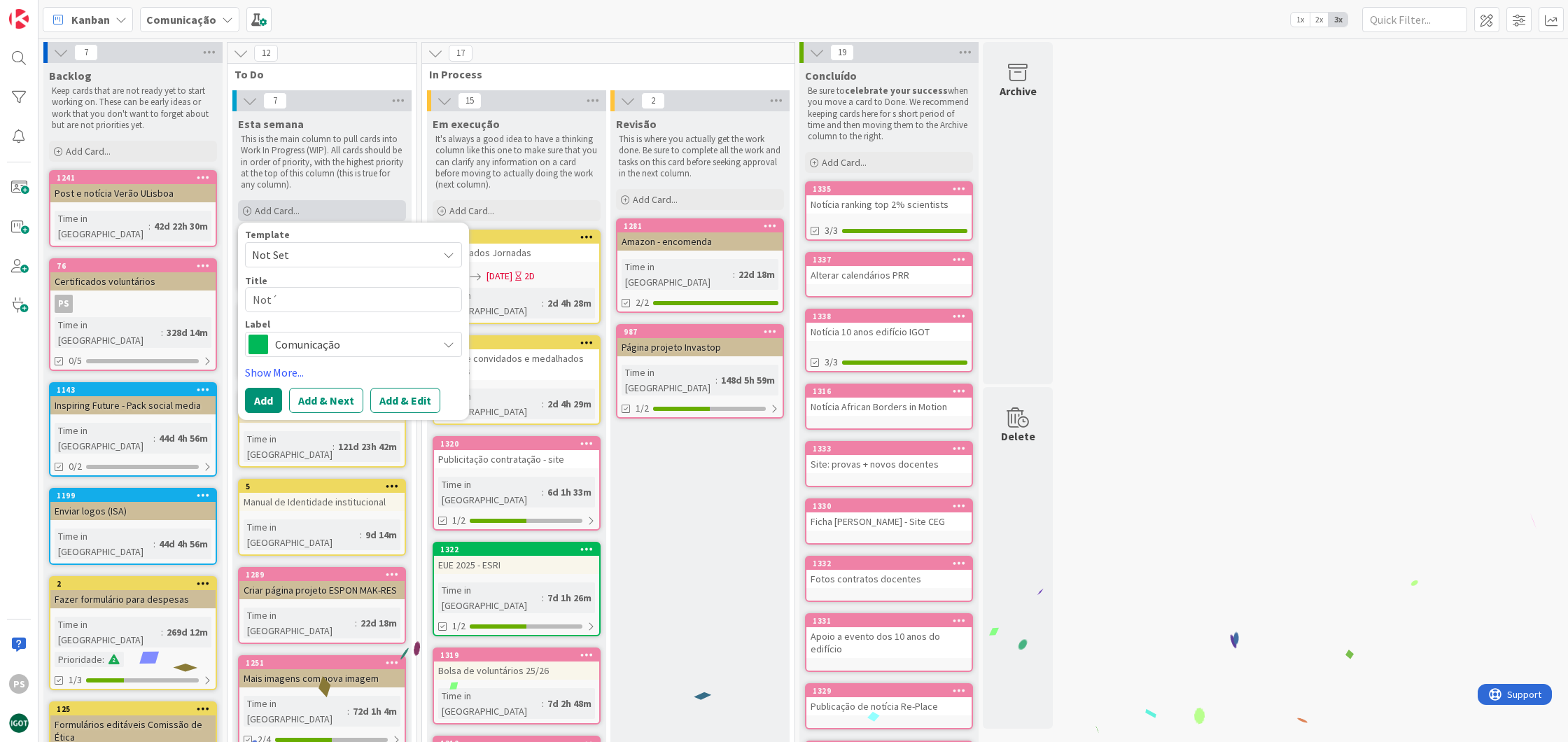
type textarea "Notí"
type textarea "x"
type textarea "Notíc"
type textarea "x"
type textarea "Notíci"
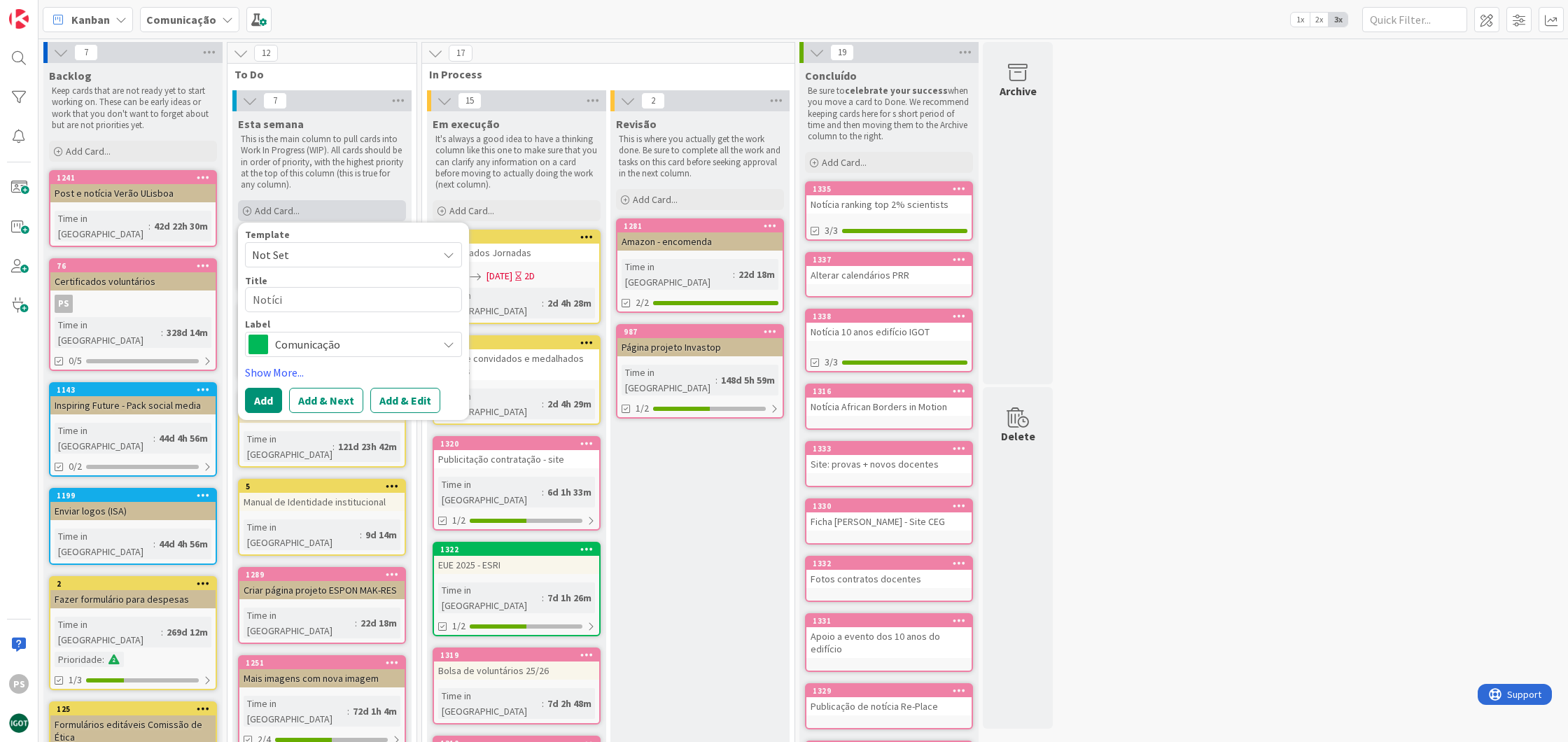
type textarea "x"
type textarea "Notícia"
type textarea "x"
type textarea "Notícia"
type textarea "x"
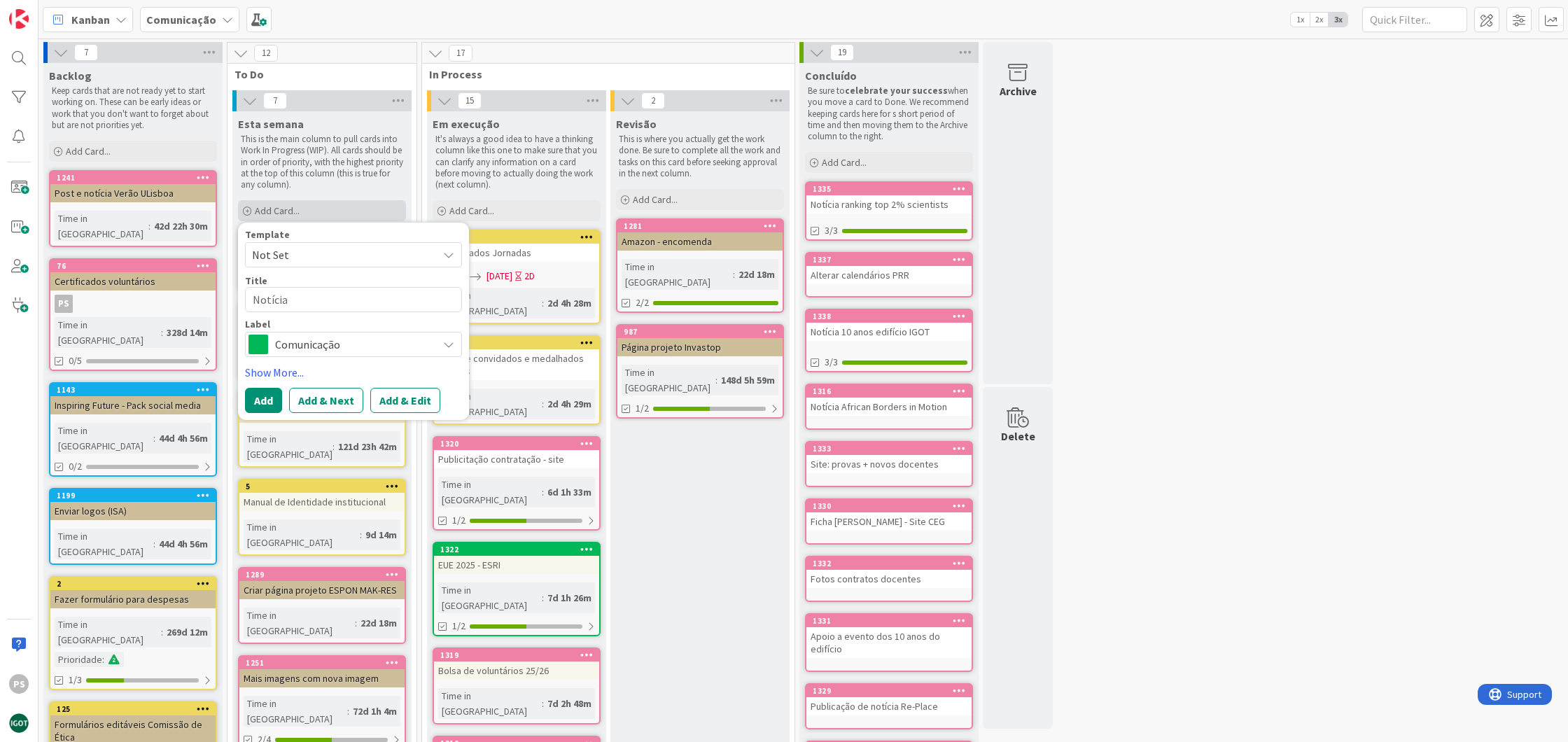
type textarea "Notícia S"
type textarea "x"
type textarea "Notícia Se"
type textarea "x"
type textarea "Notícia Sem"
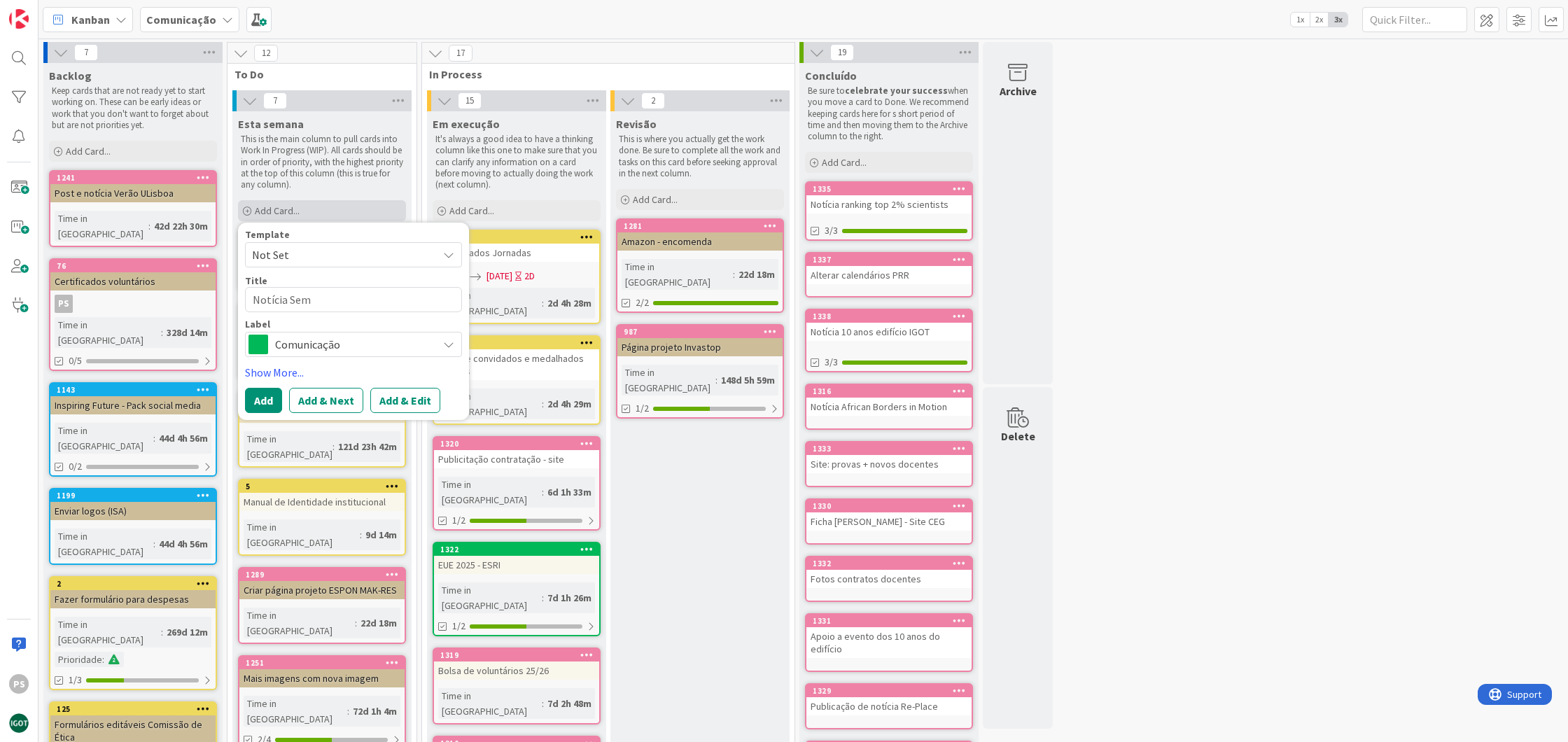
type textarea "x"
type textarea "Notícia Sema"
type textarea "x"
type textarea "Notícia Seman"
type textarea "x"
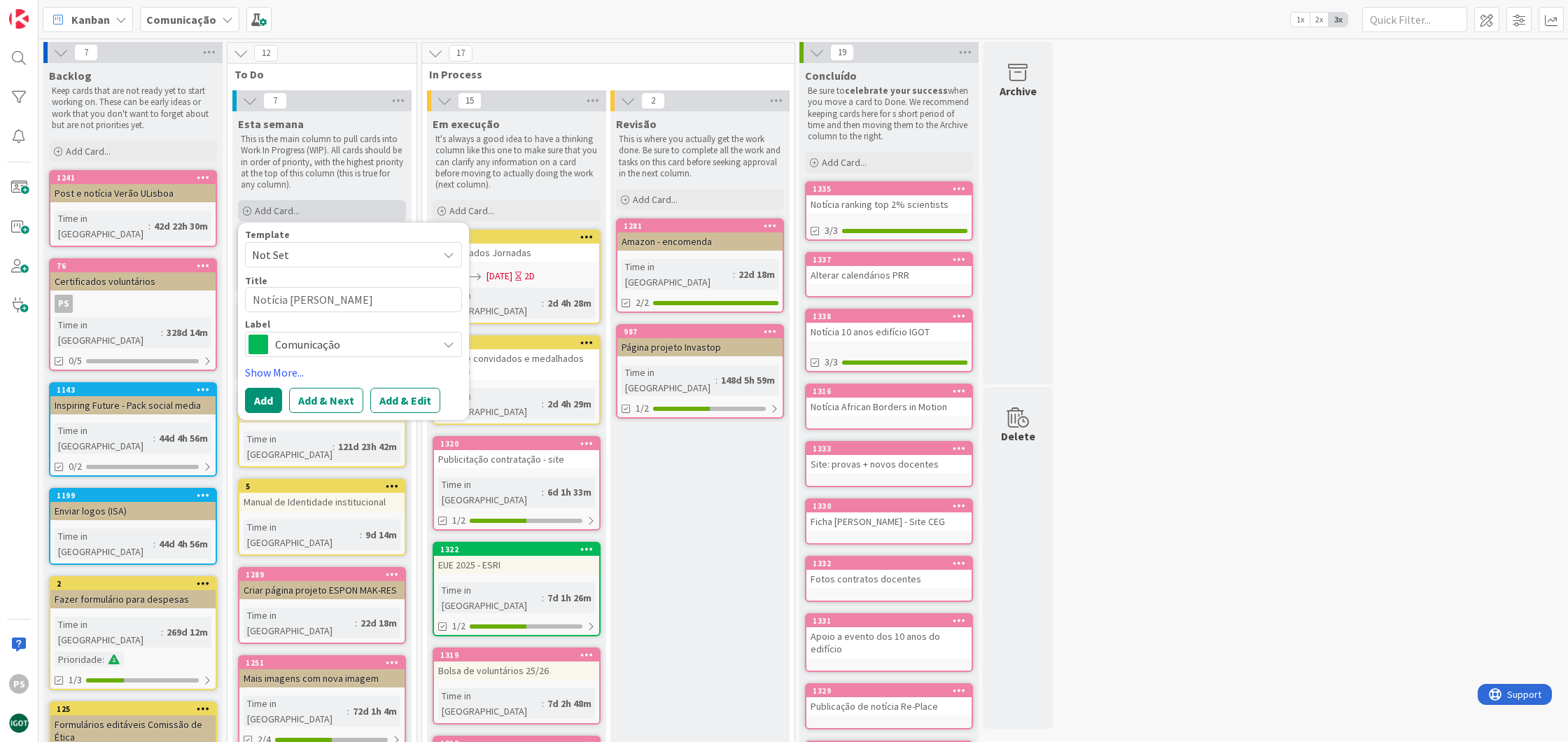
type textarea "Notícia Semana"
type textarea "x"
type textarea "Notícia Semana"
type textarea "x"
type textarea "Notícia Semana C"
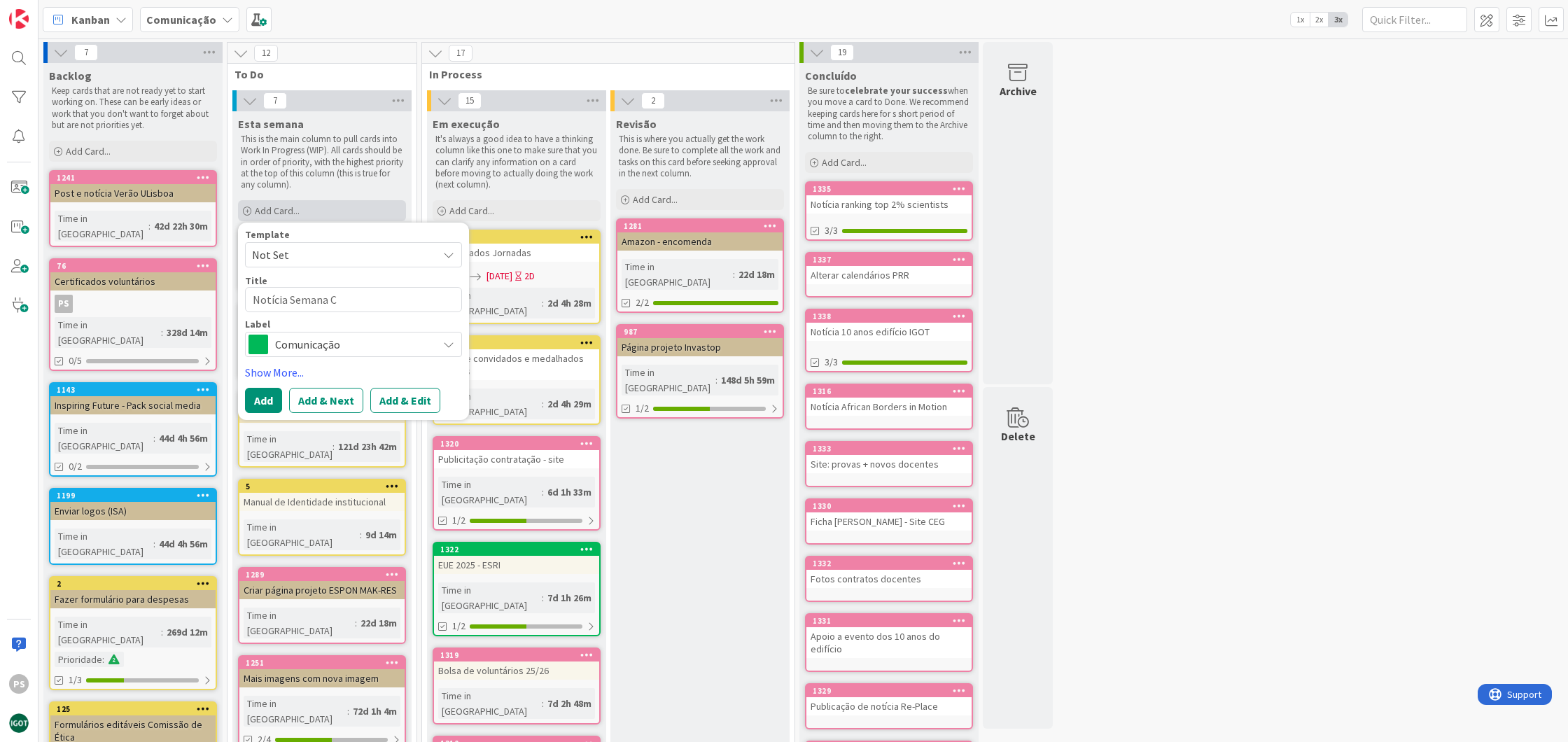
type textarea "x"
type textarea "Notícia Semana CE"
type textarea "x"
type textarea "Notícia Semana CEG"
type textarea "x"
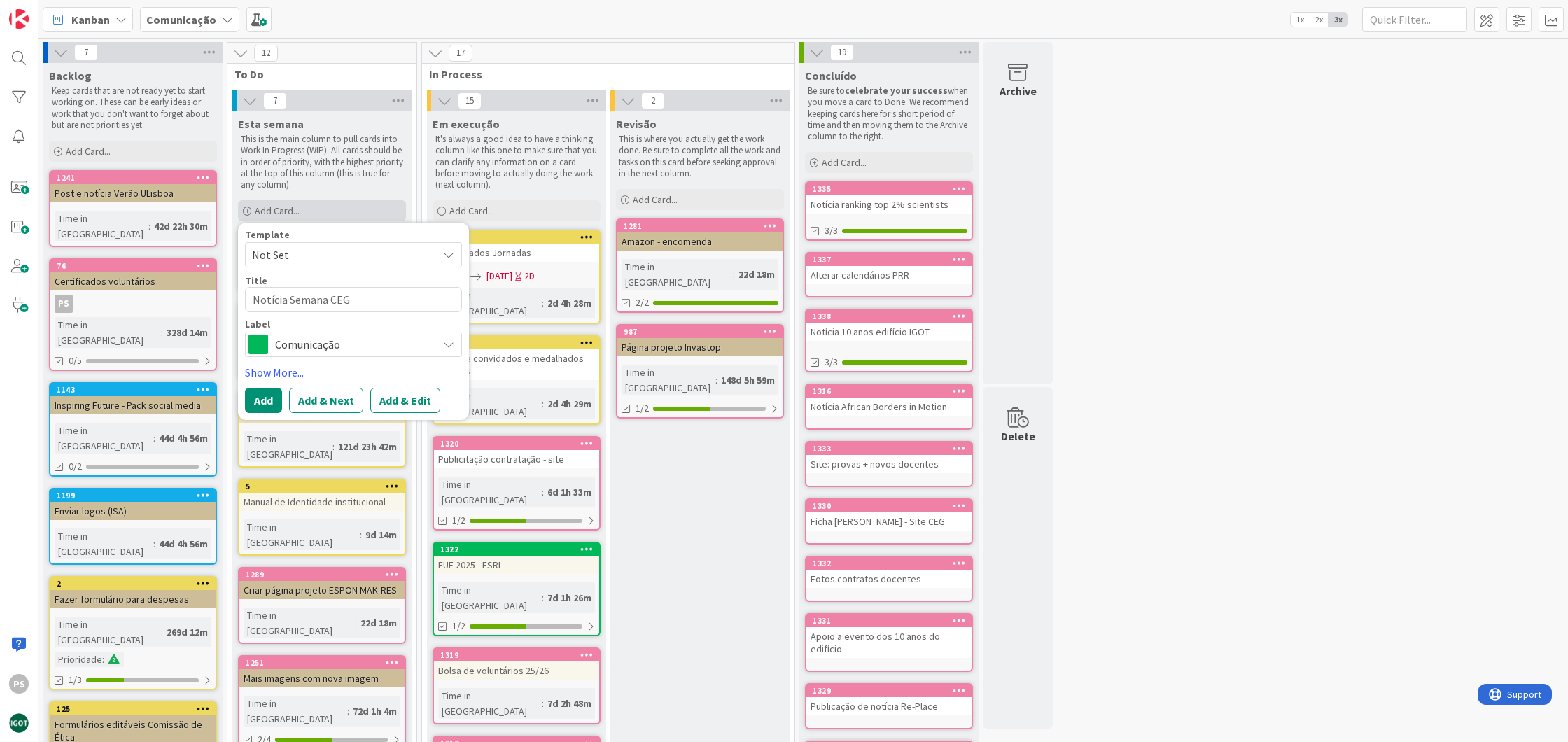
type textarea "Notícia Semana CEG"
type textarea "x"
type textarea "Notícia Semana CEG T"
type textarea "x"
type textarea "Notícia Semana CEG Tu"
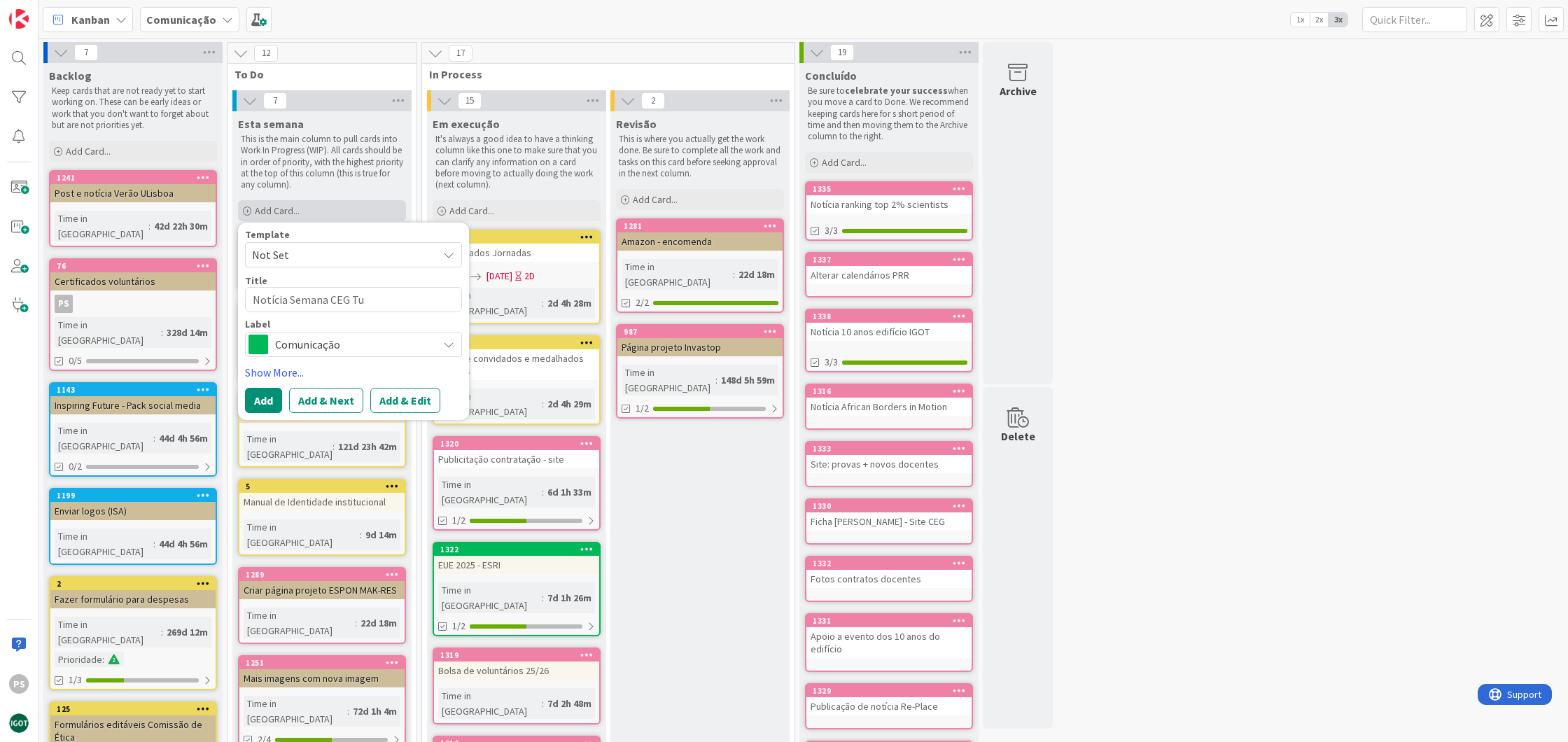
type textarea "x"
type textarea "Notícia Semana CEG Tur"
type textarea "x"
type textarea "Notícia Semana CEG Turi"
type textarea "x"
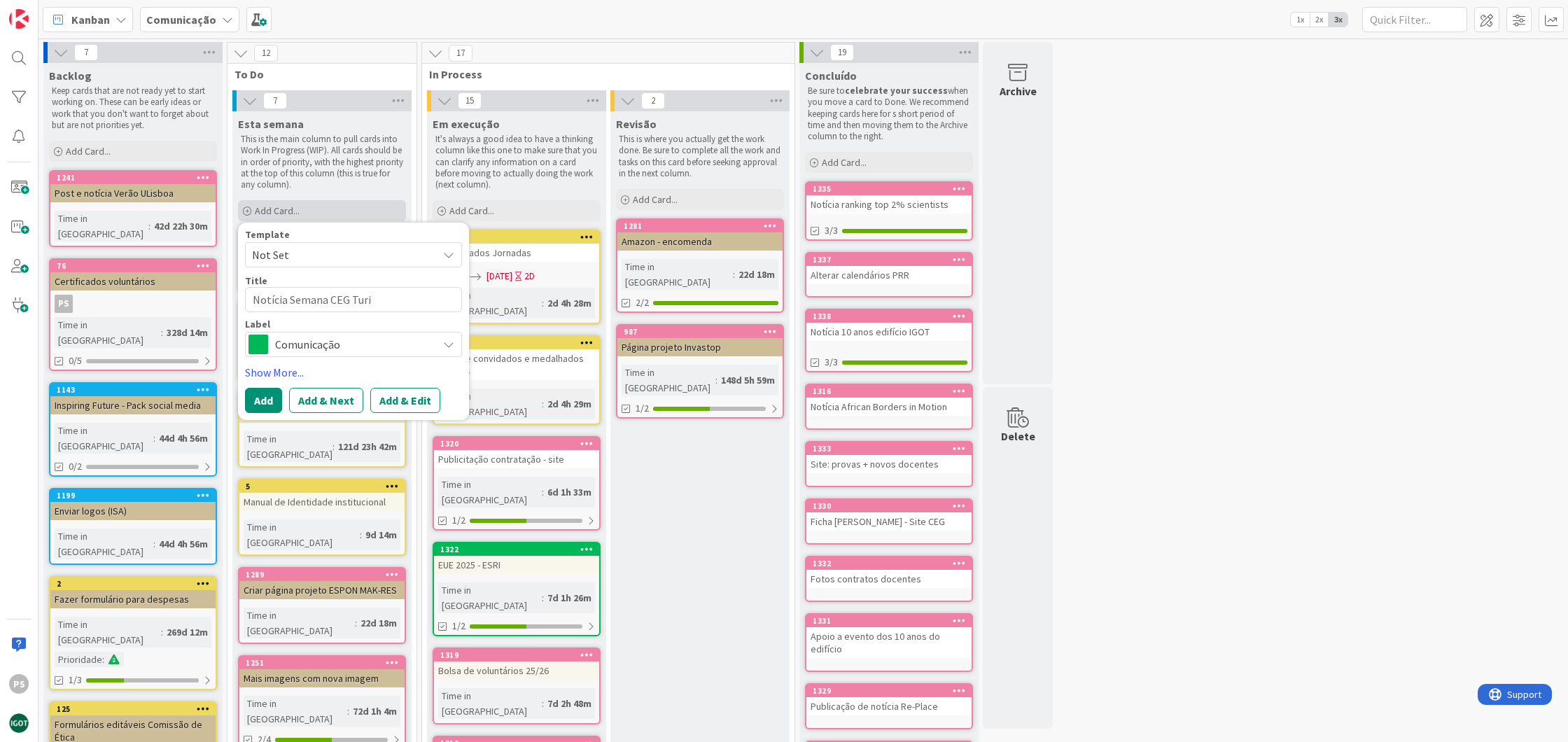
type textarea "Notícia Semana CEG Turis"
type textarea "x"
type textarea "Notícia Semana CEG Turism"
type textarea "x"
type textarea "Notícia Semana CEG Turismo"
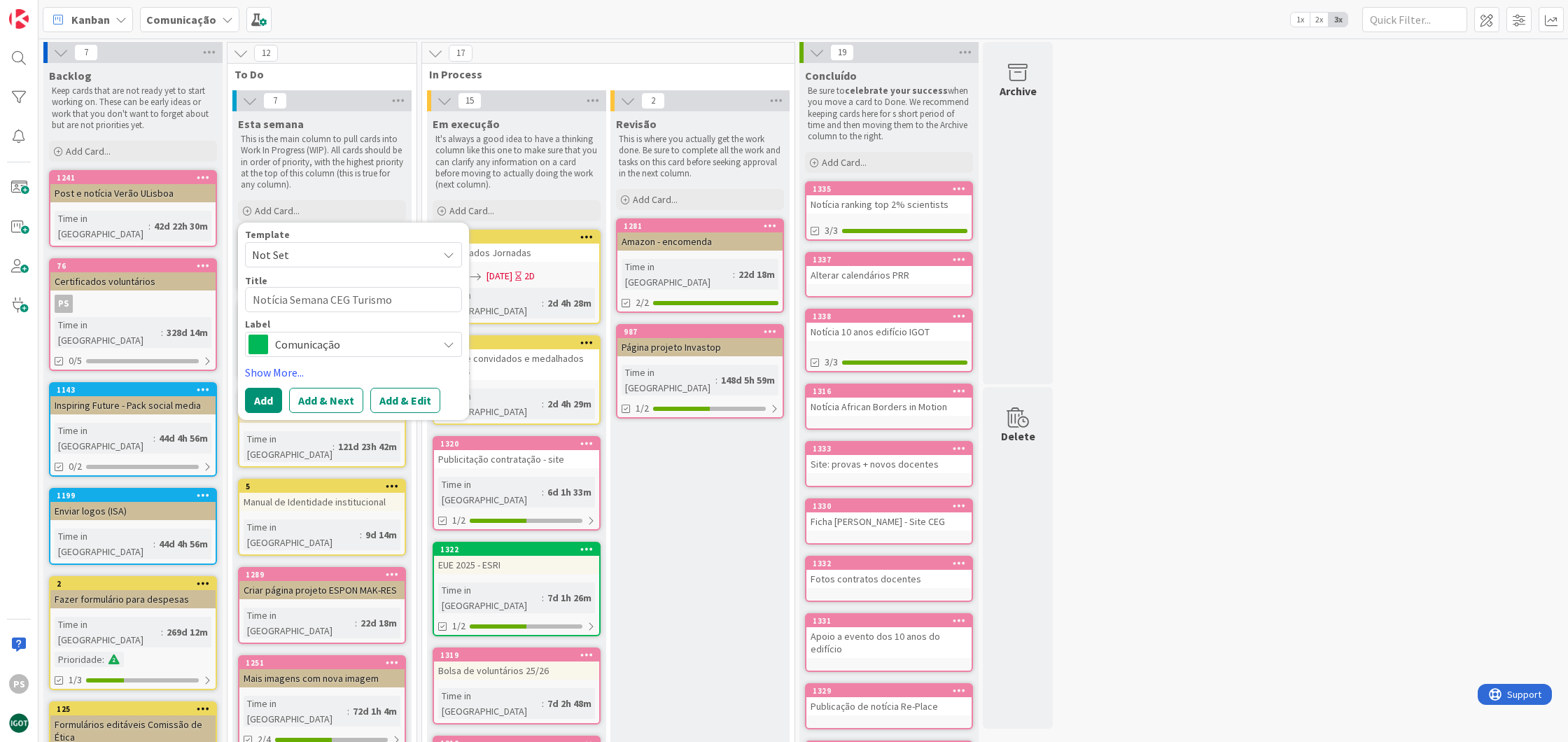
click at [337, 336] on span "Comunicação" at bounding box center [353, 344] width 155 height 20
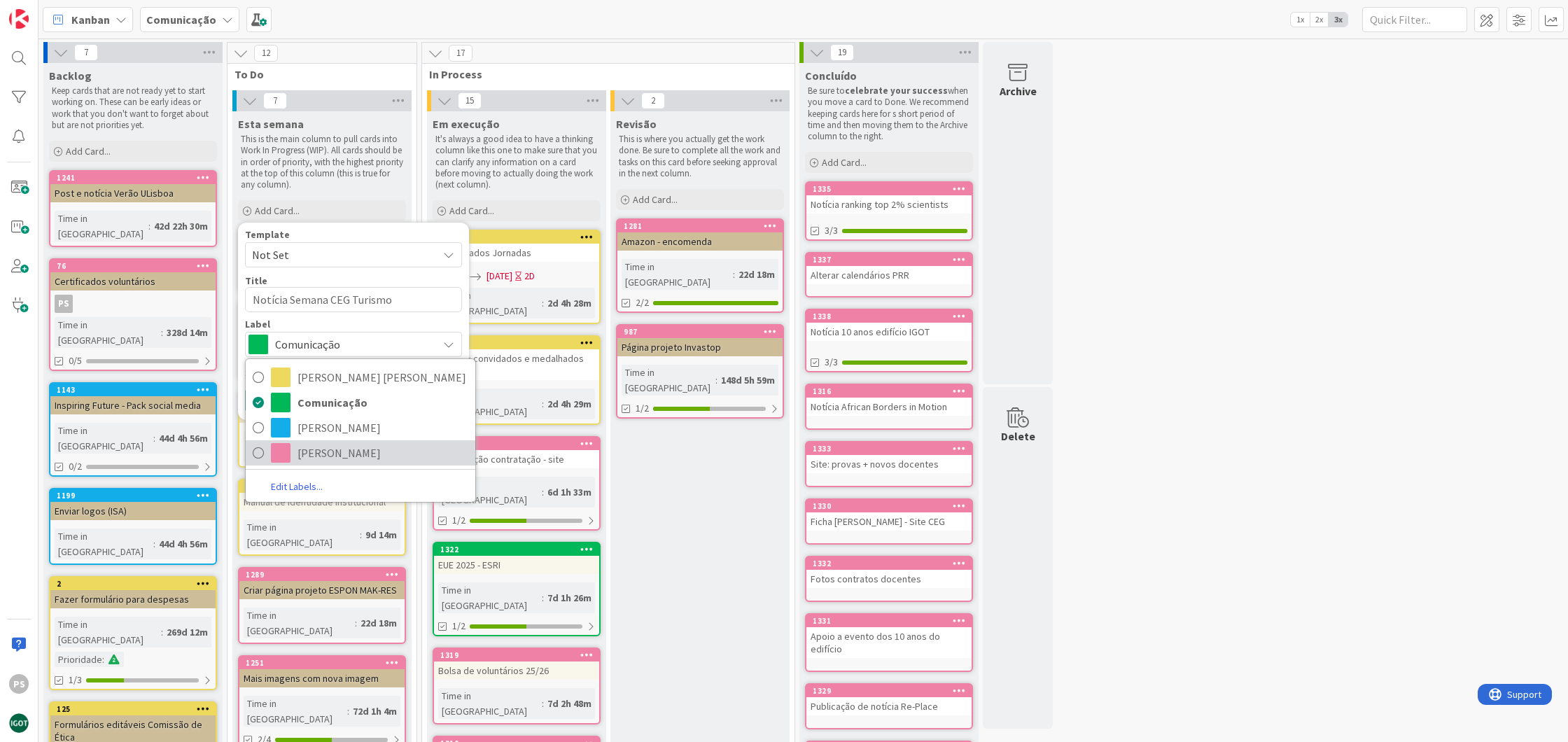
click at [299, 456] on span "[PERSON_NAME]" at bounding box center [383, 453] width 171 height 21
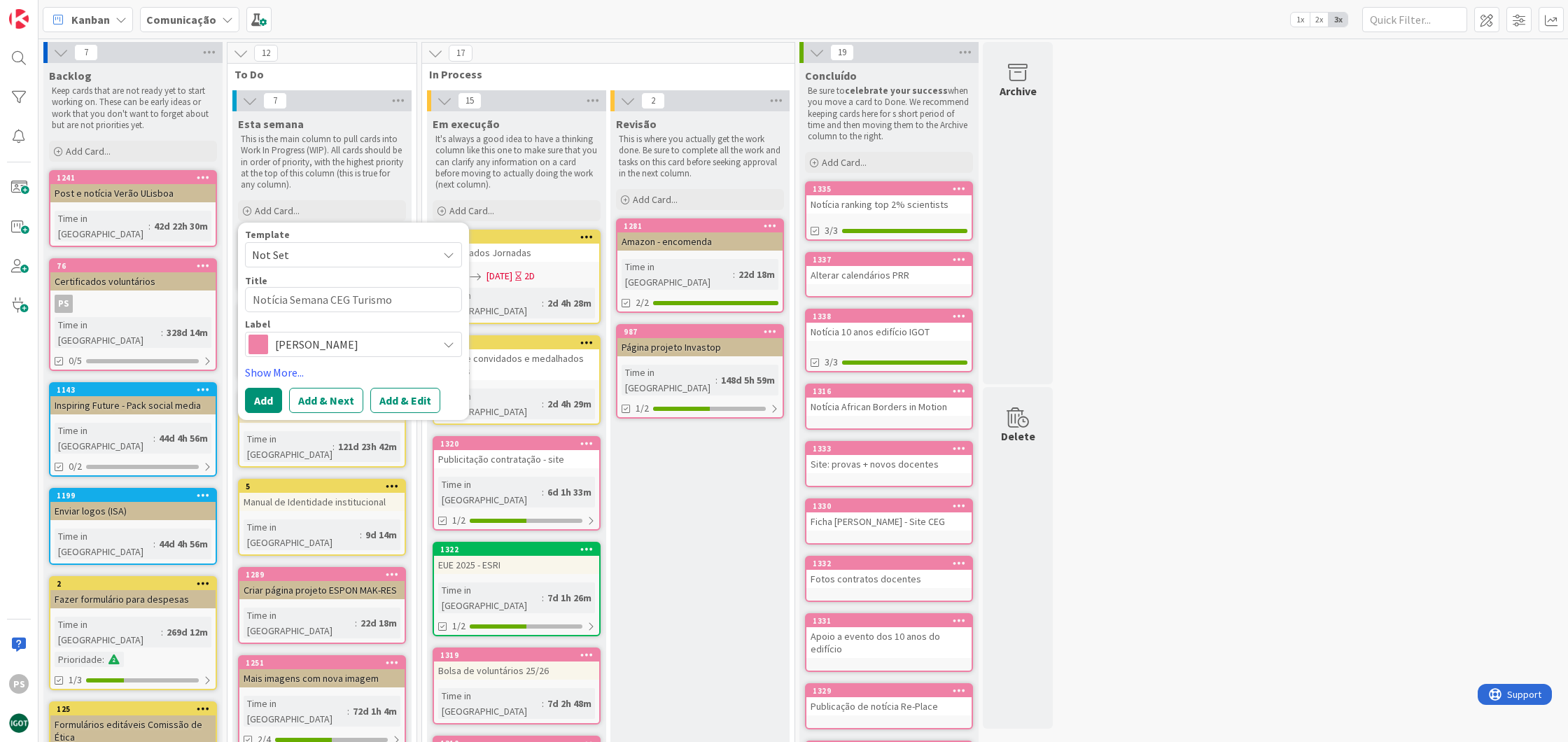
click at [265, 401] on button "Add" at bounding box center [263, 401] width 37 height 25
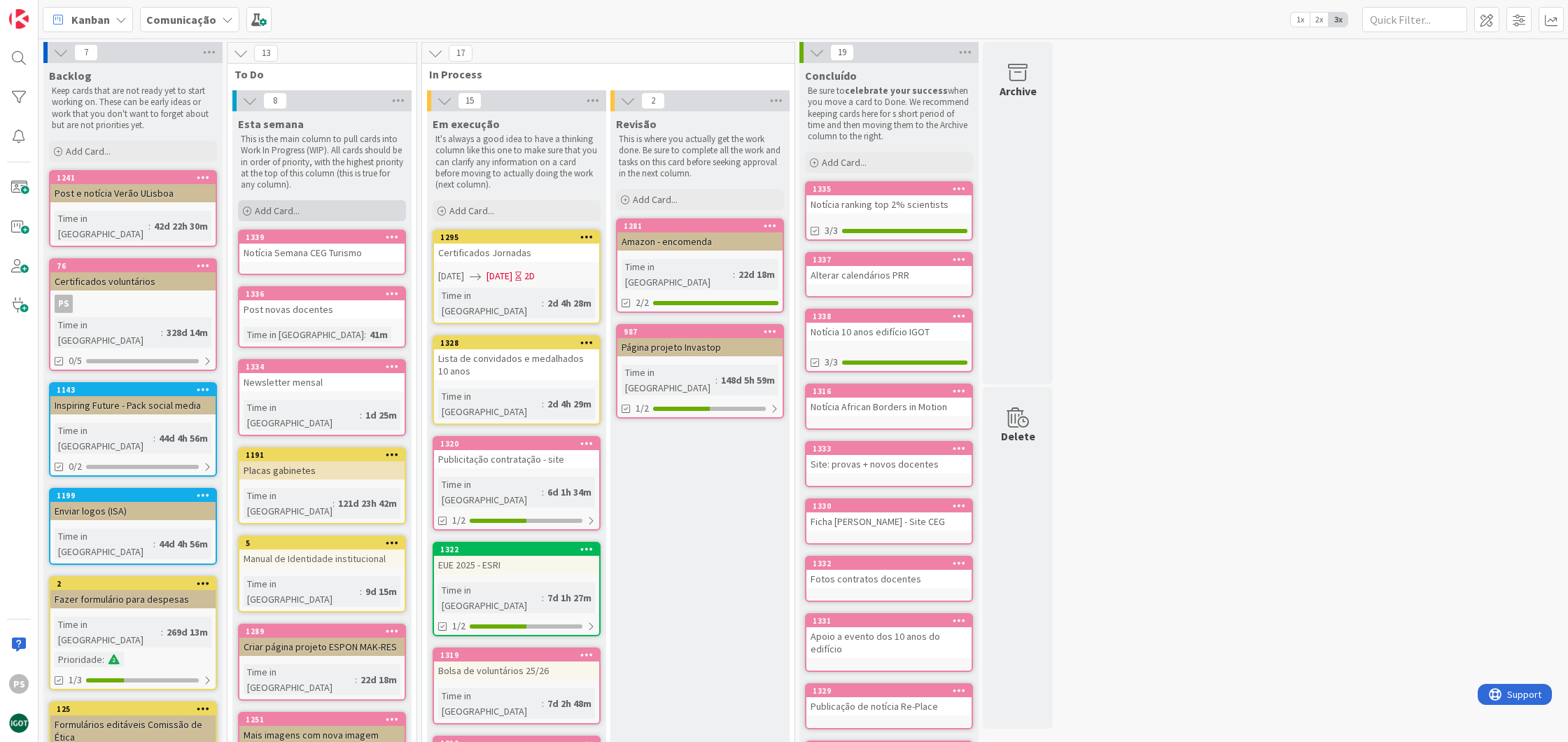
click at [303, 211] on div "Add Card..." at bounding box center [322, 211] width 168 height 21
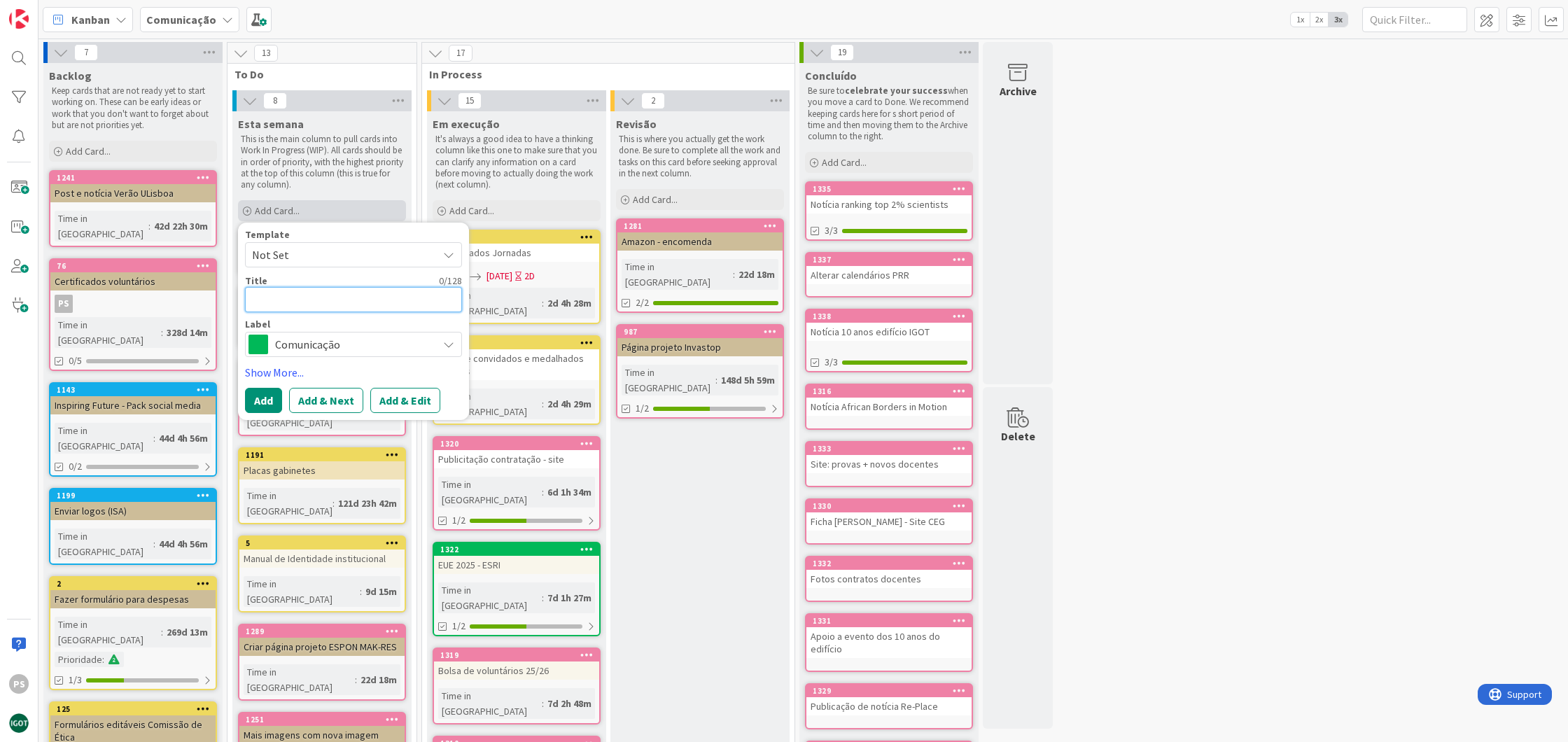
type textarea "x"
type textarea "B"
type textarea "x"
type textarea "Bo"
type textarea "x"
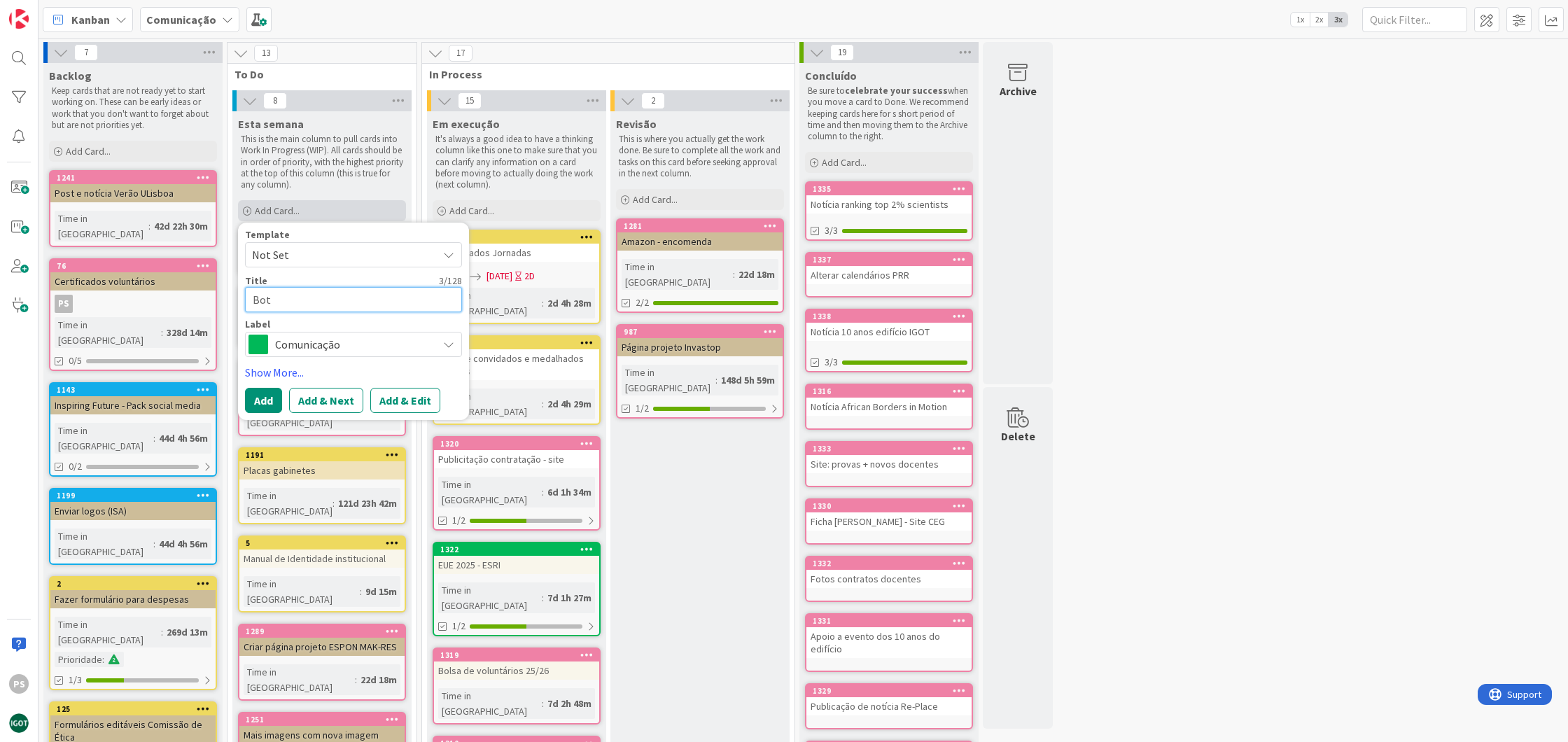
type textarea "Bot´"
type textarea "x"
type textarea "Botí"
type textarea "x"
type textarea "Bot"
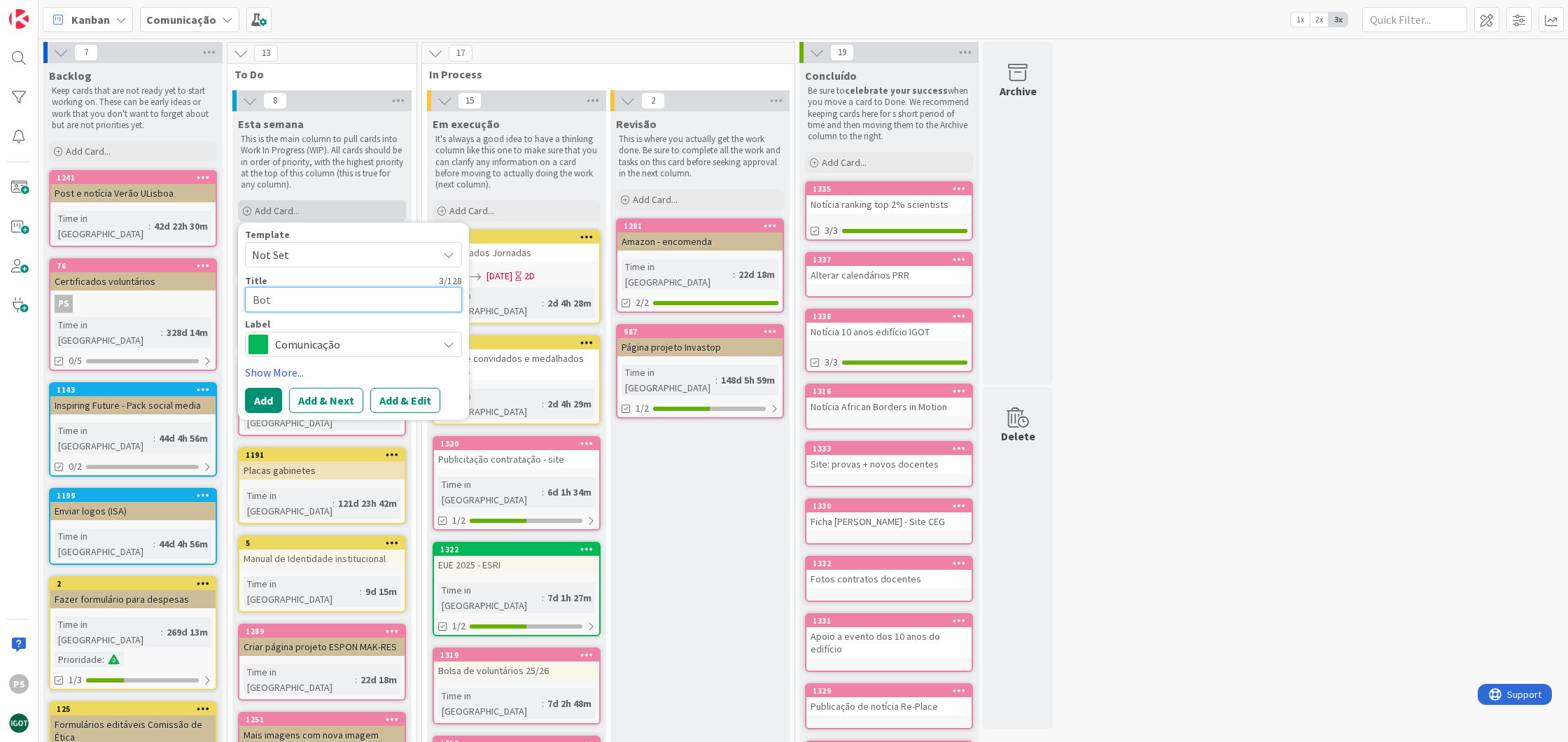
type textarea "x"
type textarea "Bo"
type textarea "x"
type textarea "B"
type textarea "x"
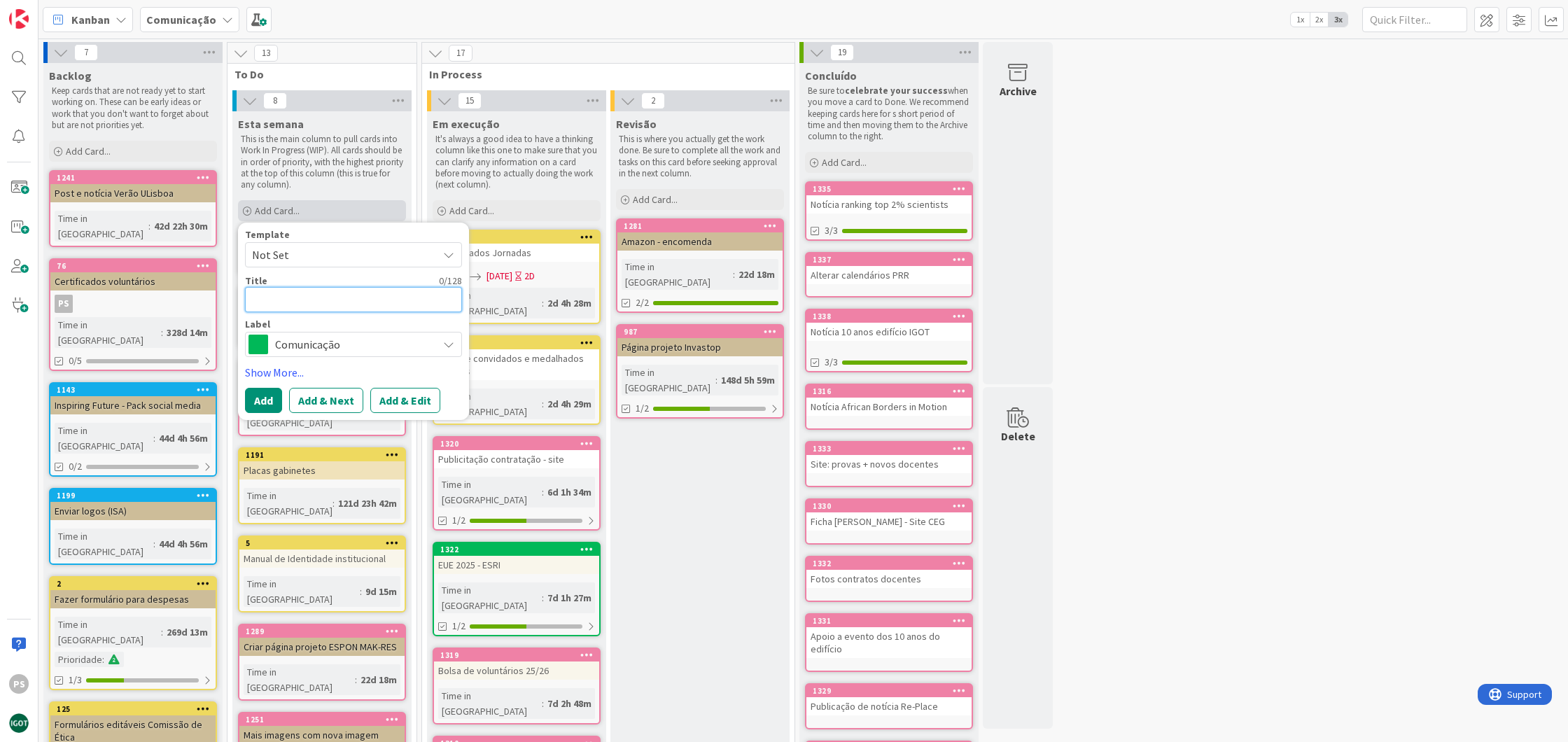
type textarea "N"
type textarea "x"
type textarea "No"
type textarea "x"
type textarea "Not´"
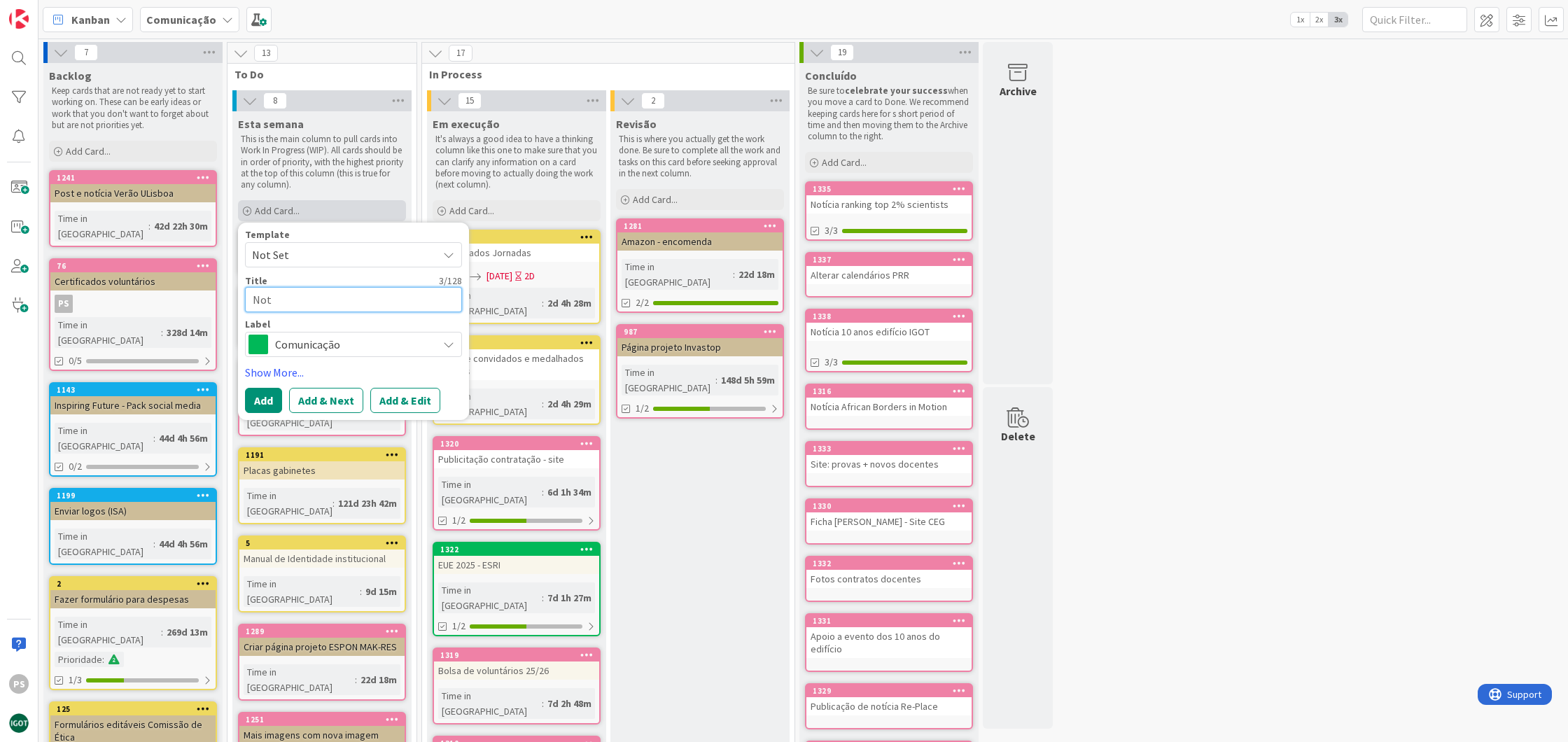
type textarea "x"
type textarea "Notí"
type textarea "x"
type textarea "Notíc"
type textarea "x"
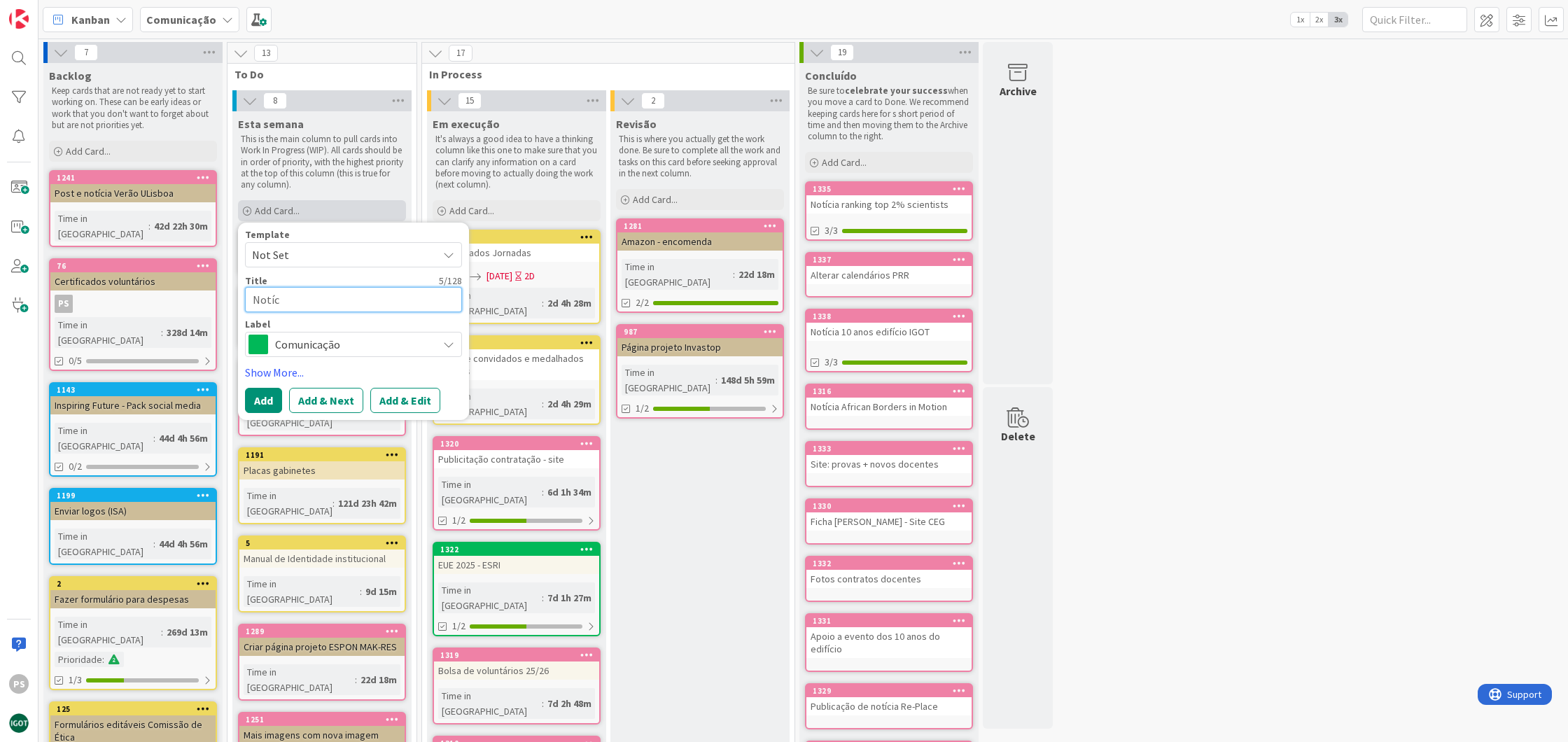
type textarea "Notíci"
type textarea "x"
type textarea "Notícia"
type textarea "x"
type textarea "Notícia"
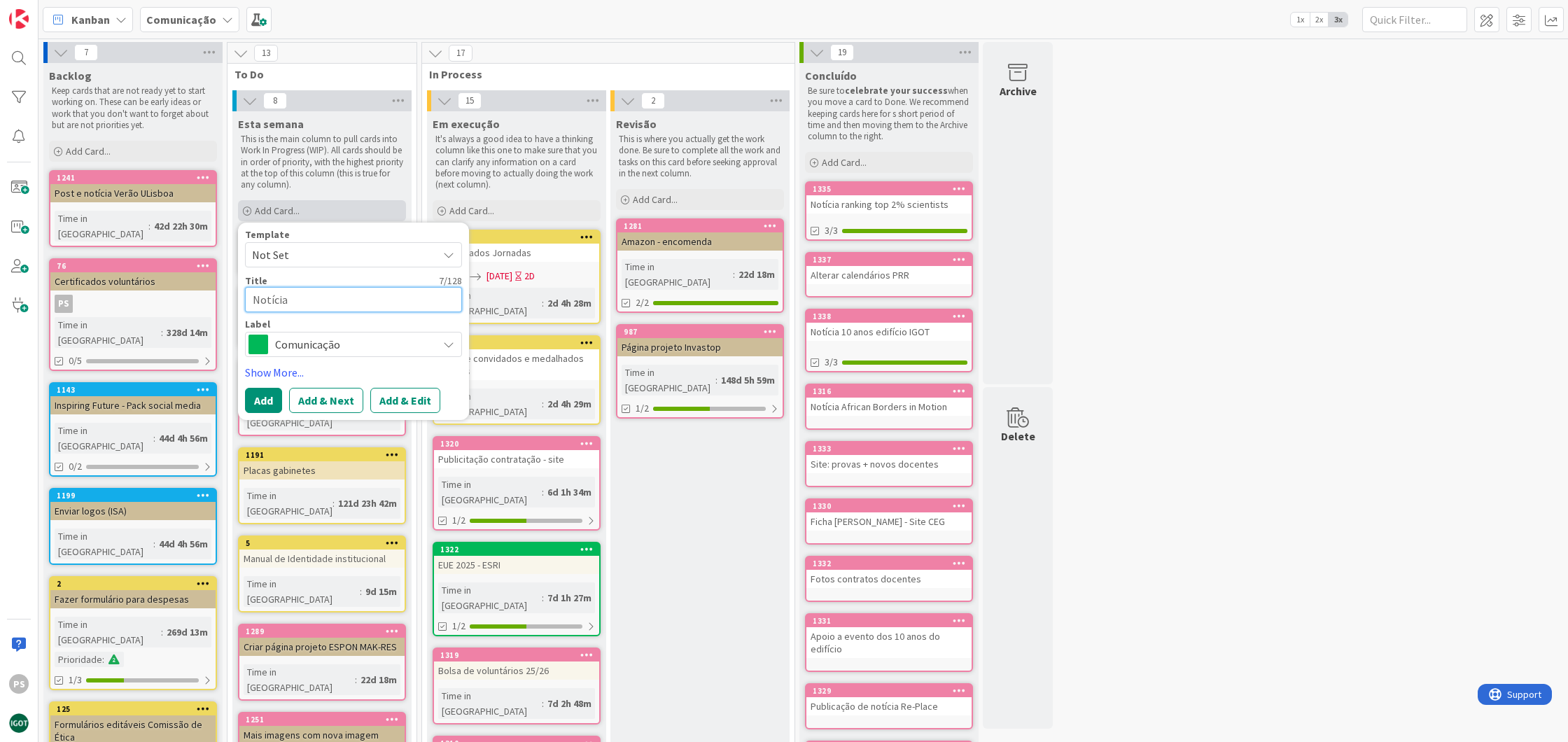
type textarea "x"
type textarea "Notícia e"
type textarea "x"
type textarea "Notícia e"
type textarea "x"
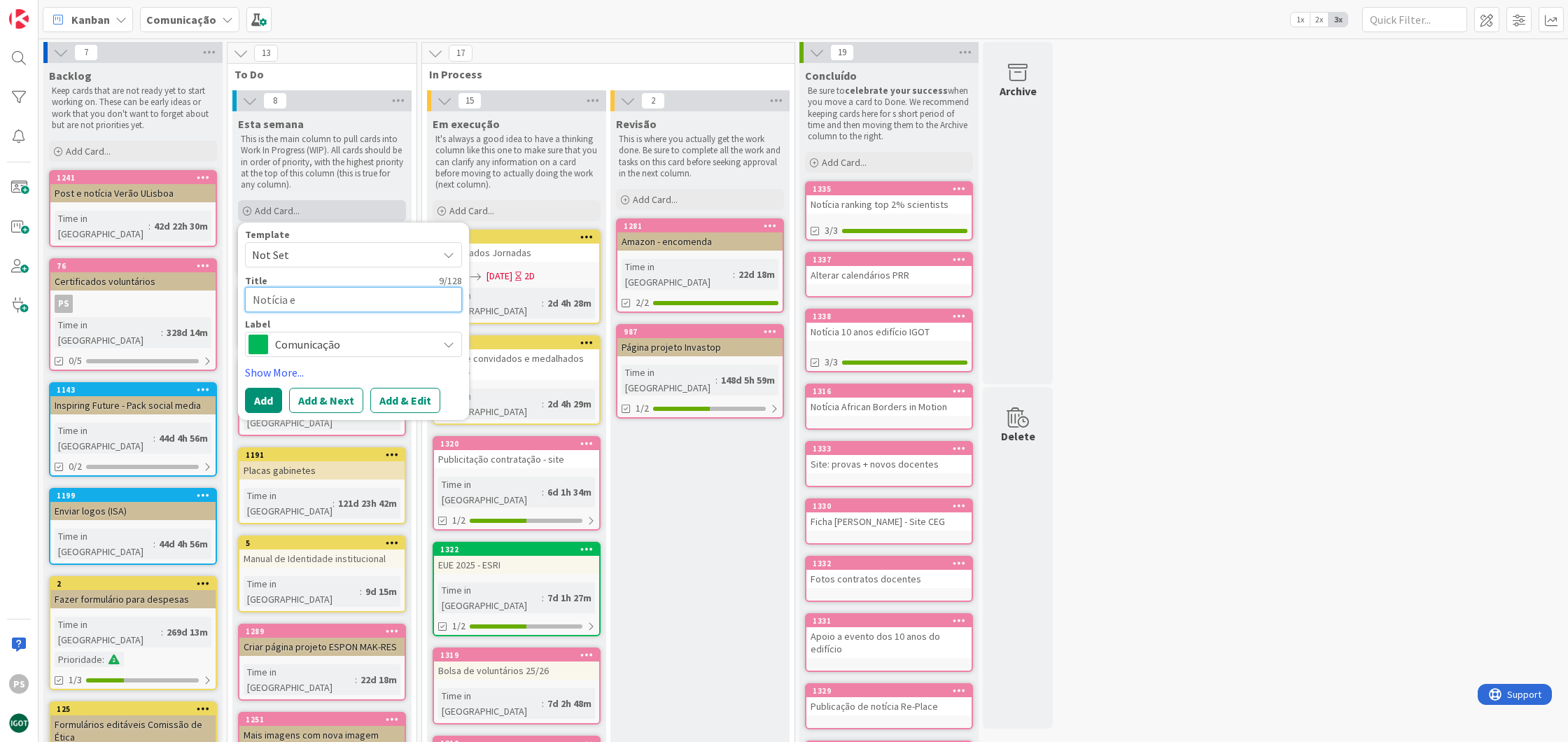
type textarea "Notícia e p"
type textarea "x"
type textarea "Notícia e po"
type textarea "x"
type textarea "Notícia e pos"
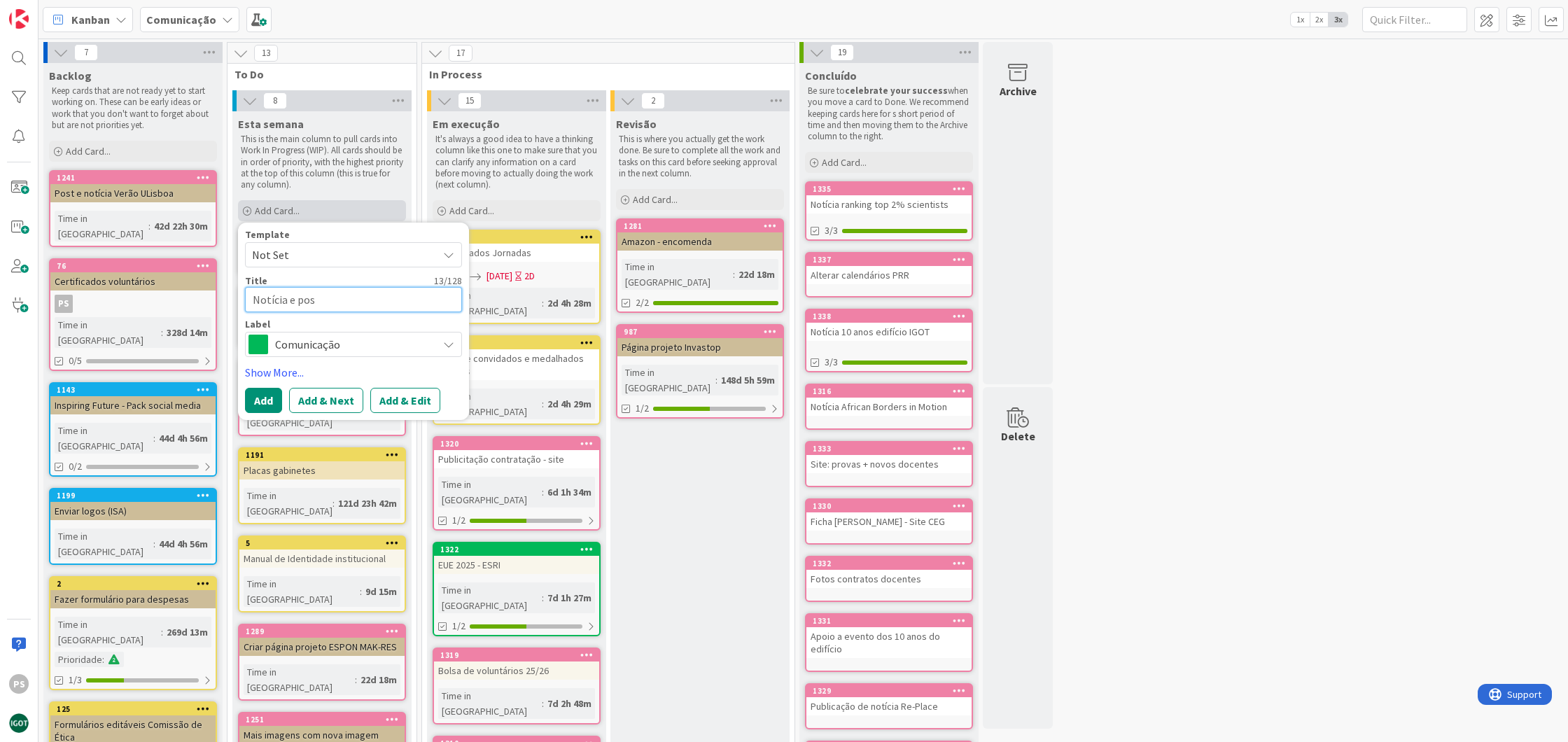
type textarea "x"
type textarea "Notícia e post"
type textarea "x"
type textarea "Notícia e post"
type textarea "x"
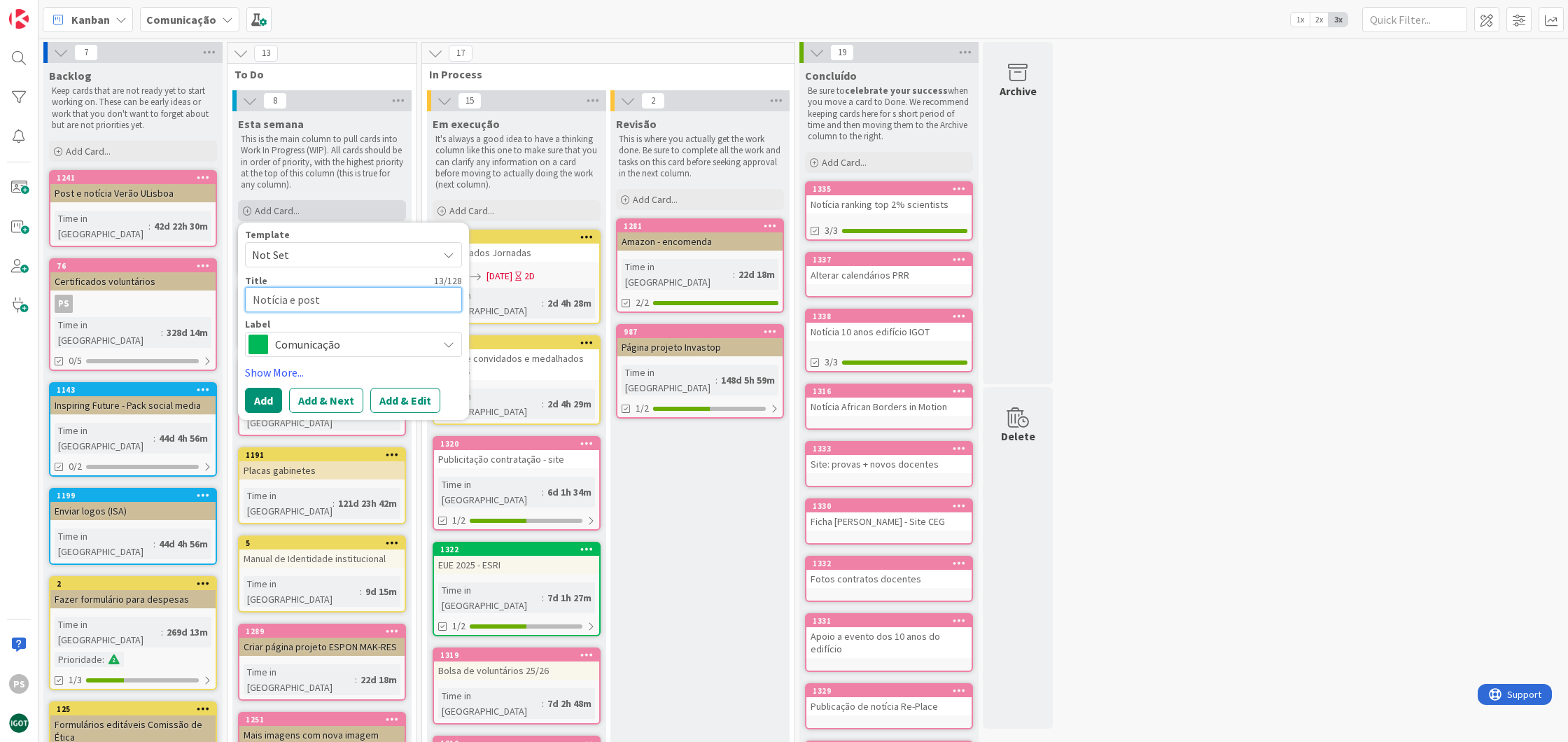
type textarea "Notícia e post e"
type textarea "x"
type textarea "Notícia e post ex"
type textarea "x"
type textarea "Notícia e post exp"
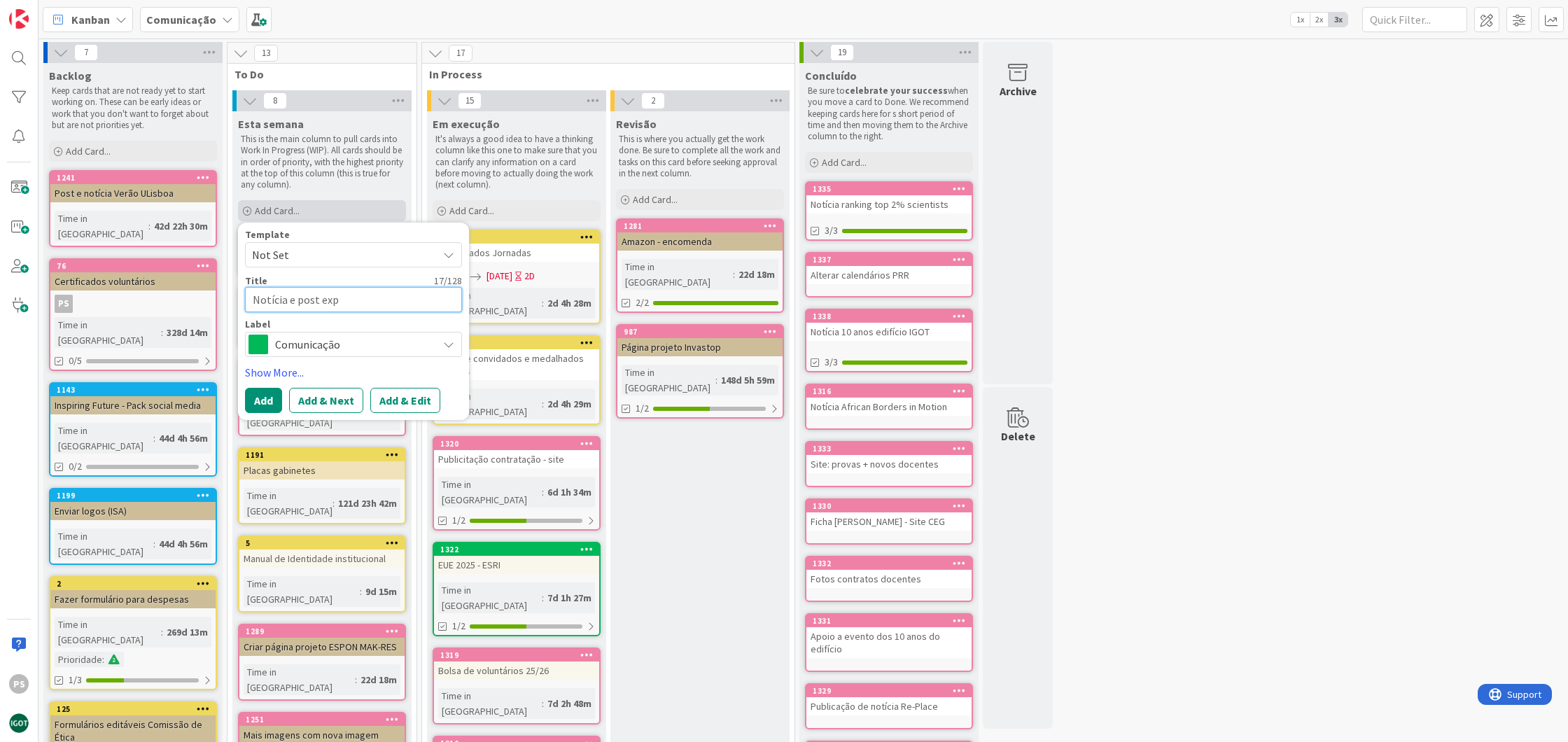
type textarea "x"
type textarea "Notícia e post expo"
type textarea "x"
type textarea "Notícia e post expos"
type textarea "x"
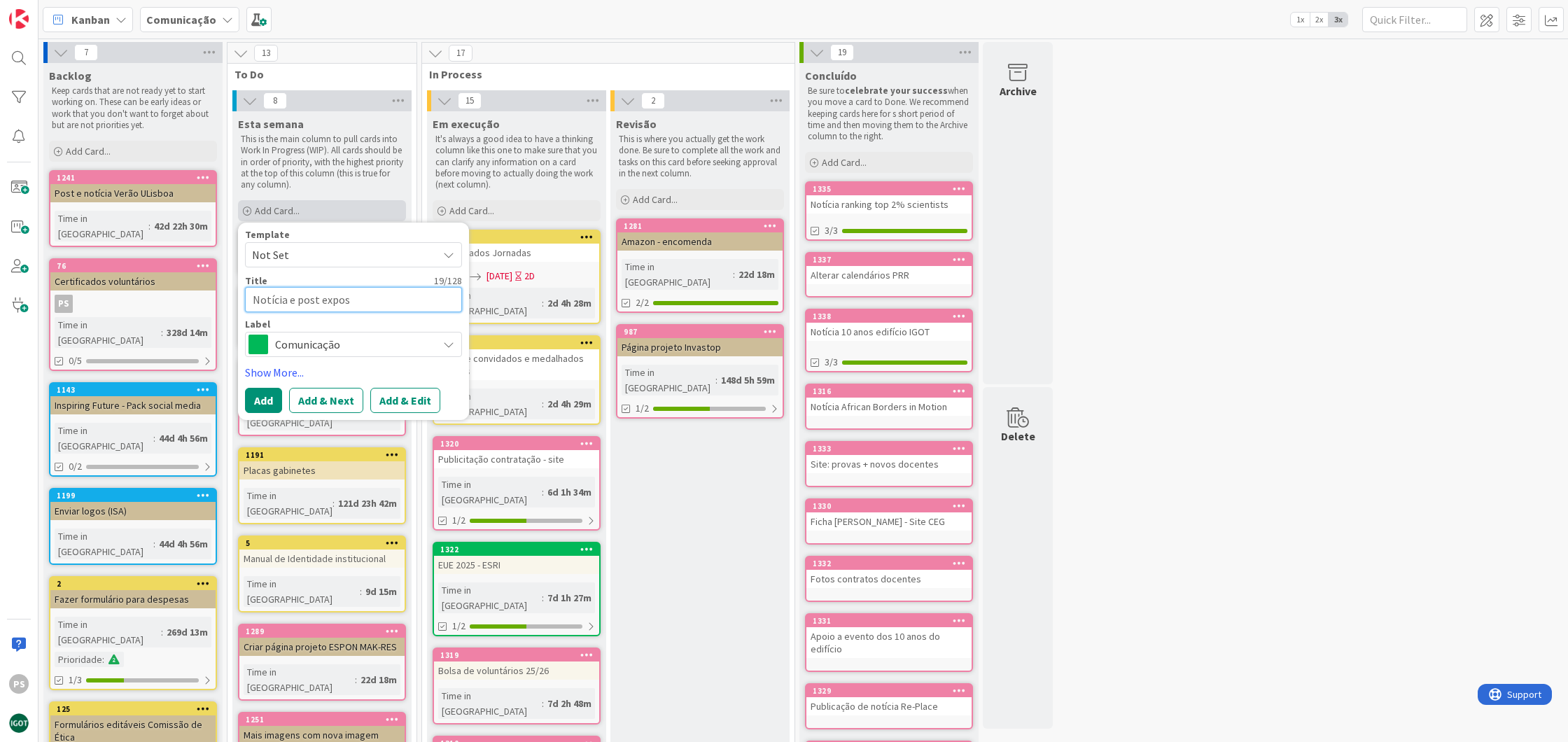
type textarea "Notícia e post exposi"
type textarea "x"
type textarea "Notícia e post exposiç~"
type textarea "x"
type textarea "Notícia e post exposiçã"
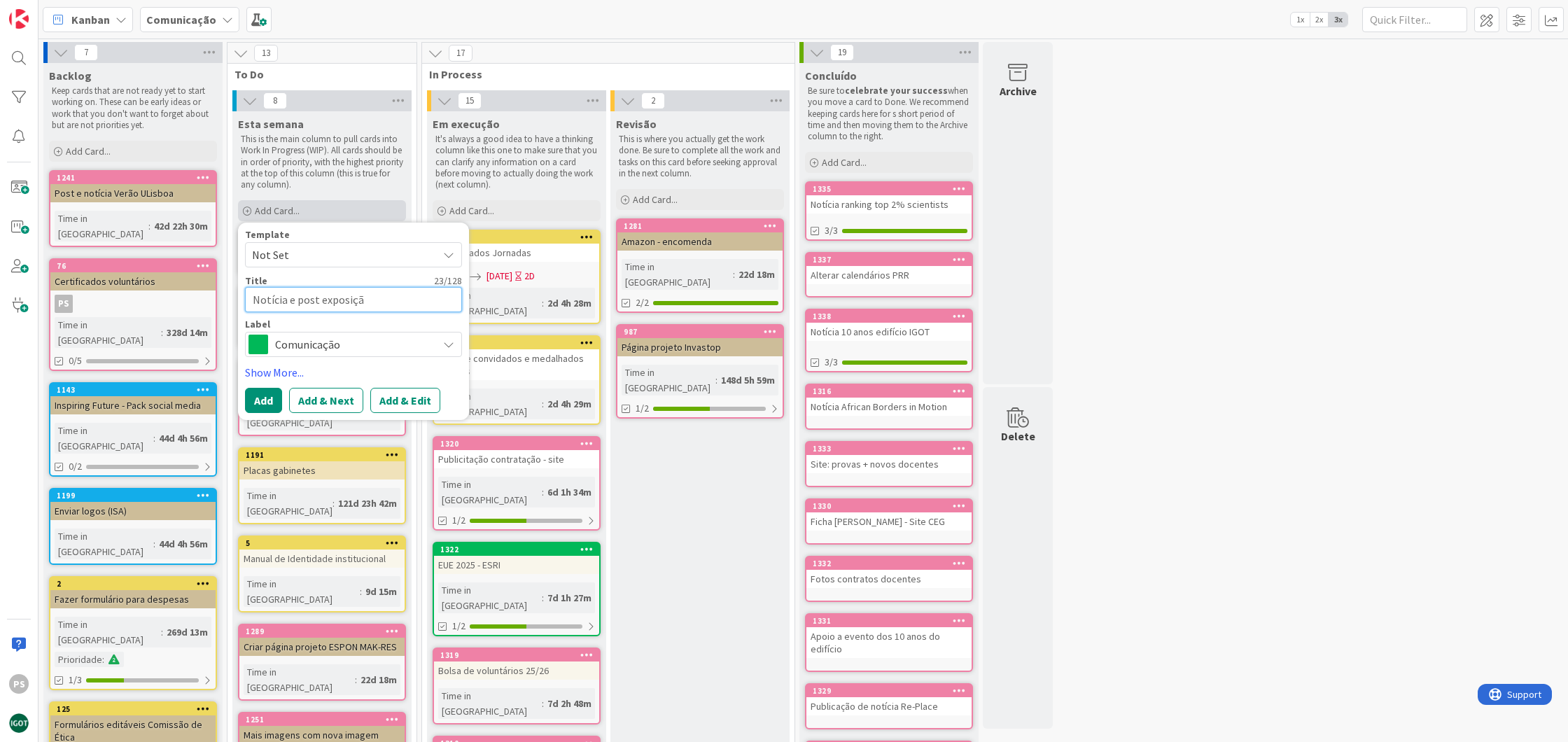
type textarea "x"
type textarea "Notícia e post exposição"
click at [406, 330] on div "Label Comunicação Maria João Comunicação Tatiana F. Paula Edit Labels..." at bounding box center [353, 338] width 217 height 38
click at [403, 340] on span "Comunicação" at bounding box center [353, 344] width 155 height 20
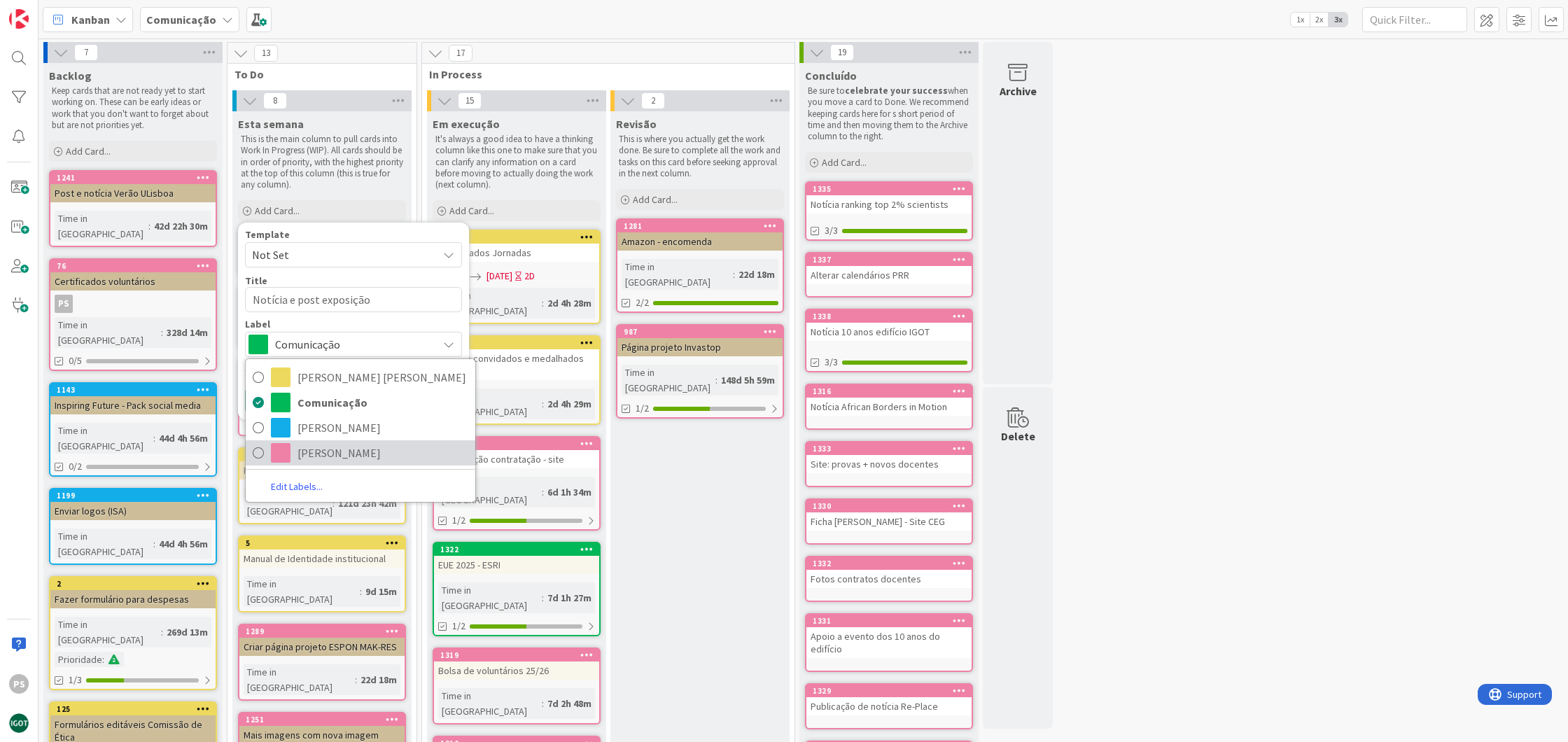
click at [339, 451] on span "[PERSON_NAME]" at bounding box center [383, 453] width 171 height 21
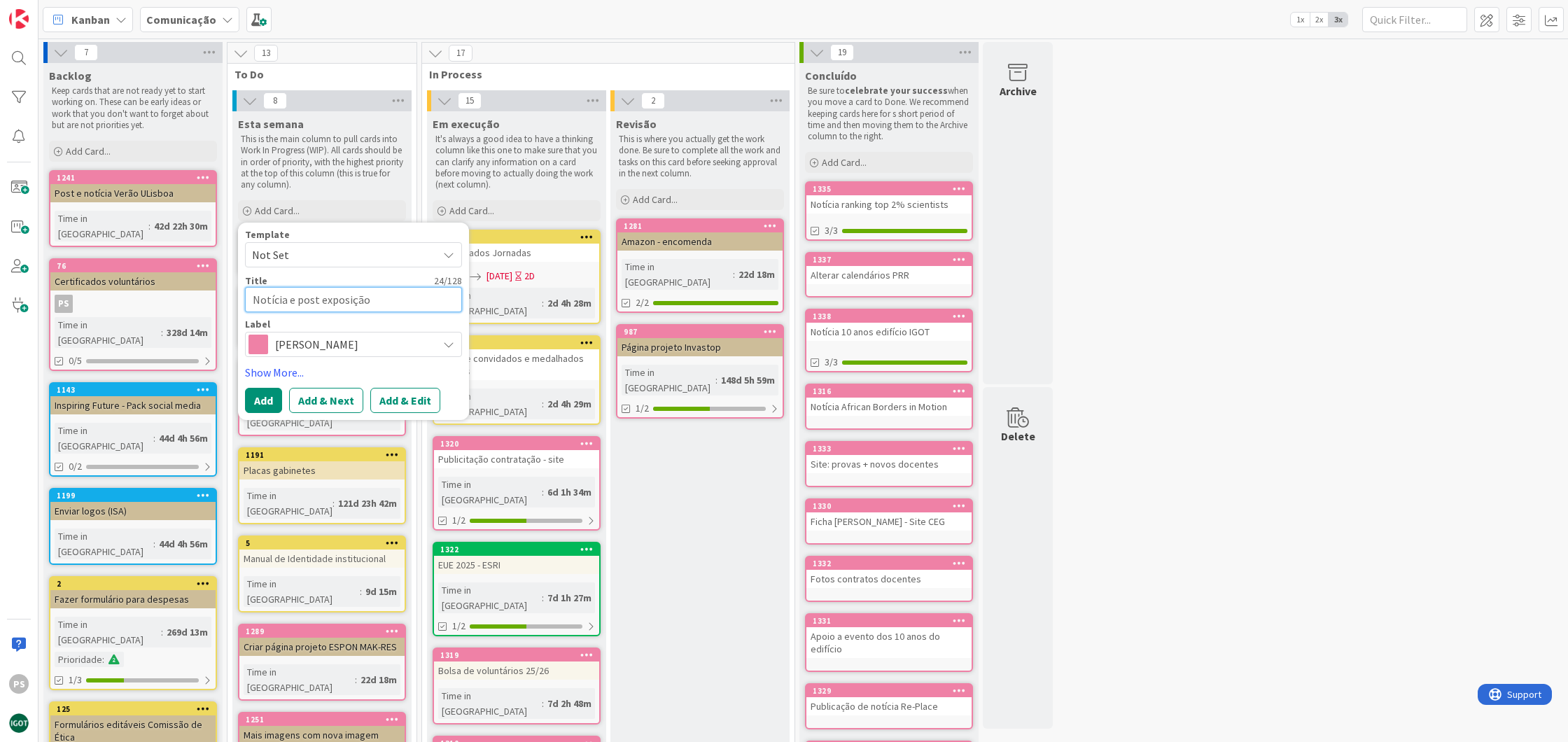
click at [382, 295] on textarea "Notícia e post exposição" at bounding box center [353, 300] width 217 height 25
type textarea "x"
type textarea "Notícia e post exposição"
type textarea "x"
type textarea "Notícia e post exposição ("
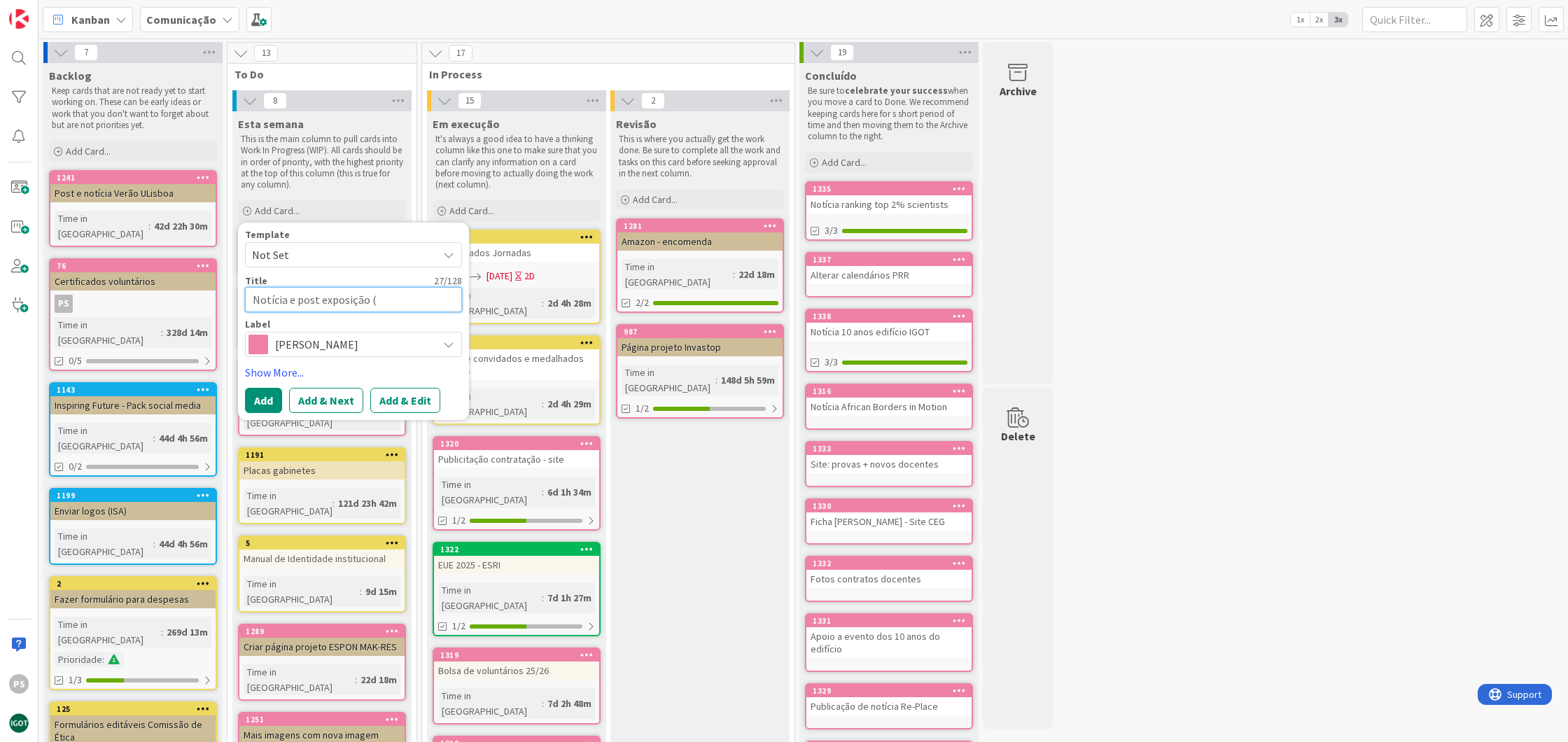
type textarea "x"
type textarea "Notícia e post exposição (a"
type textarea "x"
type textarea "Notícia e post exposição (ac"
type textarea "x"
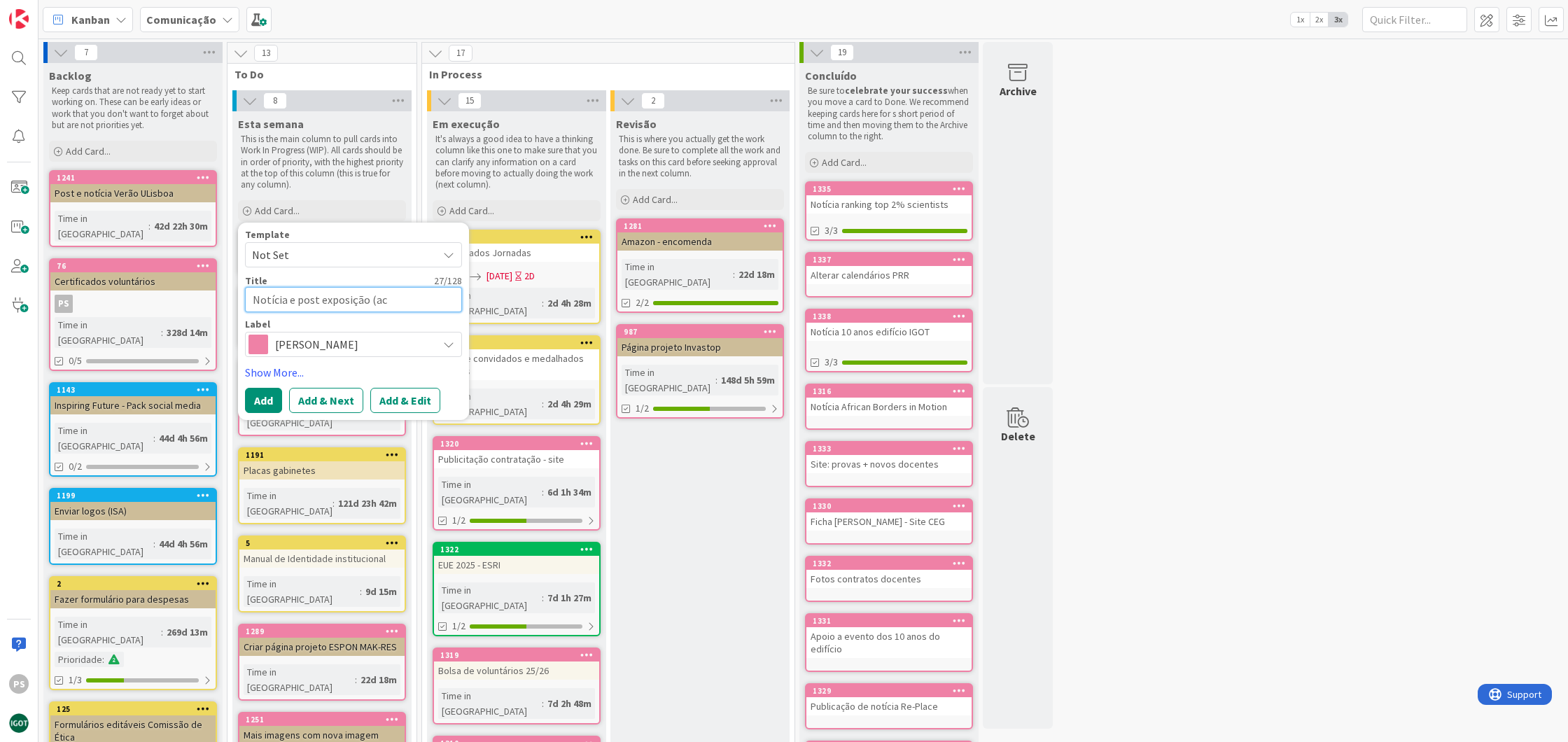
type textarea "Notícia e post exposição (aco"
type textarea "x"
type textarea "Notícia e post exposição (acon"
type textarea "x"
type textarea "Notícia e post exposição (acont"
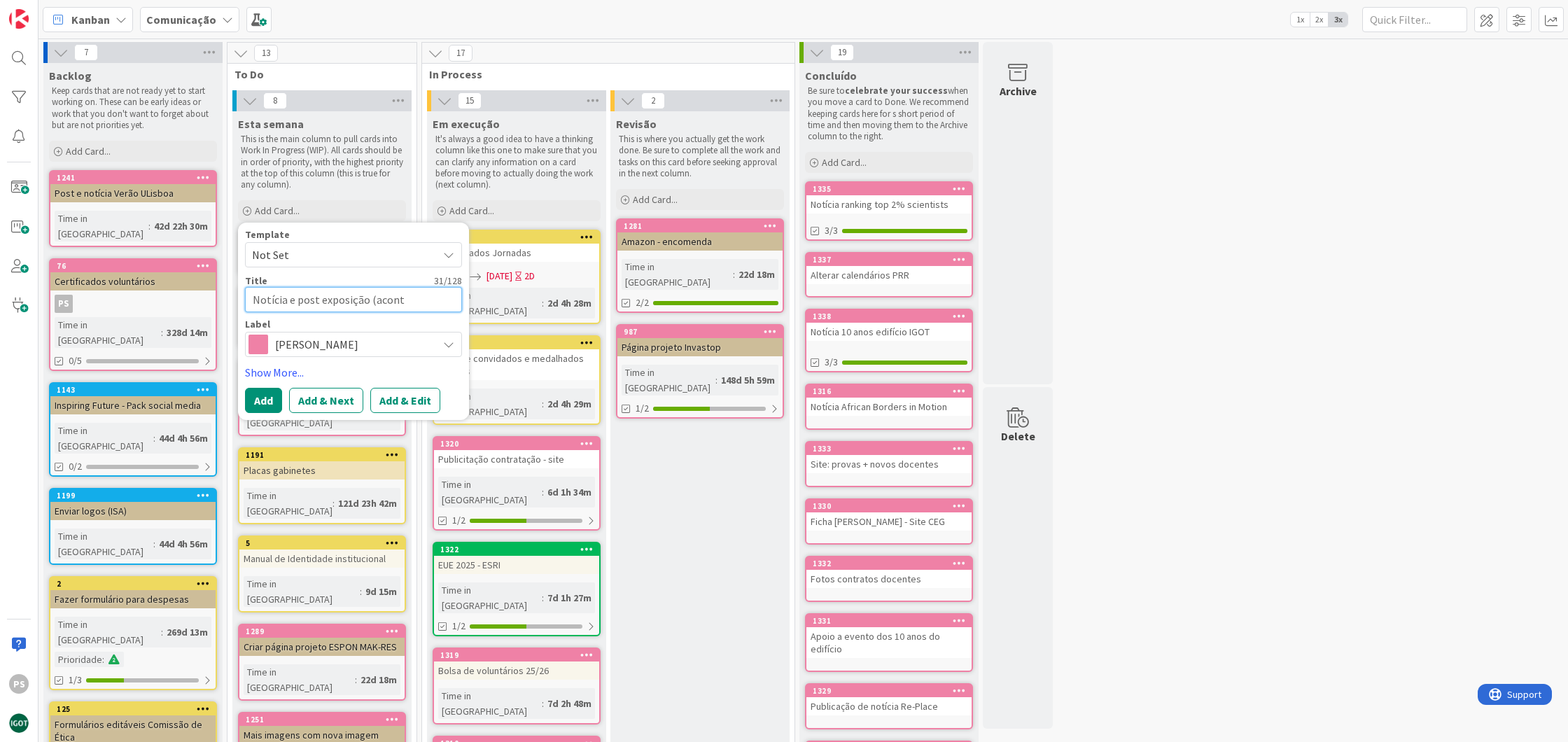
type textarea "x"
type textarea "Notícia e post exposição (aconte"
type textarea "x"
type textarea "Notícia e post exposição (acontec"
type textarea "x"
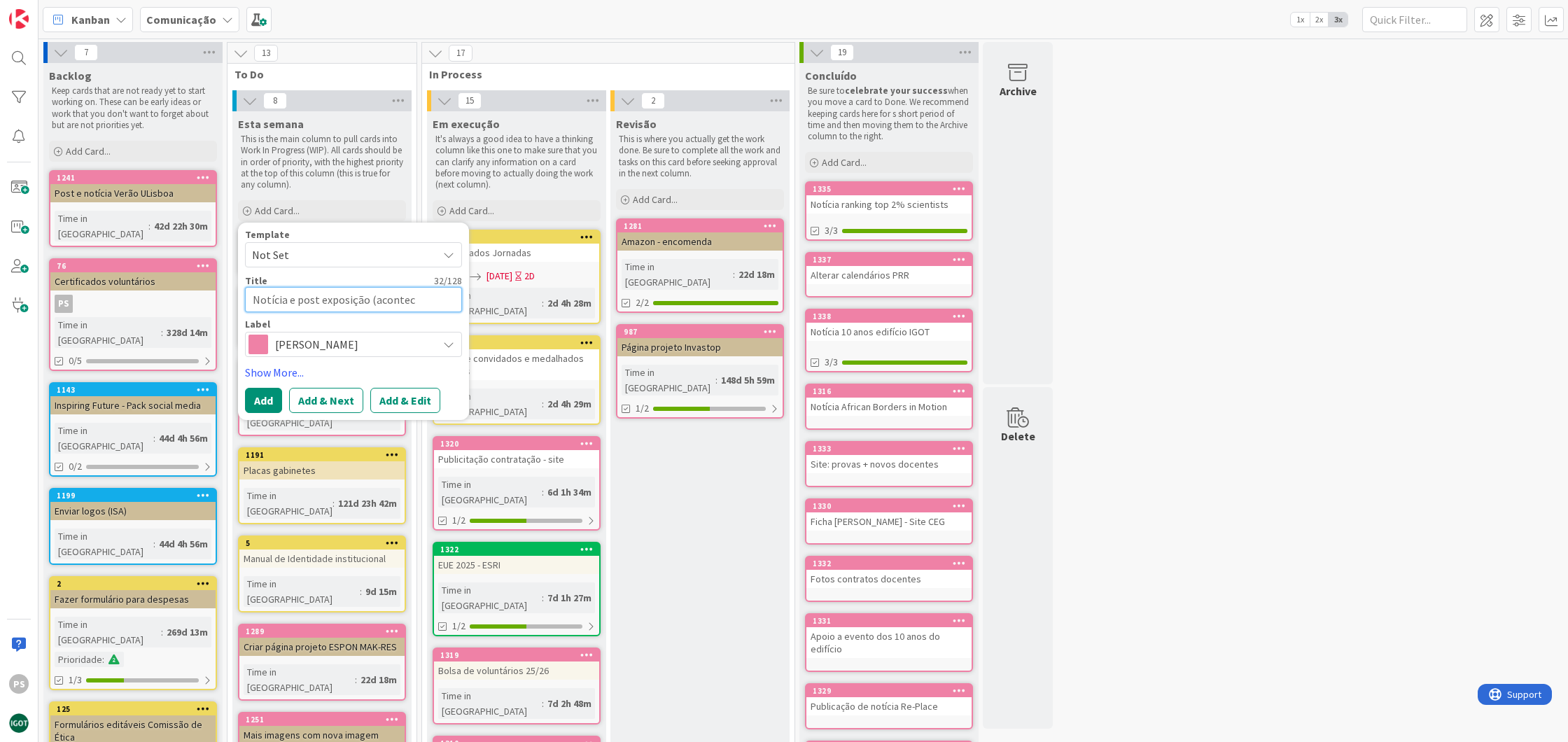
type textarea "Notícia e post exposição (acontece"
type textarea "x"
type textarea "Notícia e post exposição (aconteceu"
type textarea "x"
type textarea "Notícia e post exposição (aconteceu)"
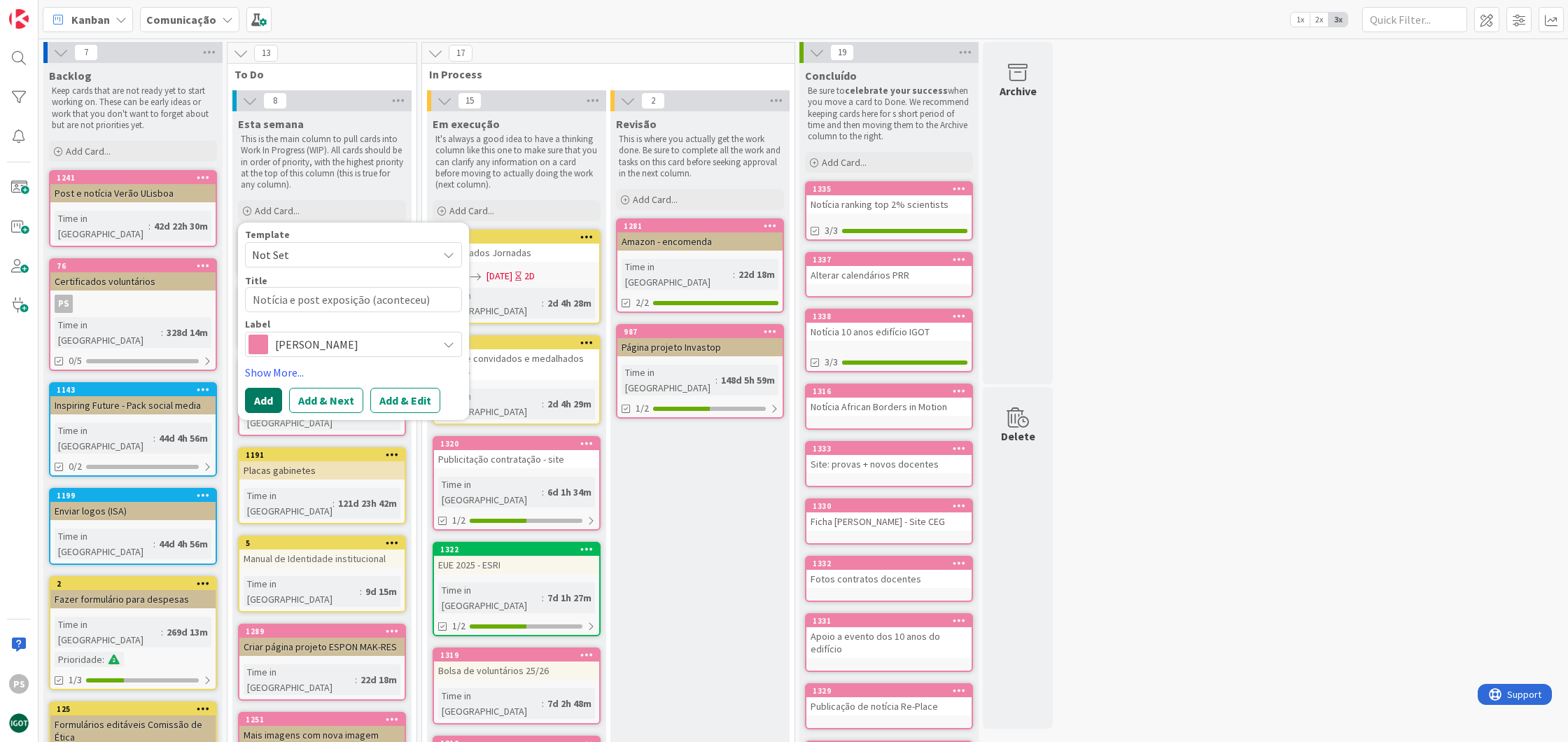
click at [263, 399] on button "Add" at bounding box center [263, 401] width 37 height 25
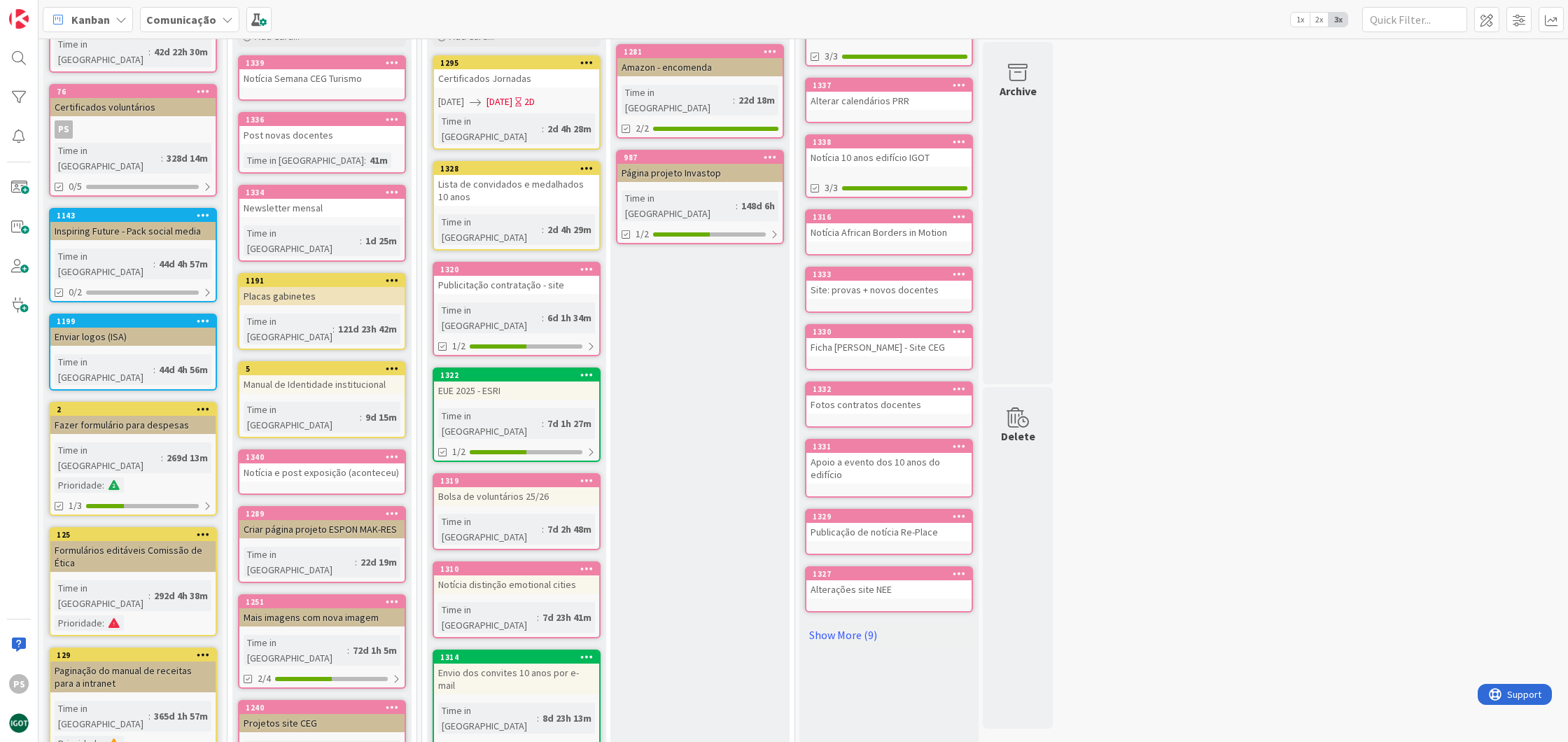
scroll to position [29, 0]
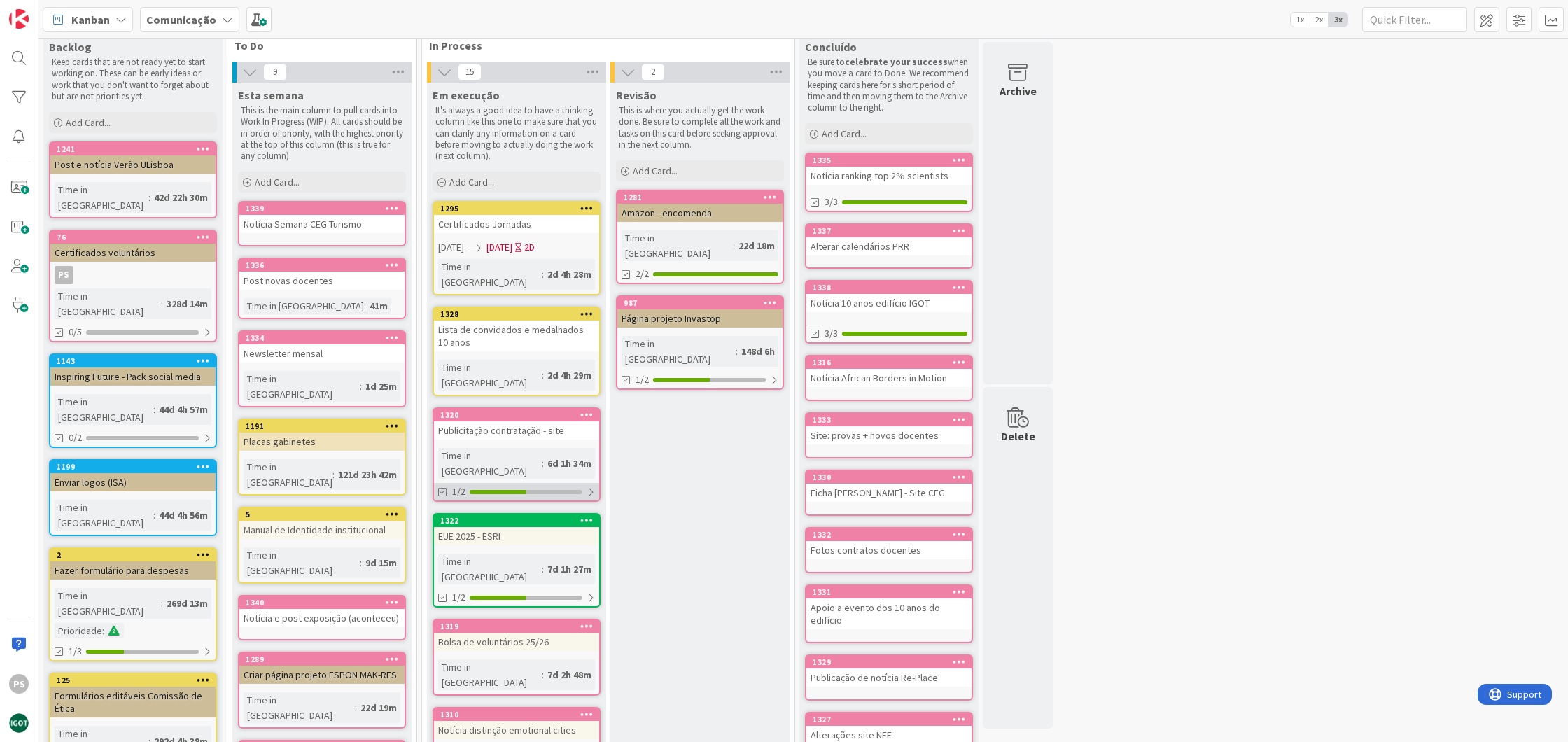
click at [551, 490] on div at bounding box center [526, 493] width 112 height 4
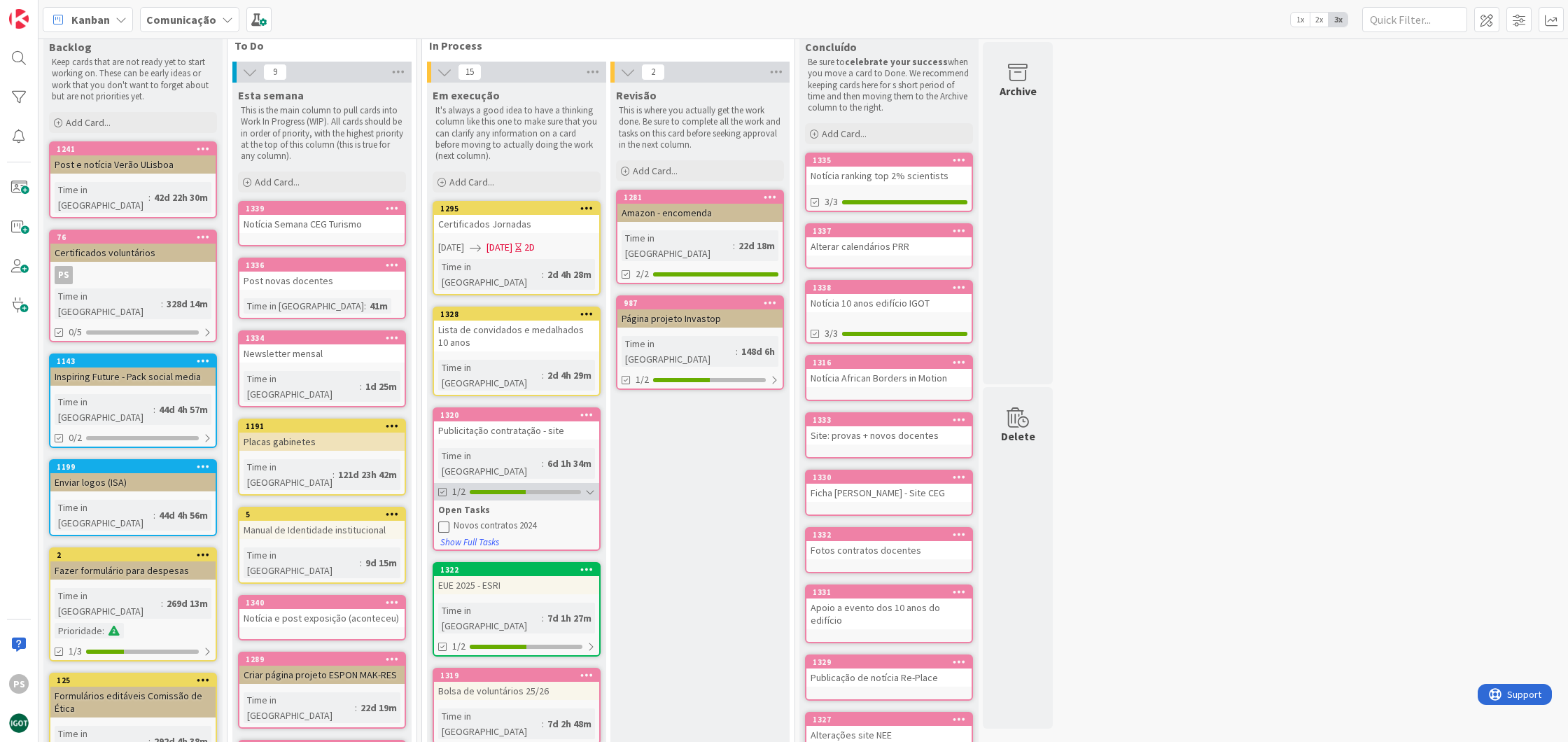
click at [559, 483] on div "1/2" at bounding box center [516, 492] width 165 height 18
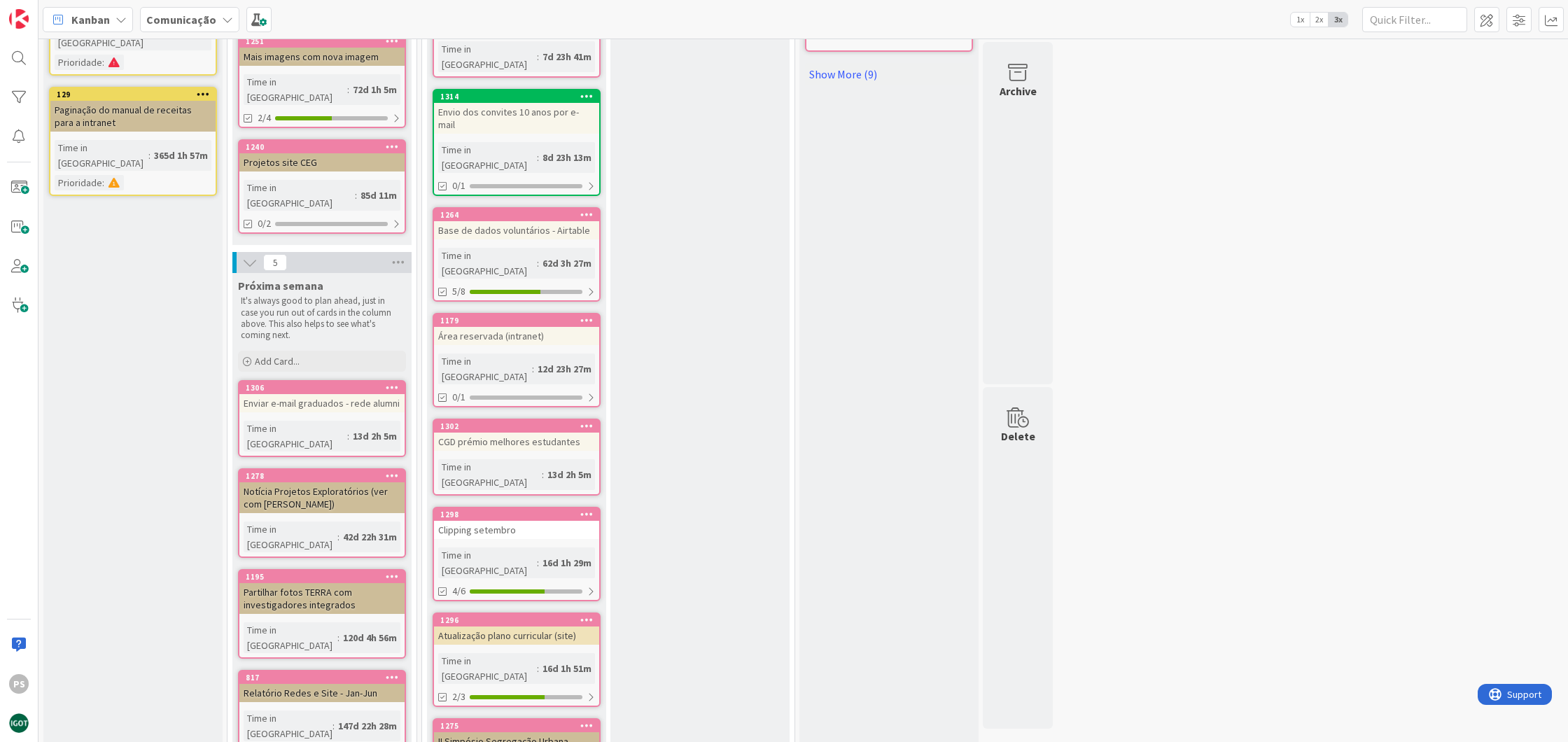
scroll to position [812, 0]
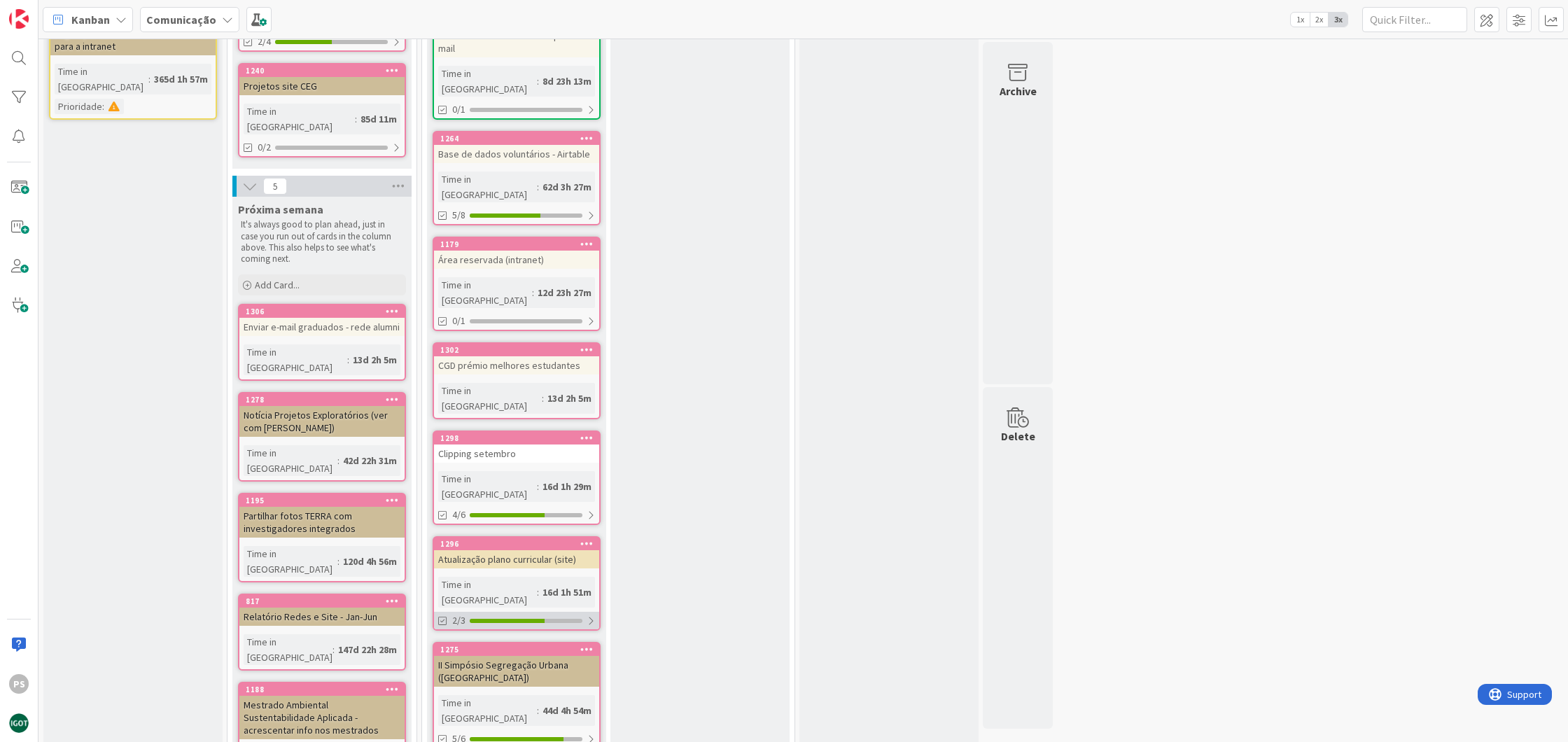
click at [521, 619] on div at bounding box center [507, 621] width 75 height 4
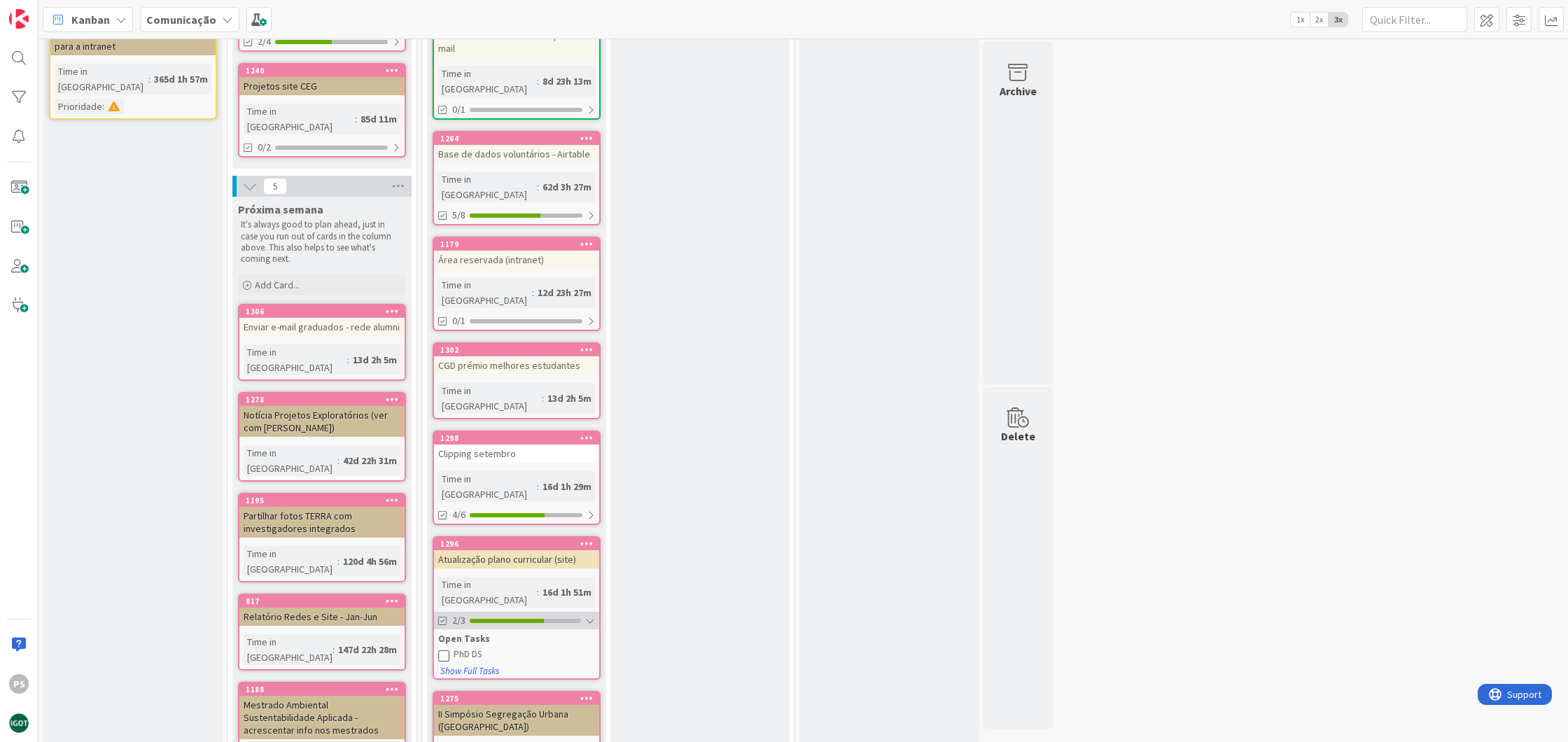
click at [521, 619] on div at bounding box center [507, 621] width 74 height 4
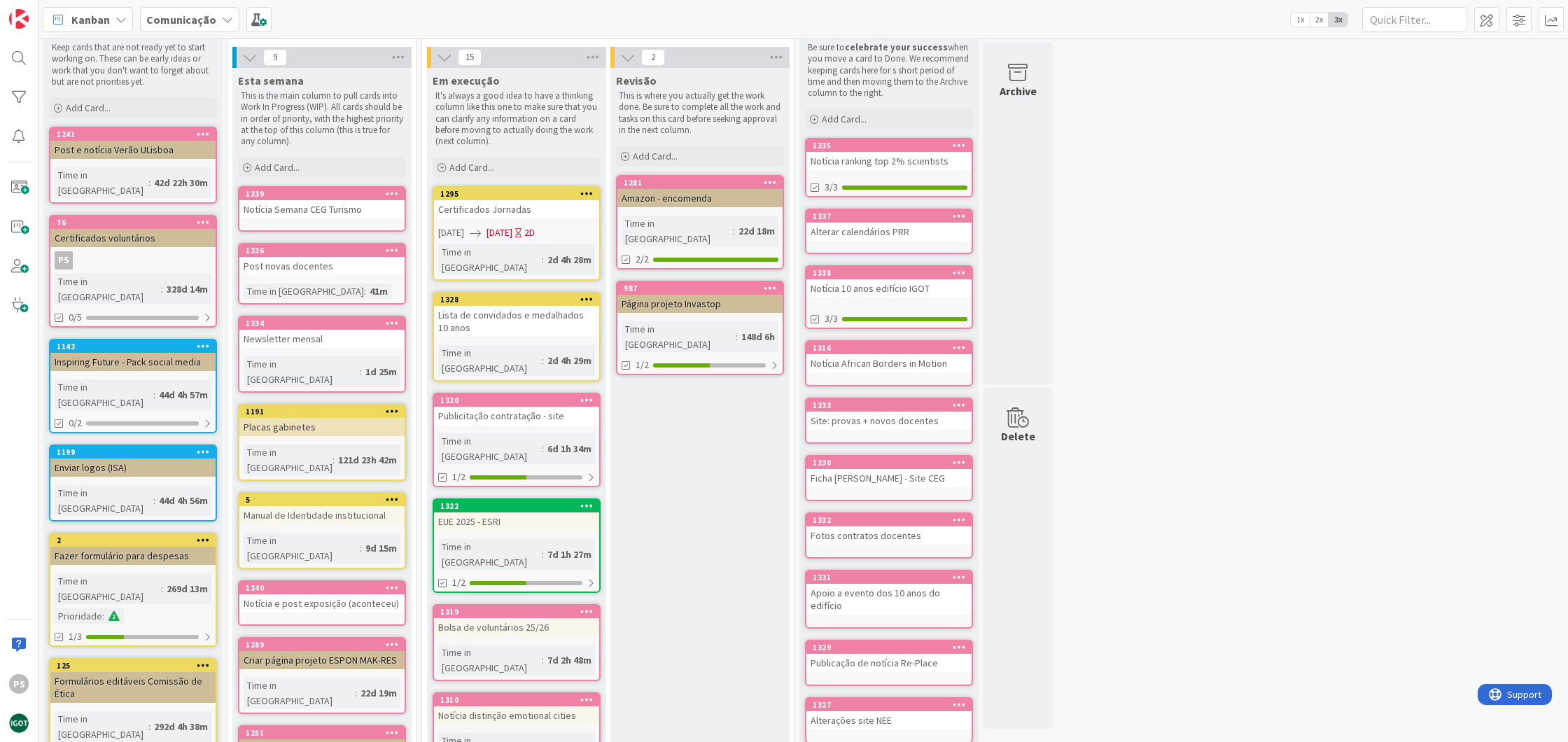
scroll to position [0, 0]
